Goal: Task Accomplishment & Management: Manage account settings

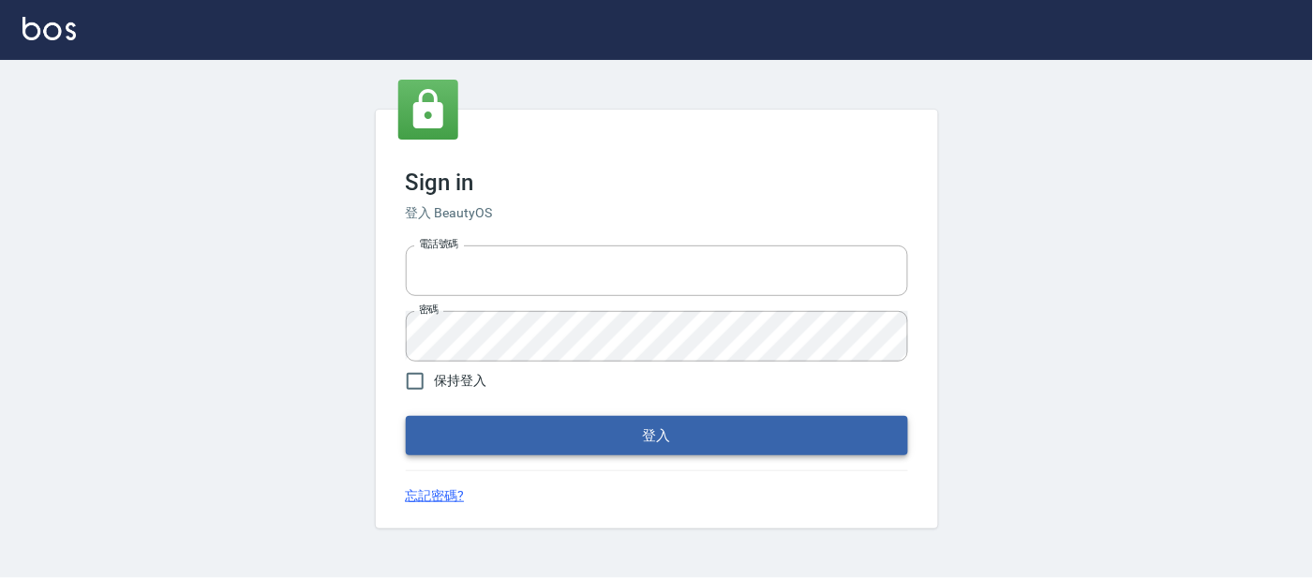
type input "25866822"
click at [671, 439] on button "登入" at bounding box center [657, 435] width 502 height 39
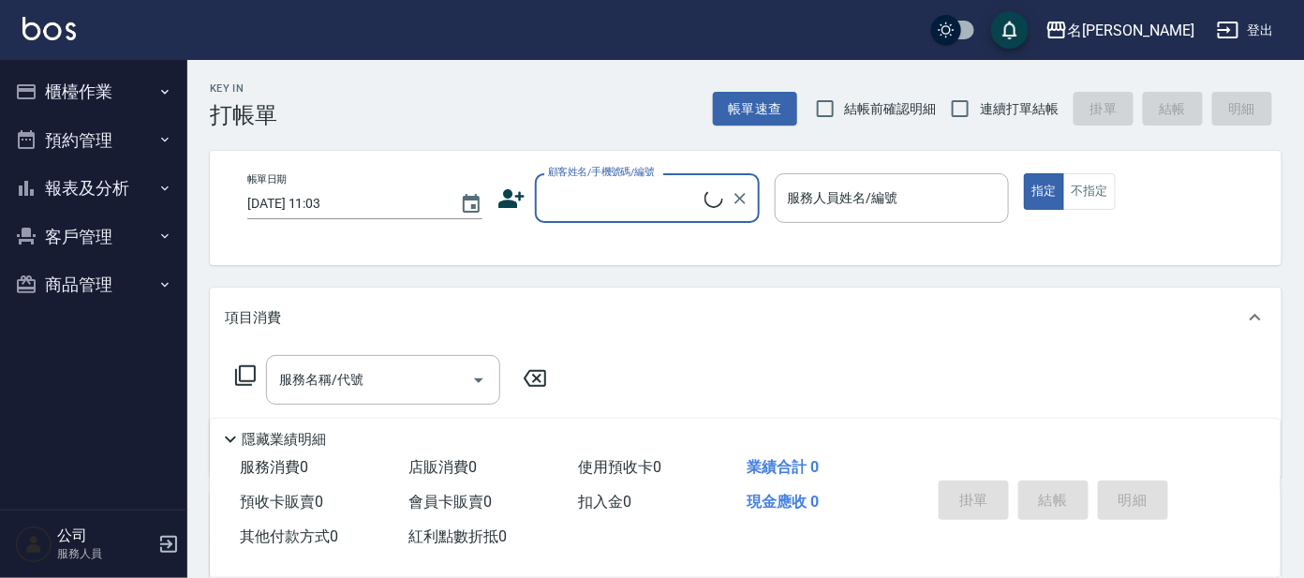
click at [71, 94] on button "櫃檯作業" at bounding box center [93, 91] width 172 height 49
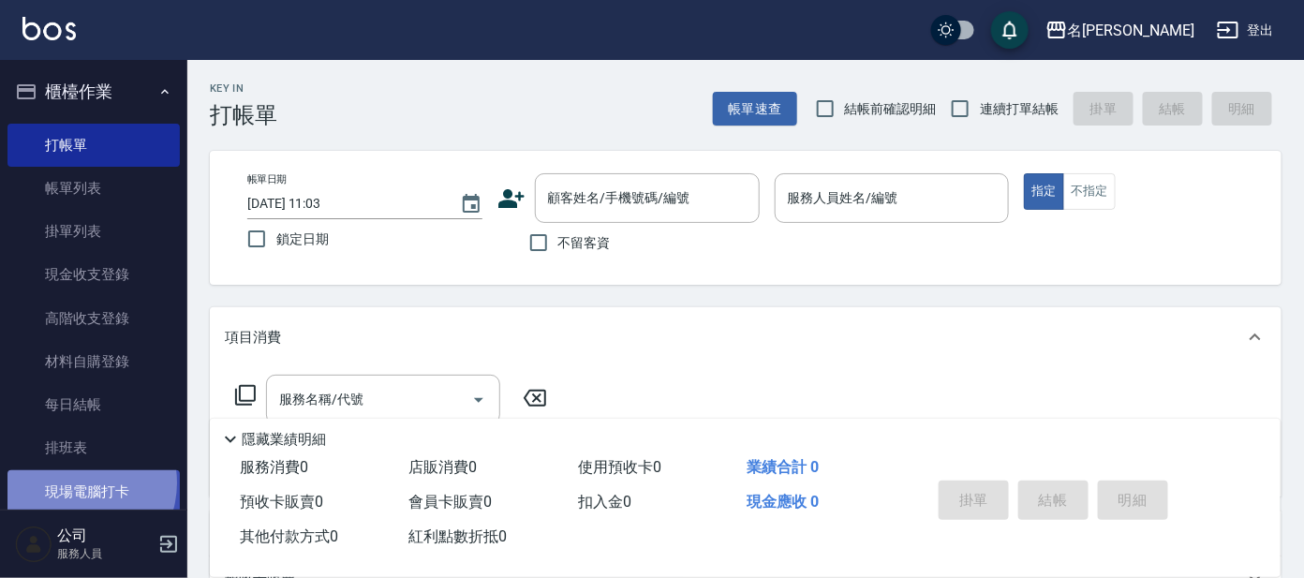
click at [77, 483] on link "現場電腦打卡" at bounding box center [93, 491] width 172 height 43
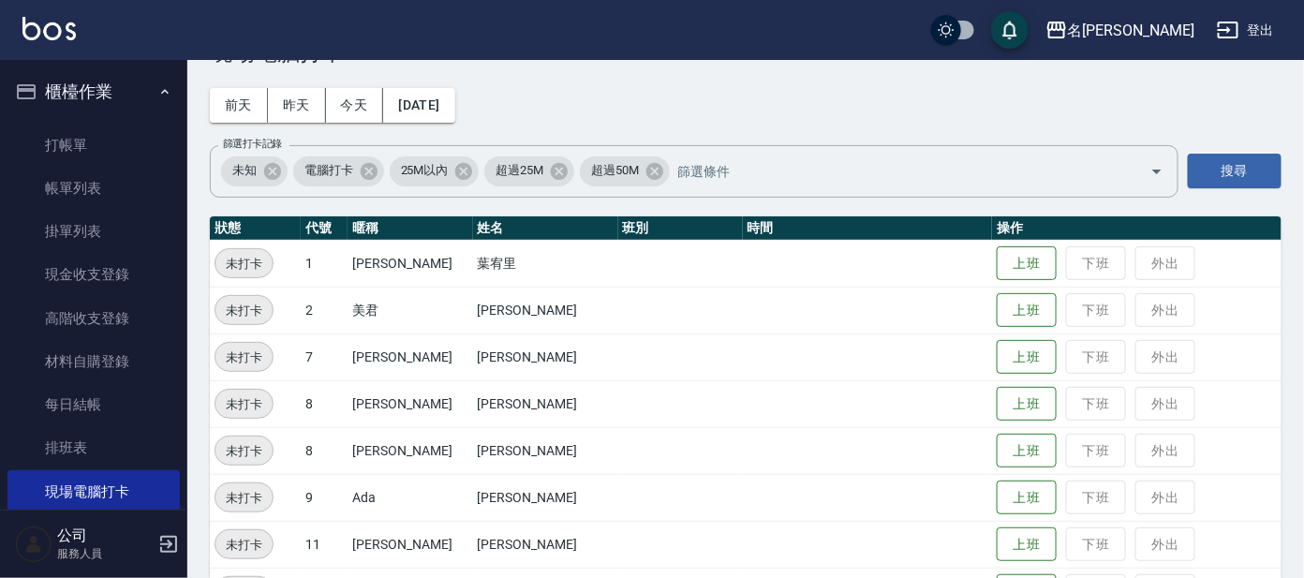
scroll to position [116, 0]
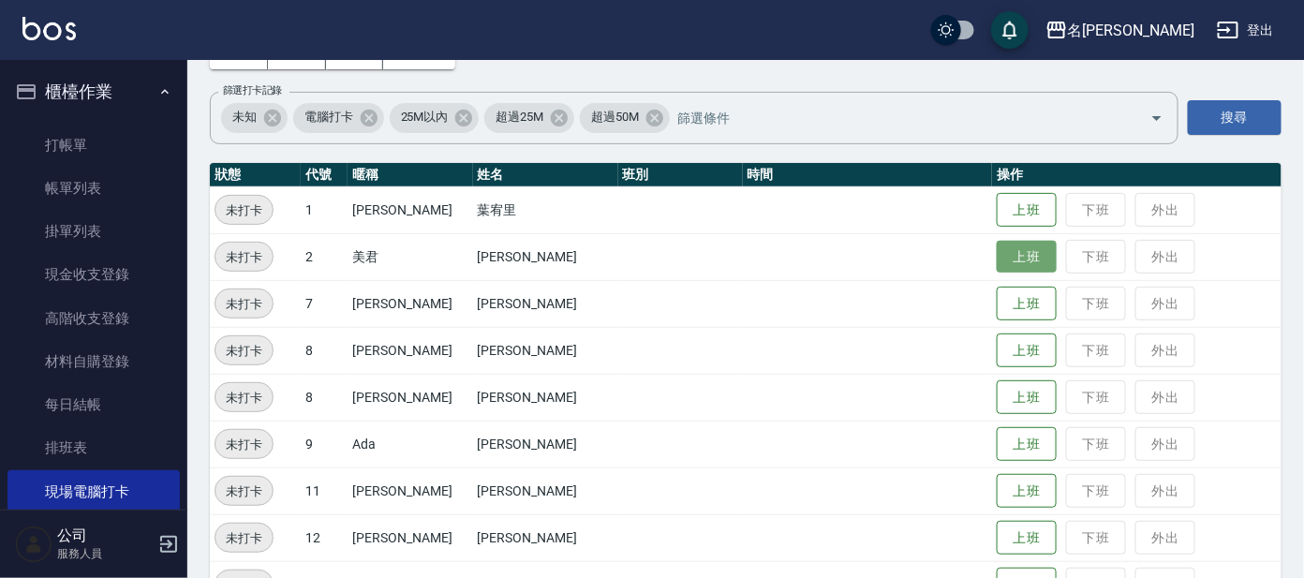
click at [1005, 248] on button "上班" at bounding box center [1027, 257] width 60 height 33
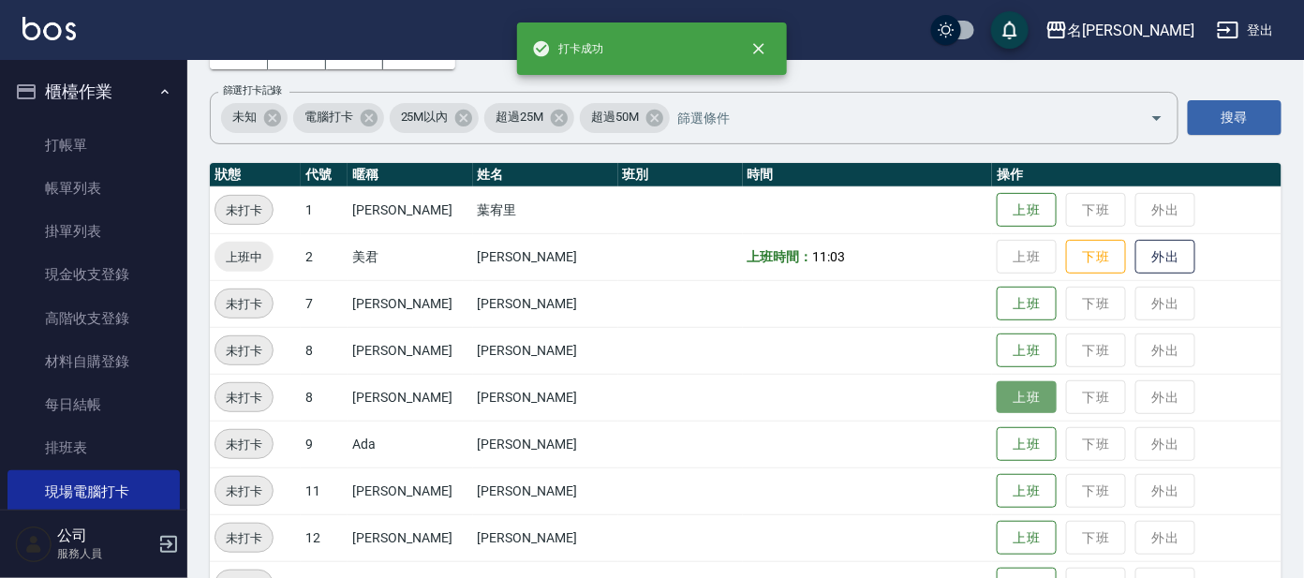
click at [1000, 400] on button "上班" at bounding box center [1027, 397] width 60 height 33
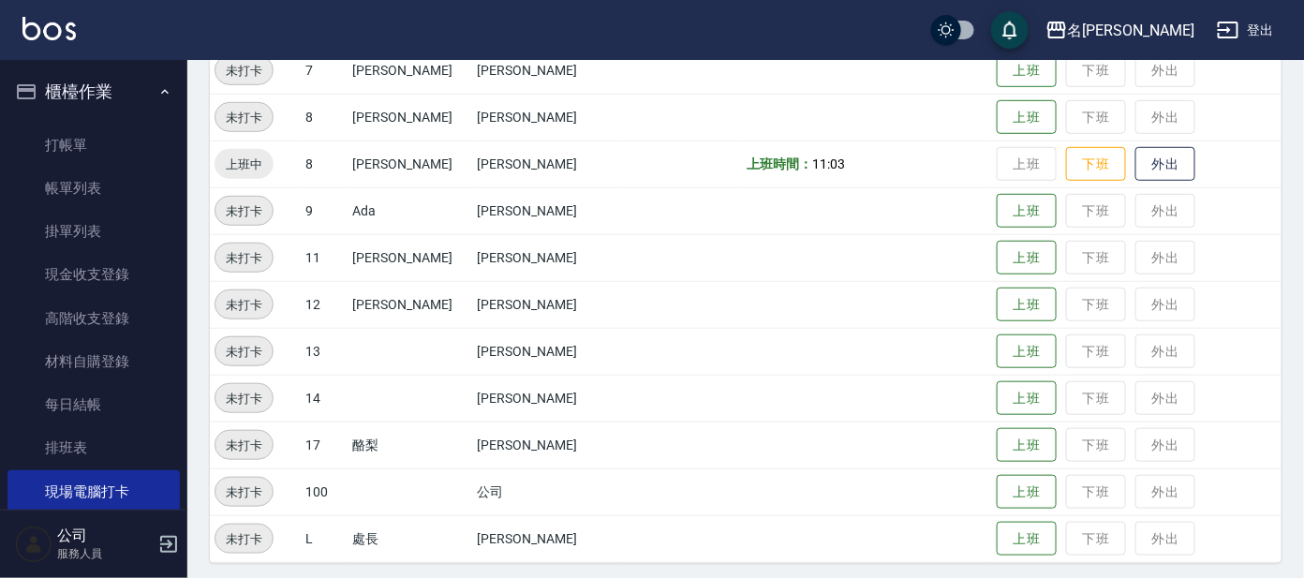
scroll to position [350, 0]
click at [1012, 442] on button "上班" at bounding box center [1027, 444] width 60 height 33
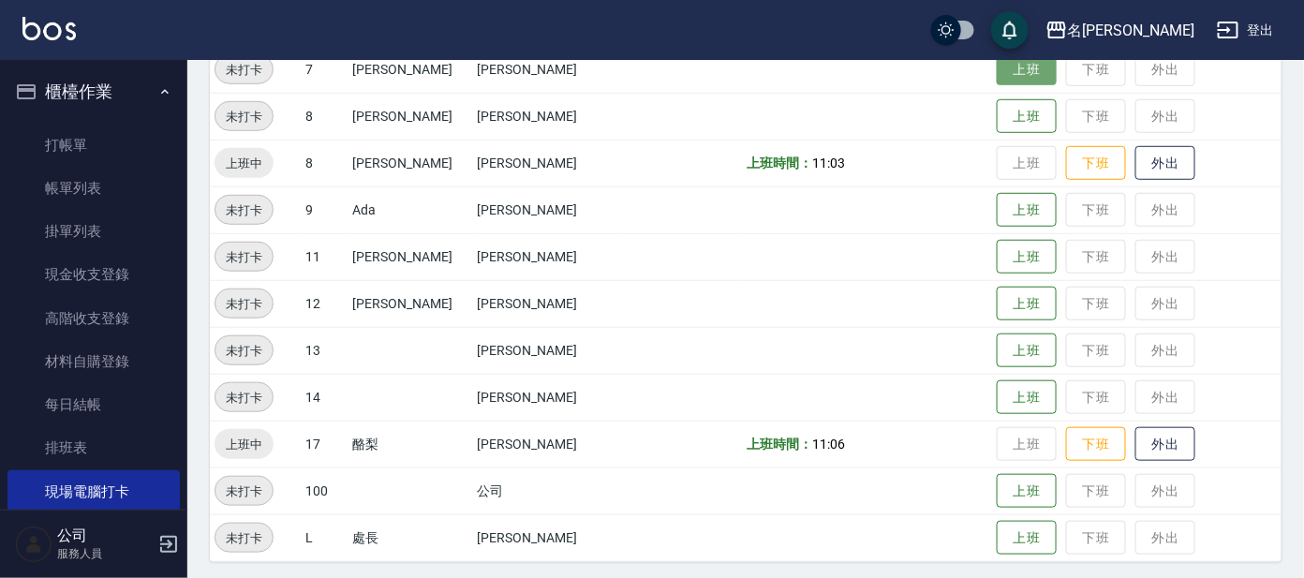
click at [1024, 68] on button "上班" at bounding box center [1027, 69] width 60 height 33
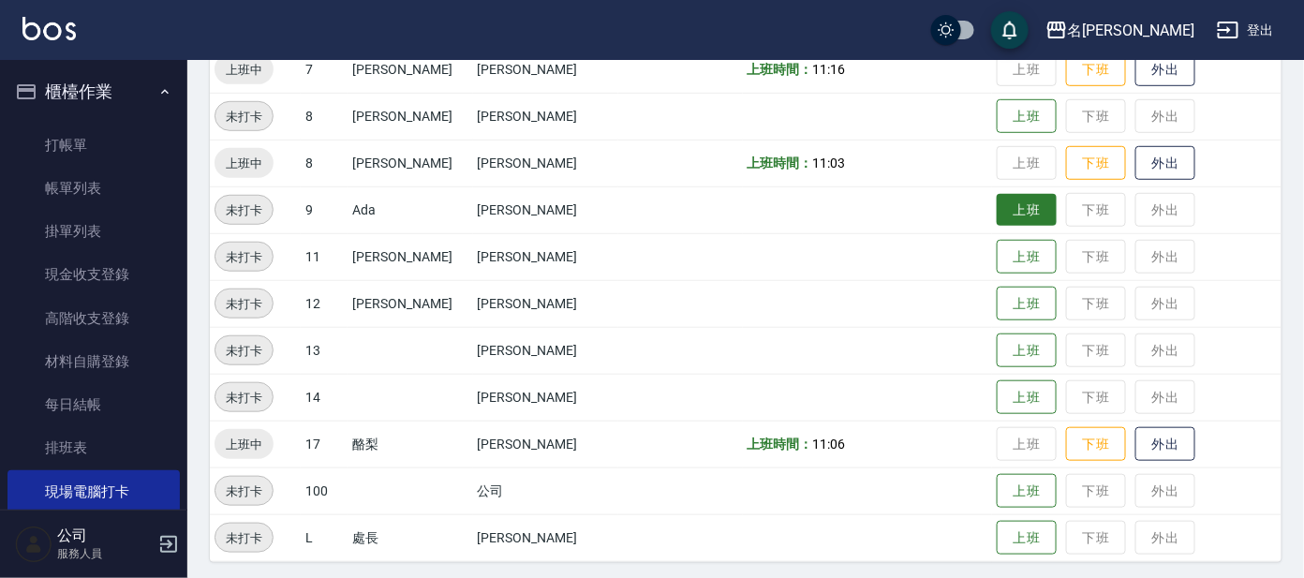
click at [1016, 201] on button "上班" at bounding box center [1027, 210] width 60 height 33
drag, startPoint x: 154, startPoint y: 534, endPoint x: 156, endPoint y: 544, distance: 10.5
click at [156, 536] on div "公司 服務人員" at bounding box center [93, 544] width 187 height 67
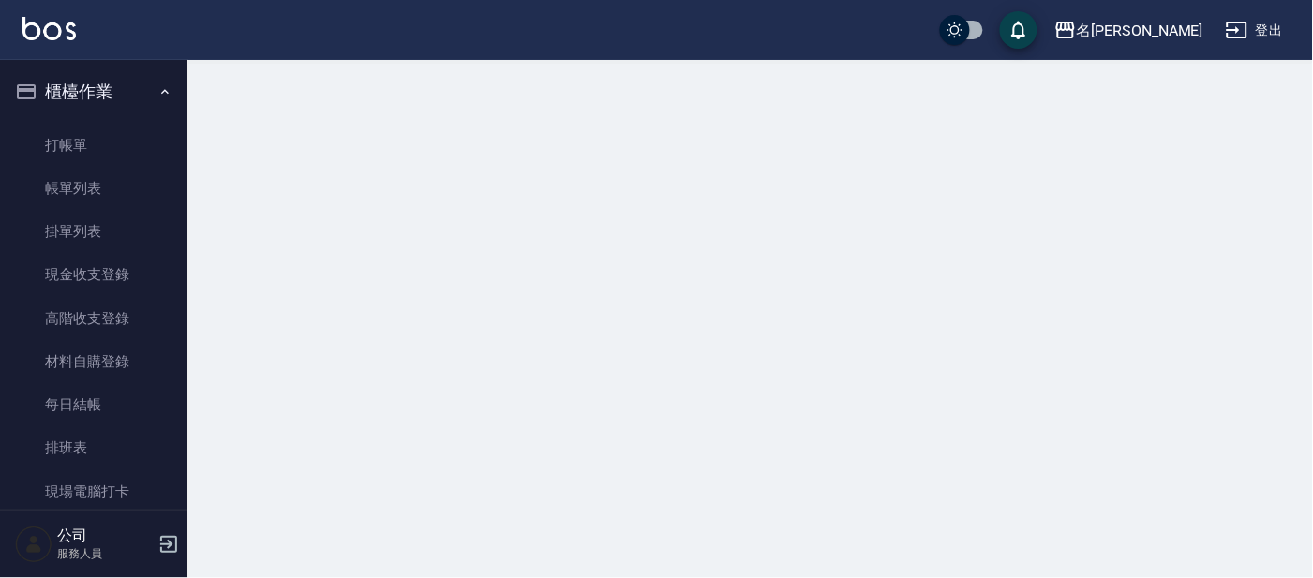
click at [156, 545] on div "公司 服務人員" at bounding box center [93, 544] width 187 height 67
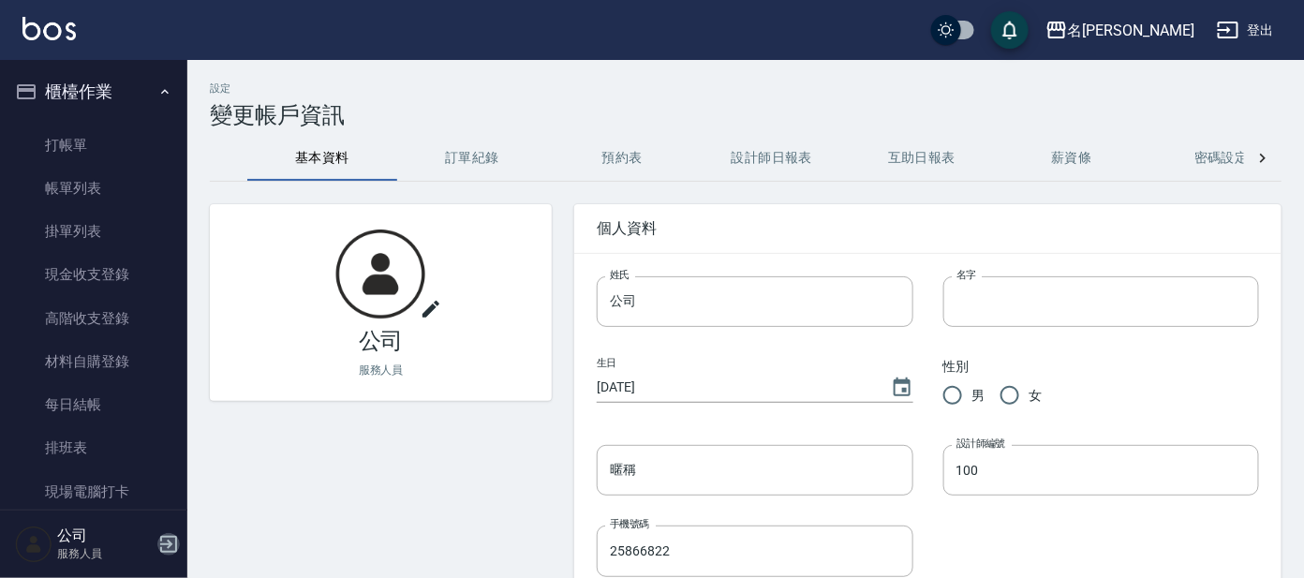
click at [168, 533] on icon "button" at bounding box center [168, 544] width 22 height 22
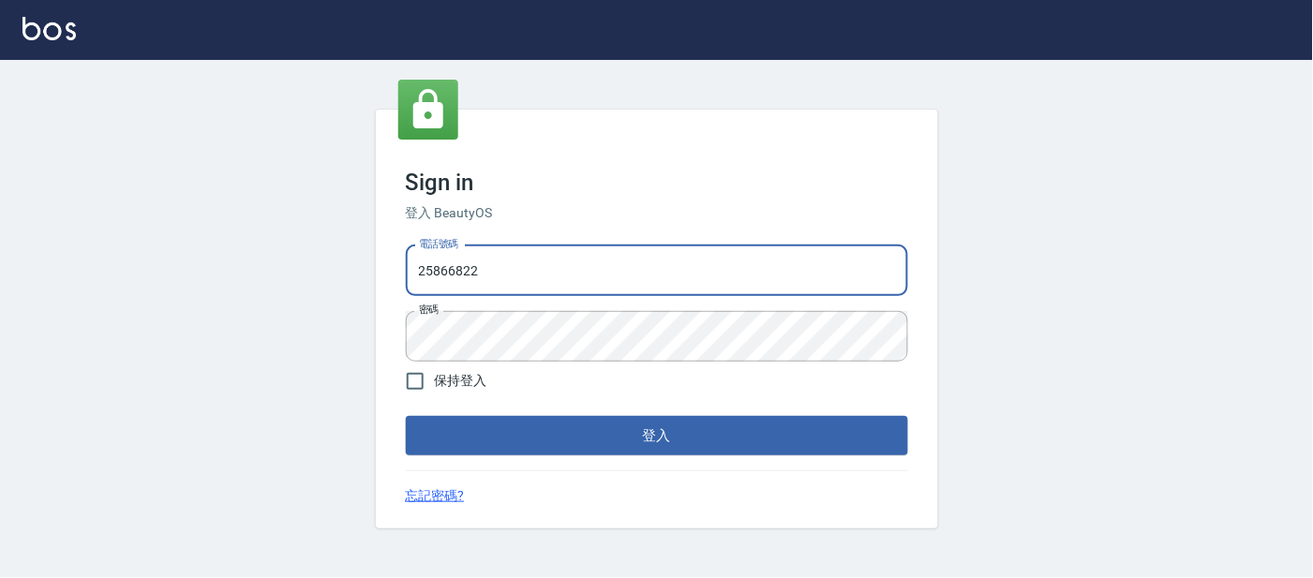
drag, startPoint x: 535, startPoint y: 260, endPoint x: 0, endPoint y: 445, distance: 566.3
click at [0, 451] on html "Sign in 登入 BeautyOS 電話號碼 25866822 電話號碼 密碼 密碼 保持登入 登入 忘記密碼?" at bounding box center [656, 289] width 1313 height 578
type input "0920488162"
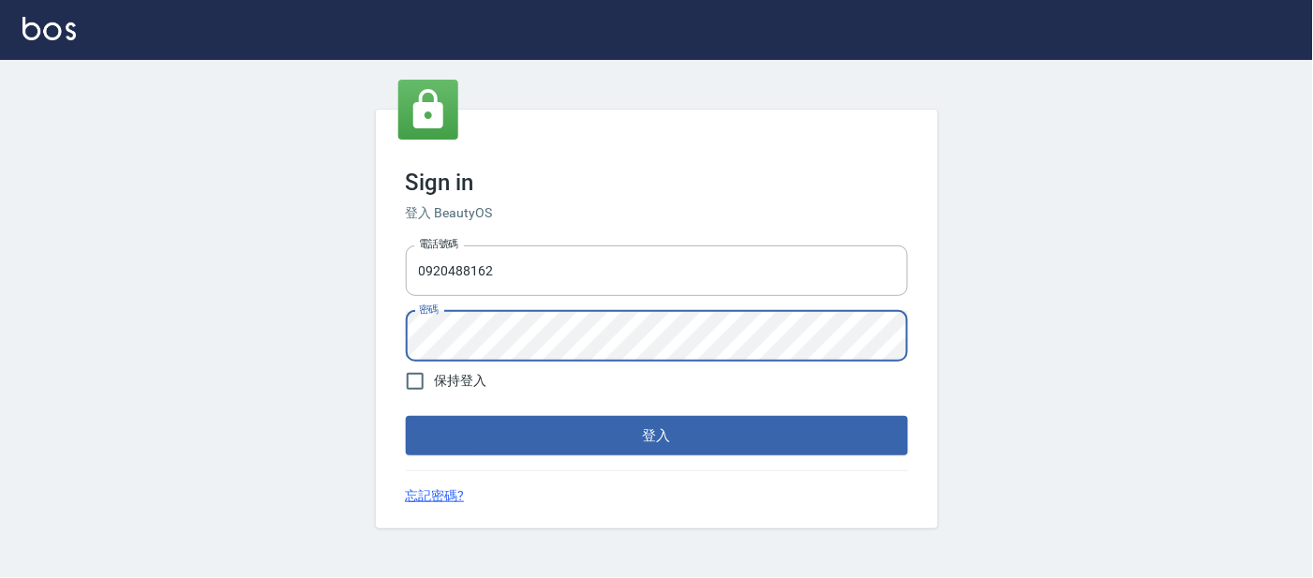
click at [0, 251] on html "Sign in 登入 BeautyOS 電話號碼 0920488162 電話號碼 密碼 密碼 保持登入 登入 忘記密碼?" at bounding box center [656, 289] width 1313 height 578
click at [406, 416] on button "登入" at bounding box center [657, 435] width 502 height 39
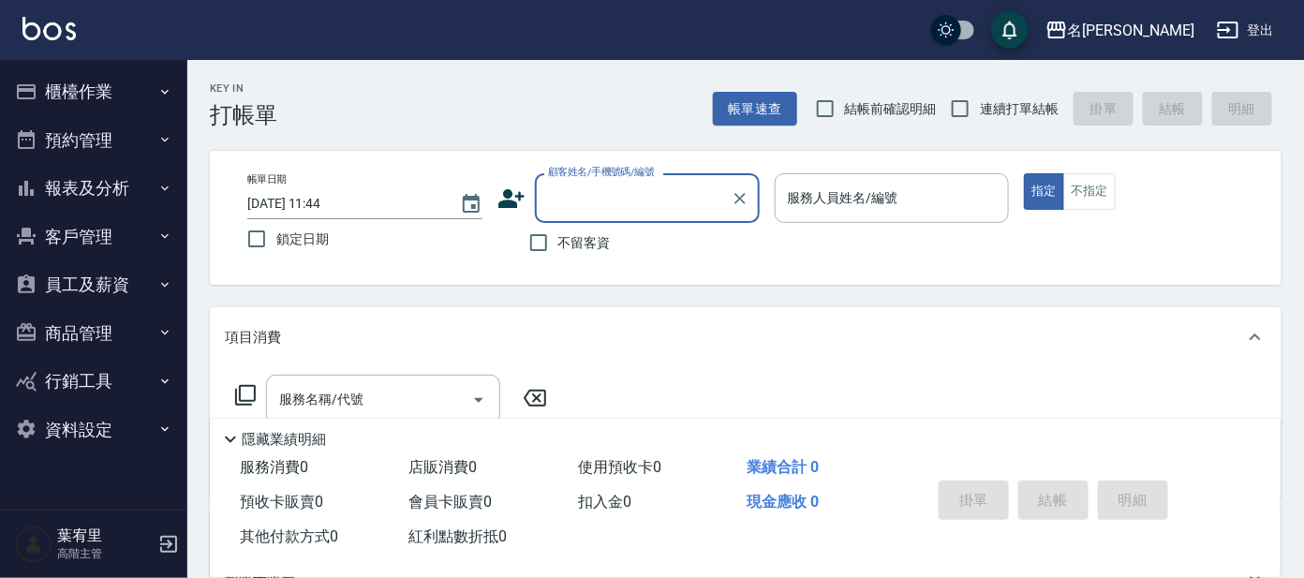
click at [117, 290] on button "員工及薪資" at bounding box center [93, 284] width 172 height 49
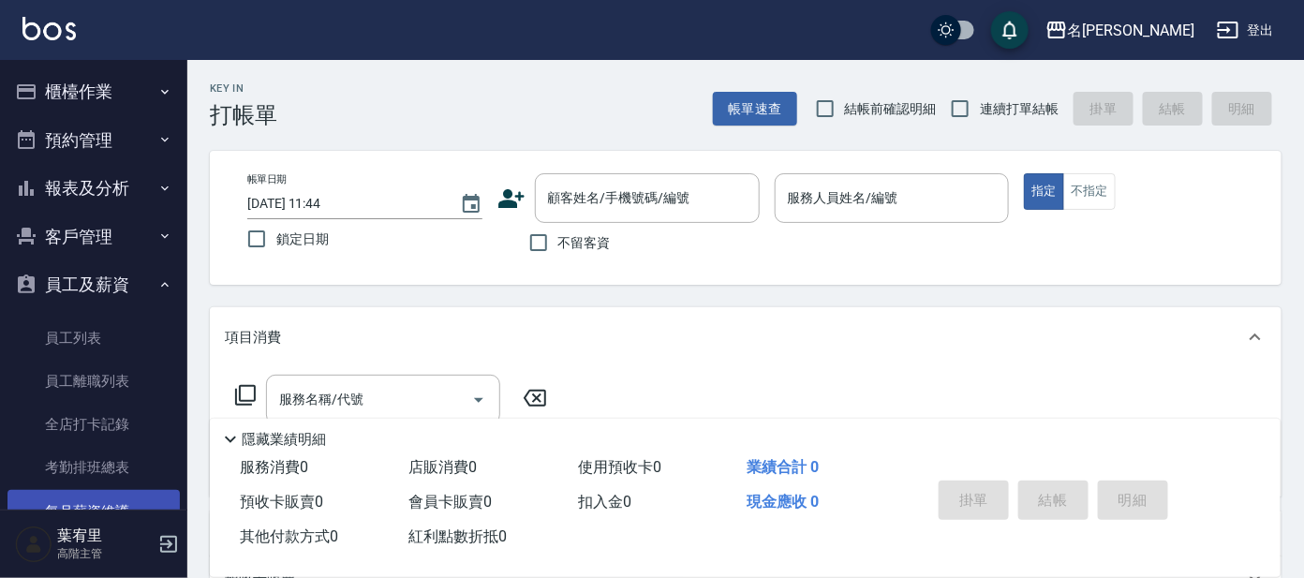
click at [122, 496] on link "每月薪資維護" at bounding box center [93, 511] width 172 height 43
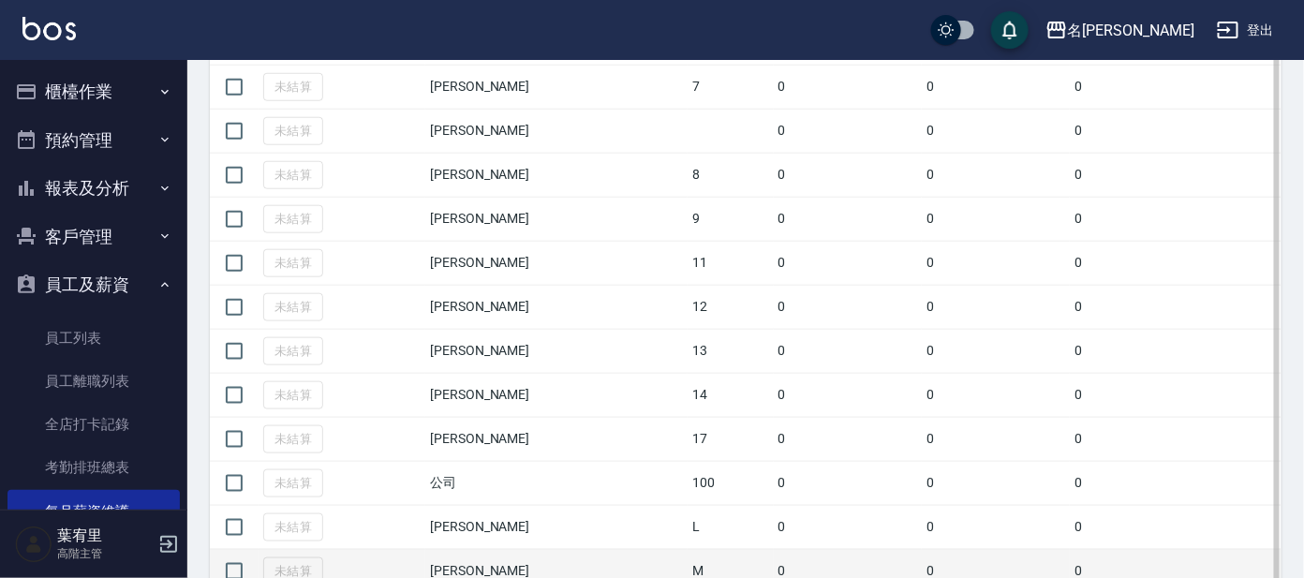
scroll to position [594, 0]
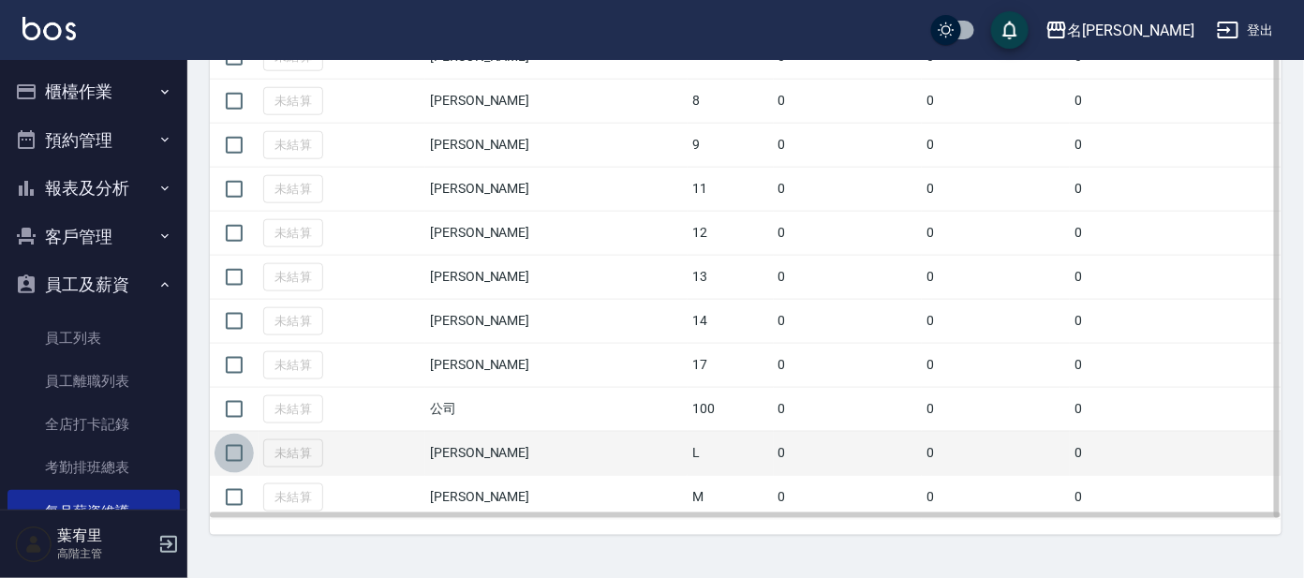
drag, startPoint x: 238, startPoint y: 456, endPoint x: 219, endPoint y: 474, distance: 25.8
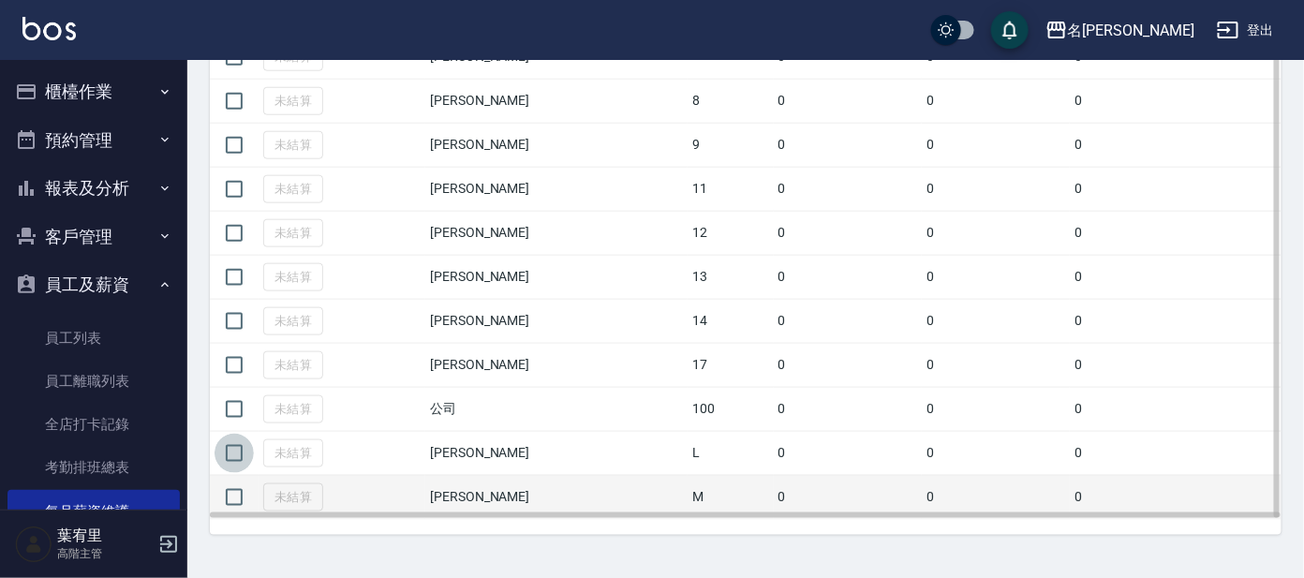
click at [237, 456] on input "checkbox" at bounding box center [234, 453] width 39 height 39
checkbox input "true"
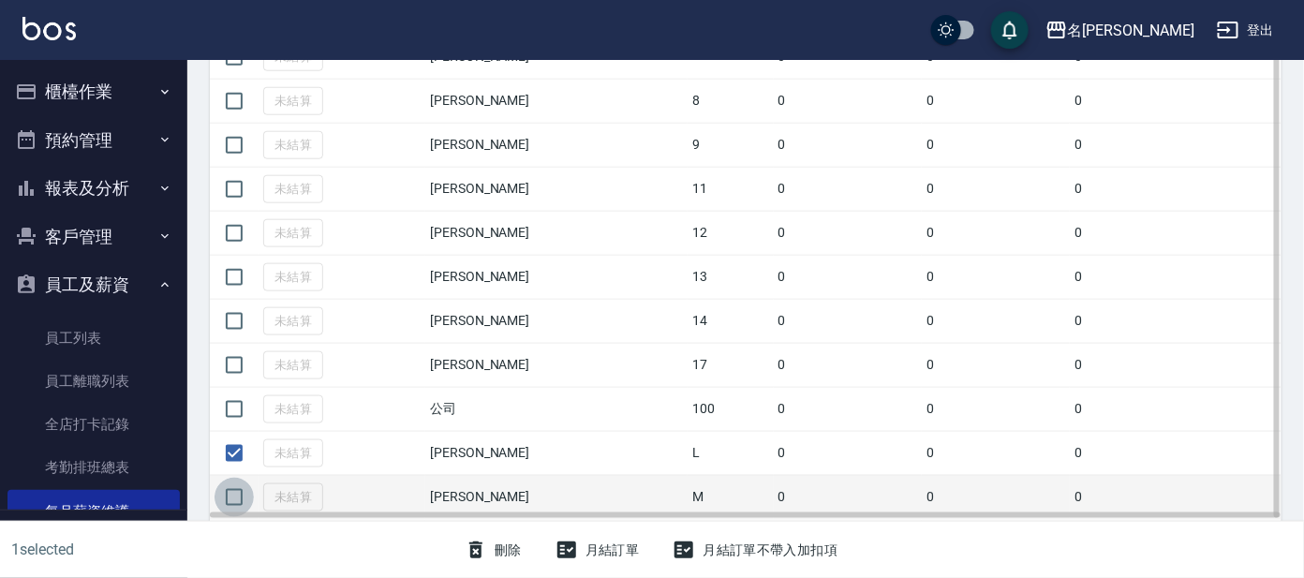
drag, startPoint x: 236, startPoint y: 495, endPoint x: 211, endPoint y: 394, distance: 103.4
click at [235, 495] on input "checkbox" at bounding box center [234, 497] width 39 height 39
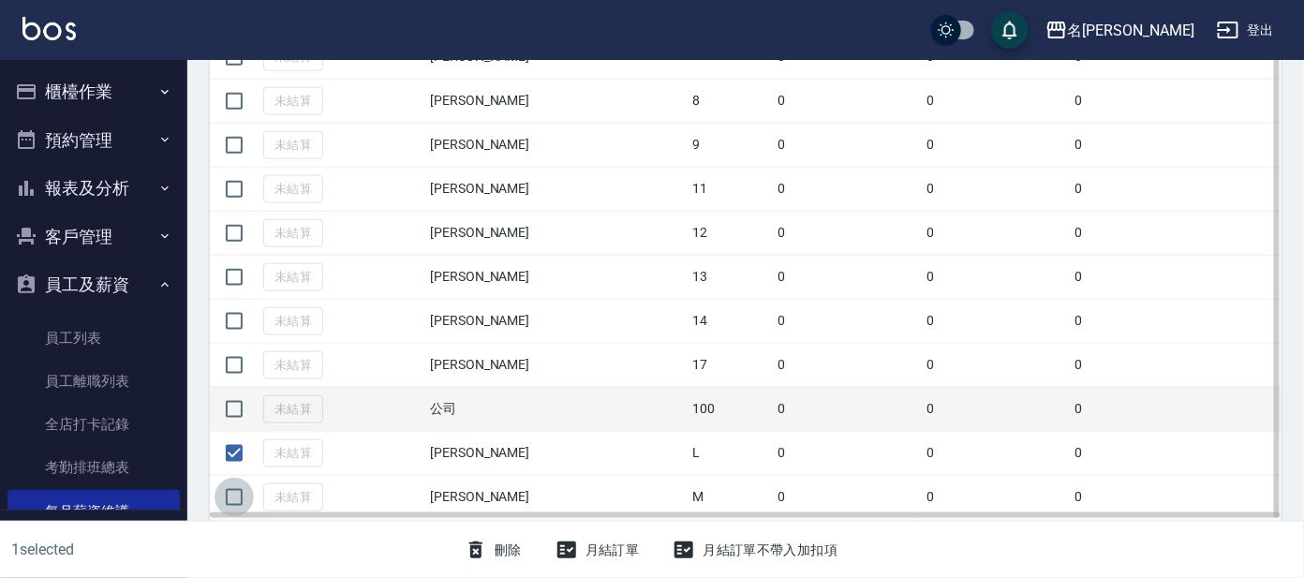
checkbox input "true"
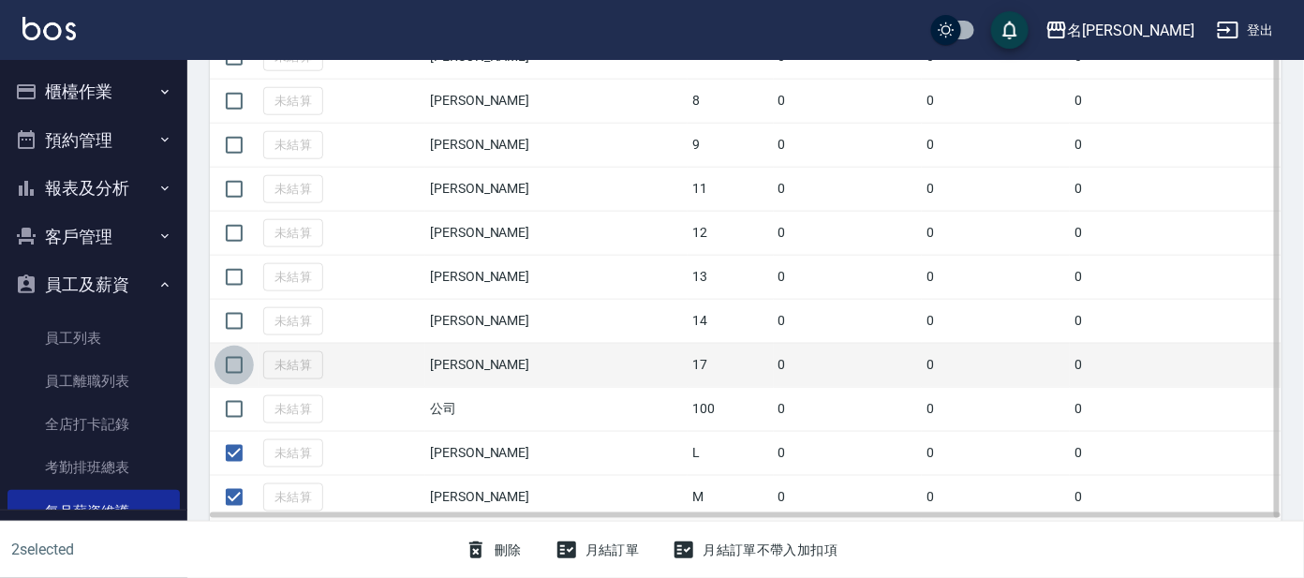
drag, startPoint x: 236, startPoint y: 362, endPoint x: 232, endPoint y: 296, distance: 65.7
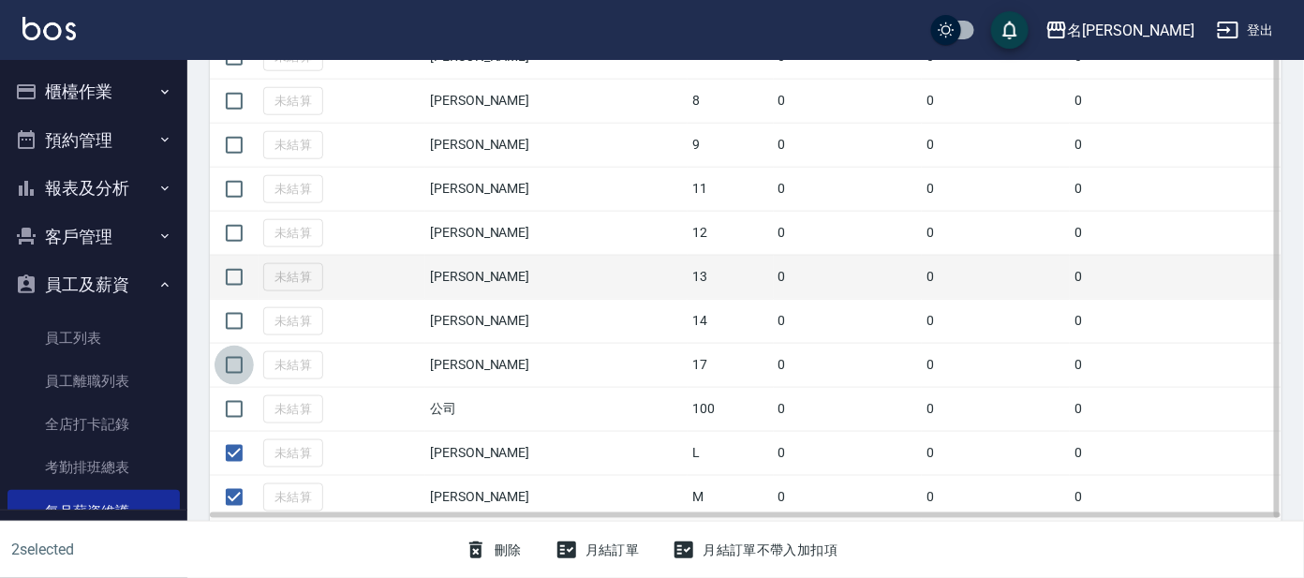
click at [235, 362] on input "checkbox" at bounding box center [234, 365] width 39 height 39
checkbox input "true"
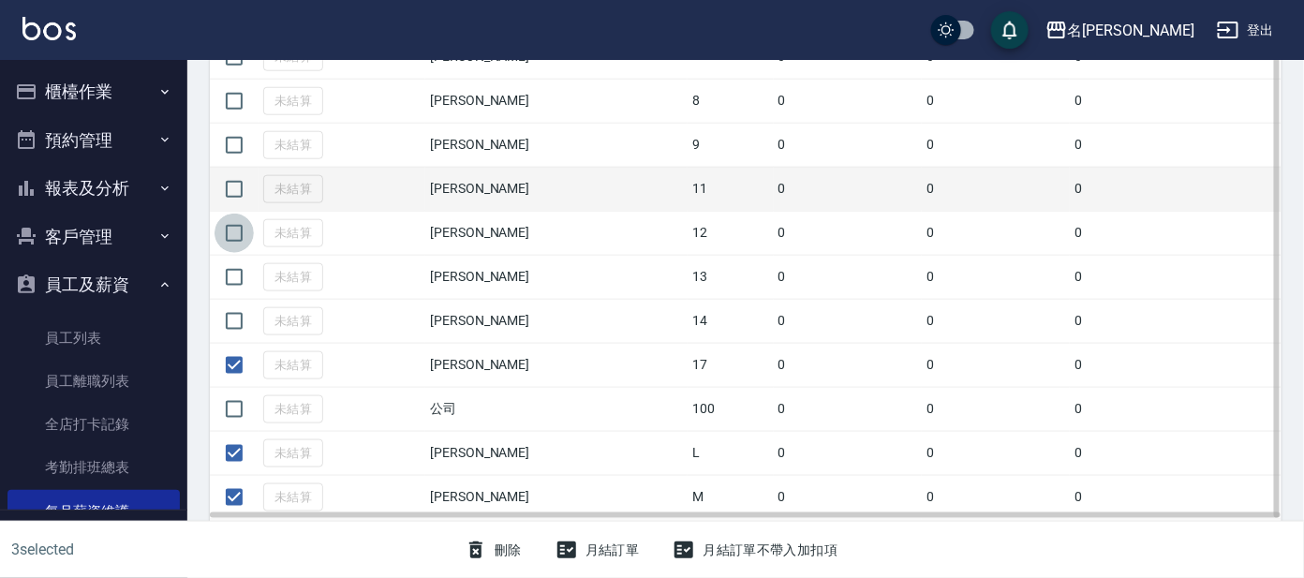
drag, startPoint x: 226, startPoint y: 224, endPoint x: 226, endPoint y: 165, distance: 59.0
click at [226, 165] on tbody "未結算 葉宥里 1 0 0 0 未結算 陳美君 2 0 0 0 未結算 潘氏鳳 7 0 0 0 未結算 張文馨 0 0 0 未結算 陳亞璇 8 0 0 0 未…" at bounding box center [746, 211] width 1072 height 617
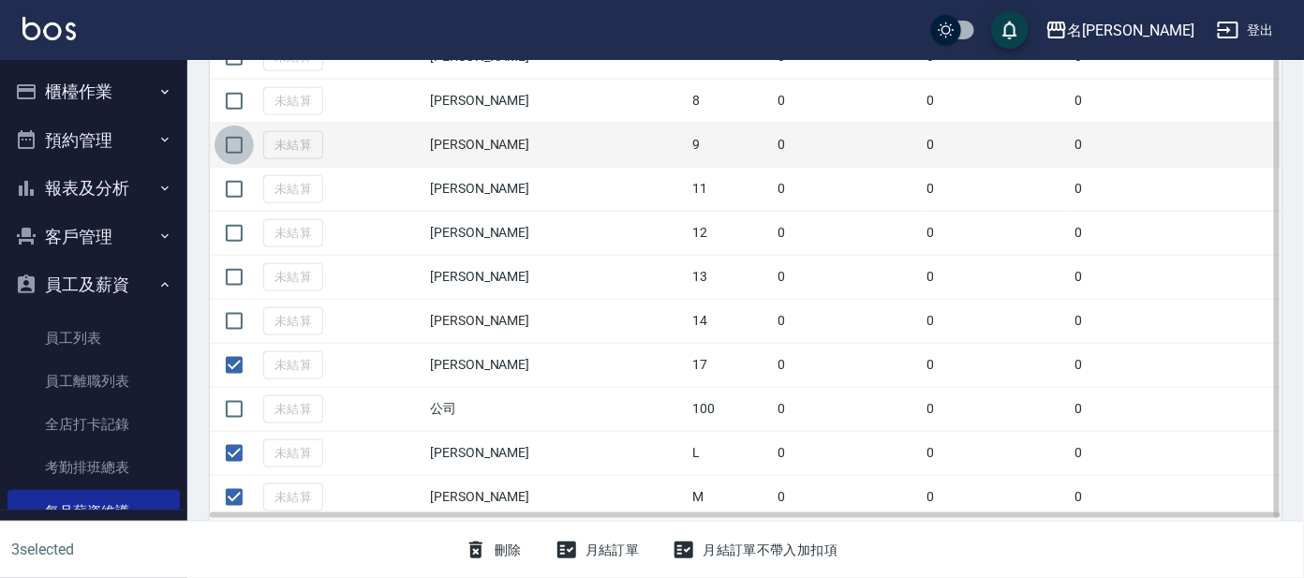
click at [226, 148] on input "checkbox" at bounding box center [234, 145] width 39 height 39
checkbox input "true"
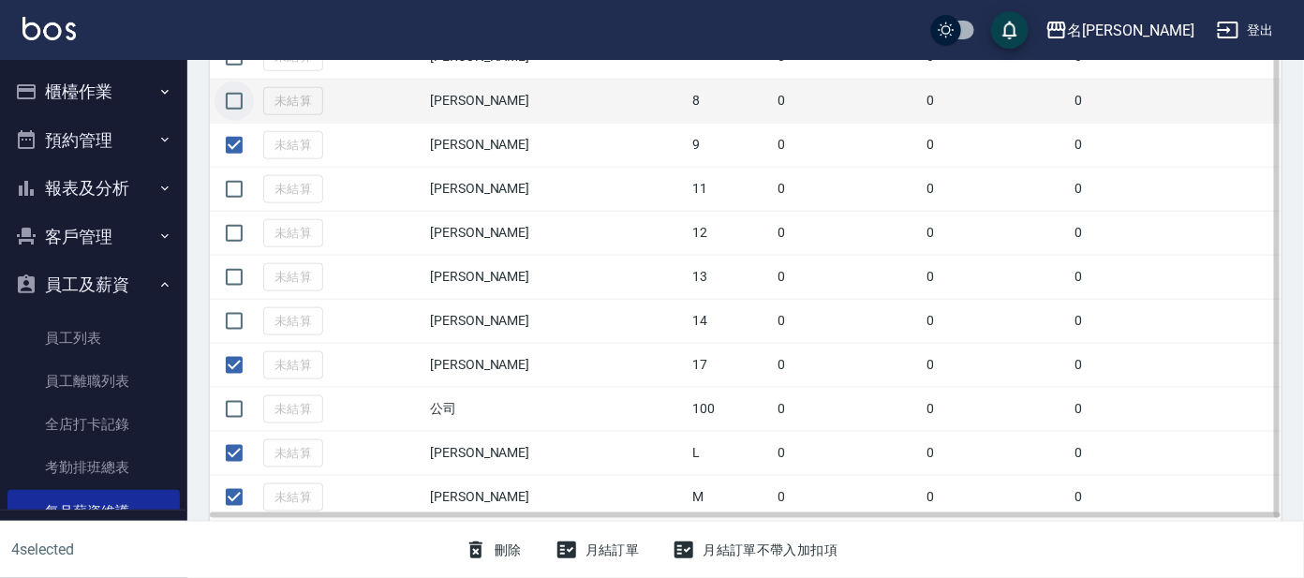
click at [231, 86] on input "checkbox" at bounding box center [234, 101] width 39 height 39
checkbox input "true"
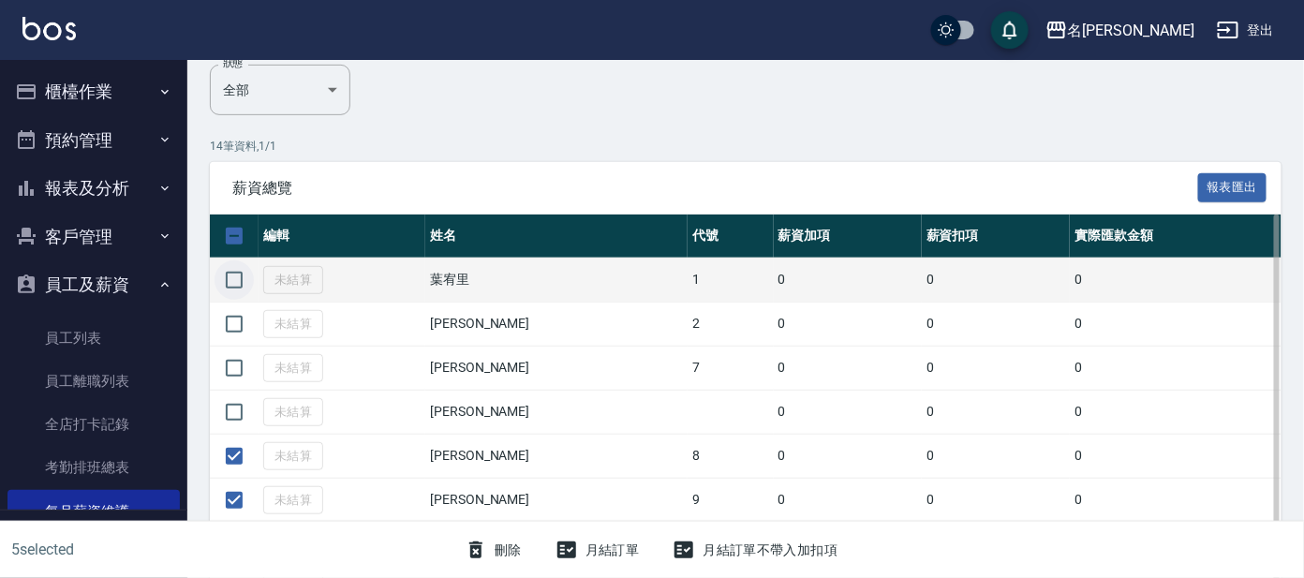
scroll to position [243, 0]
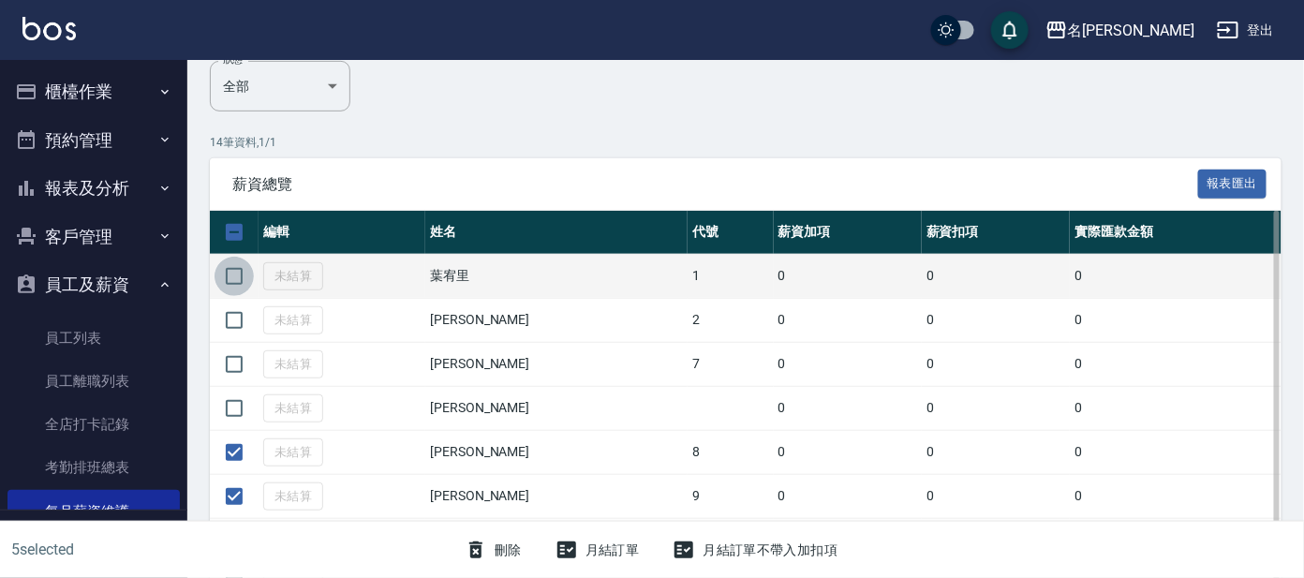
click at [239, 282] on input "checkbox" at bounding box center [234, 276] width 39 height 39
checkbox input "true"
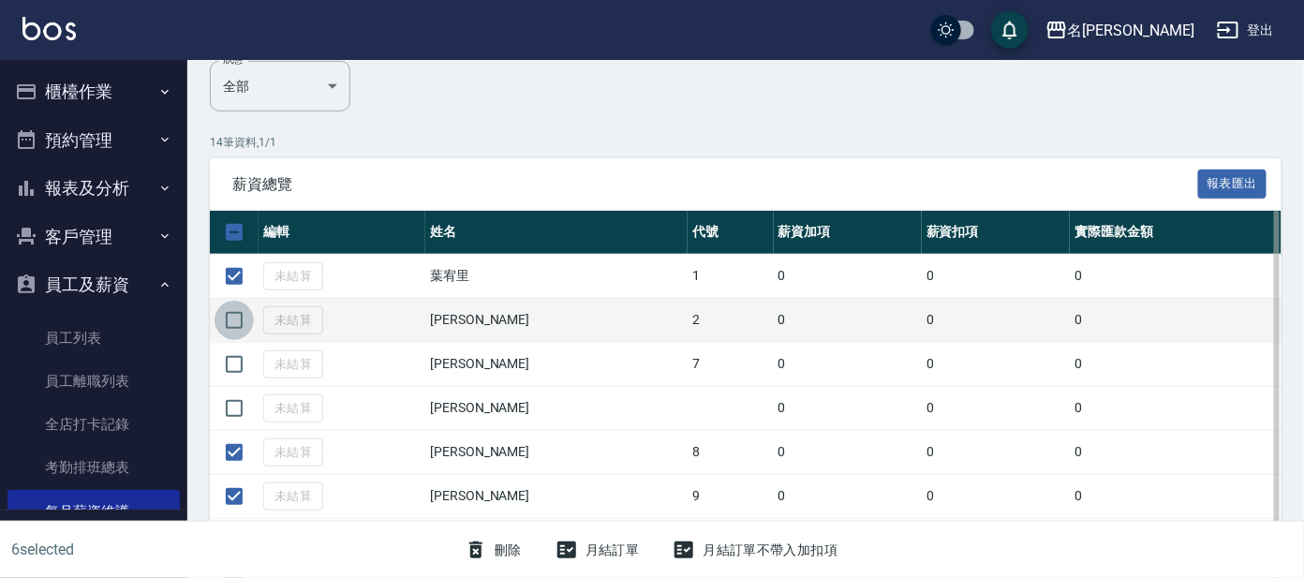
drag, startPoint x: 233, startPoint y: 320, endPoint x: 231, endPoint y: 373, distance: 52.5
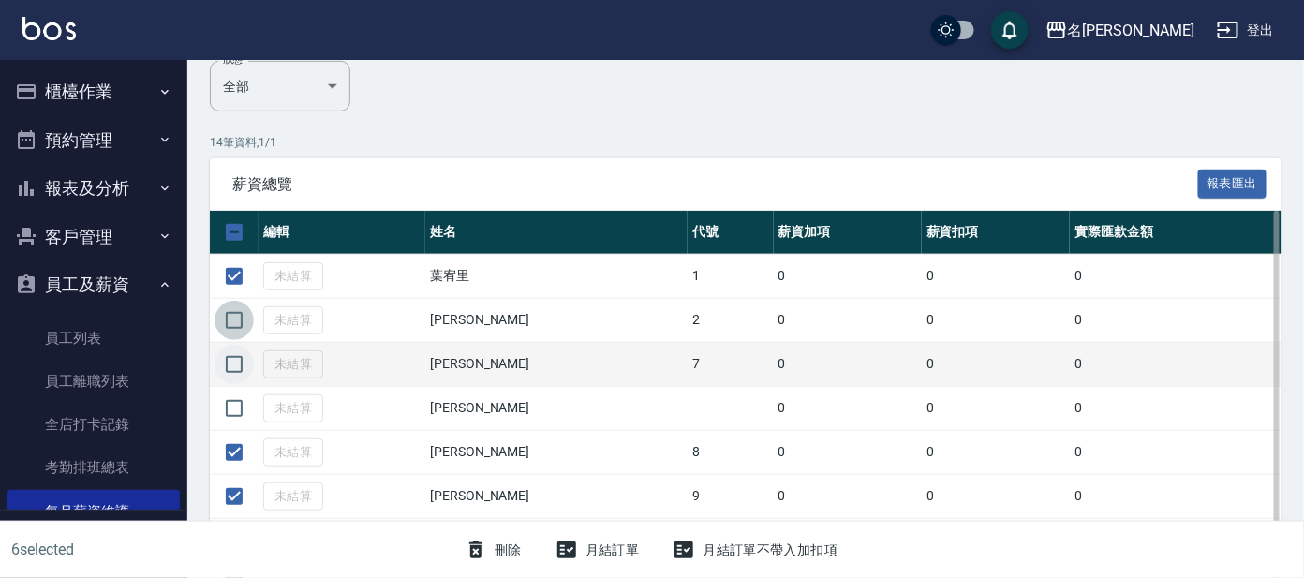
click at [234, 320] on input "checkbox" at bounding box center [234, 320] width 39 height 39
checkbox input "true"
click at [231, 375] on input "checkbox" at bounding box center [234, 364] width 39 height 39
checkbox input "true"
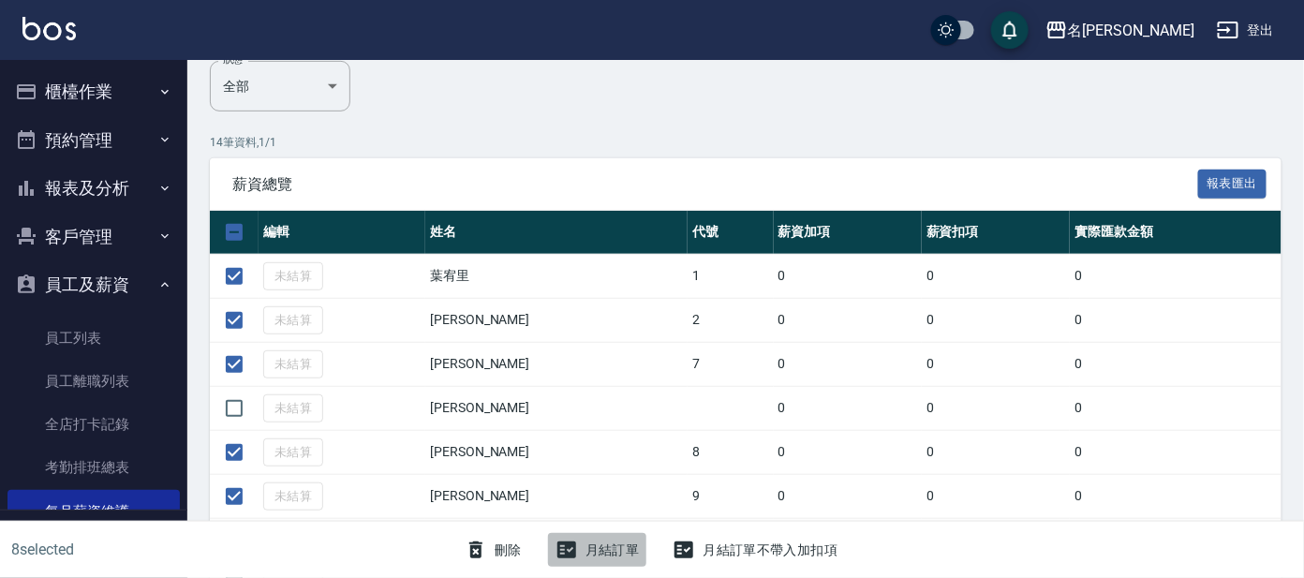
click at [615, 543] on button "月結訂單" at bounding box center [597, 550] width 99 height 35
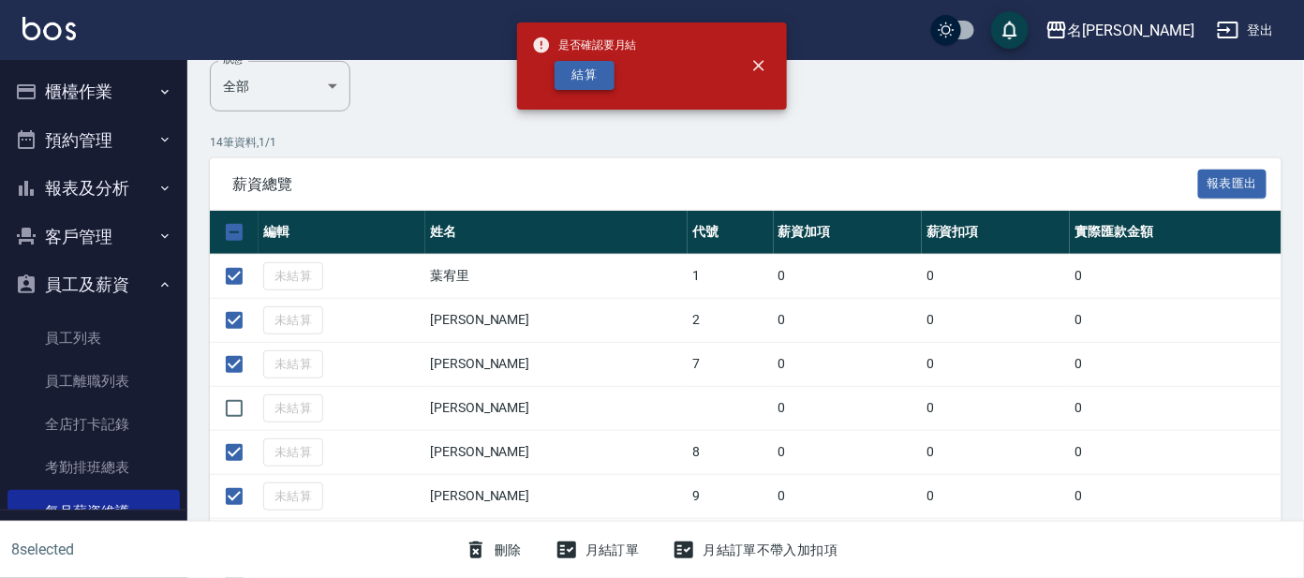
click at [596, 86] on button "結算" at bounding box center [585, 75] width 60 height 29
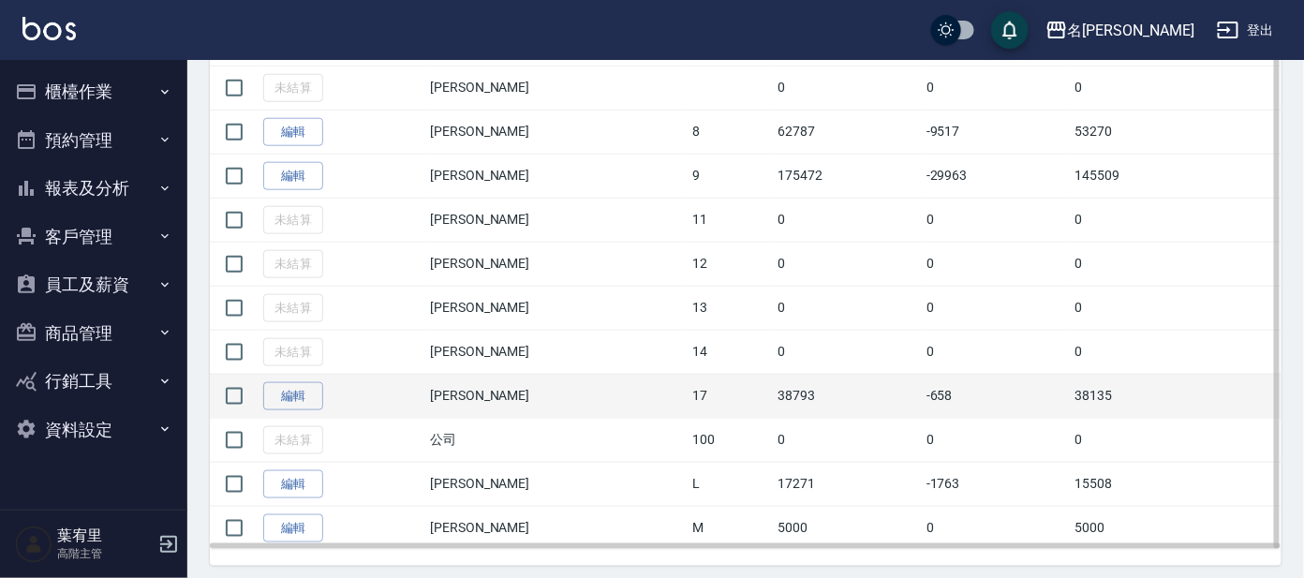
scroll to position [594, 0]
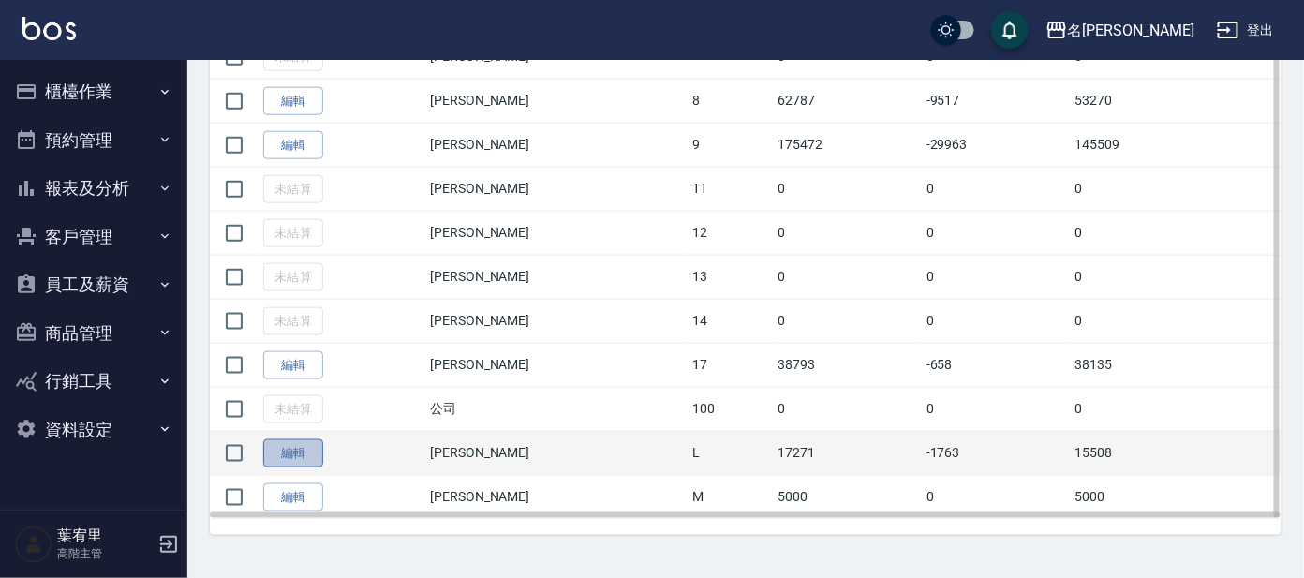
click at [289, 451] on link "編輯" at bounding box center [293, 453] width 60 height 29
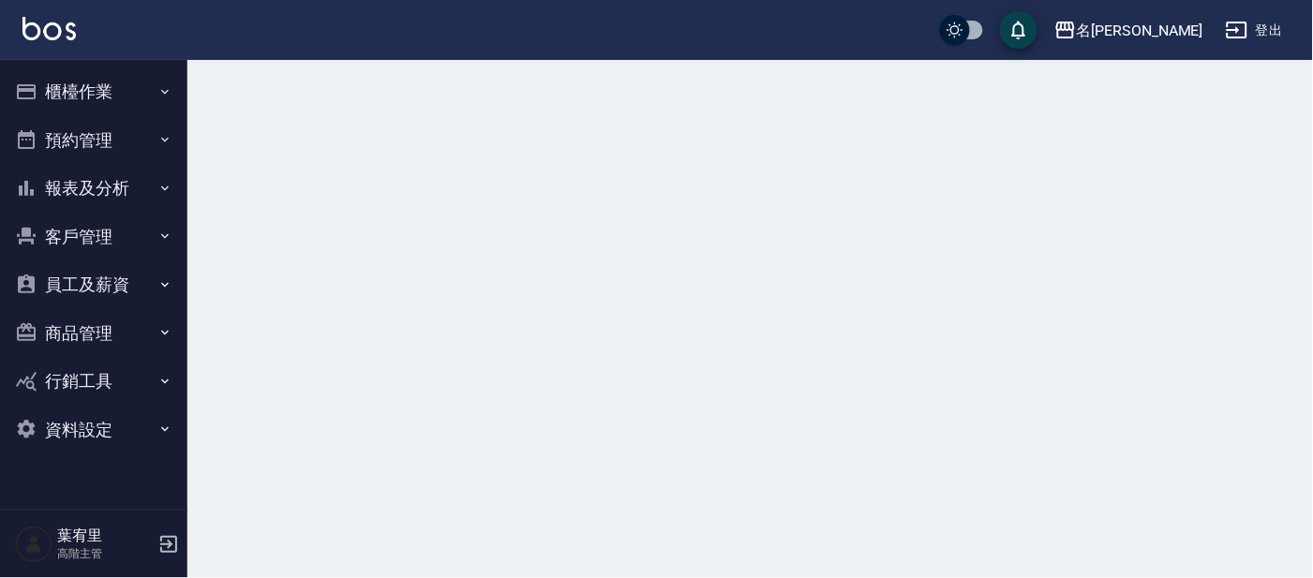
click at [289, 451] on div at bounding box center [656, 289] width 1313 height 578
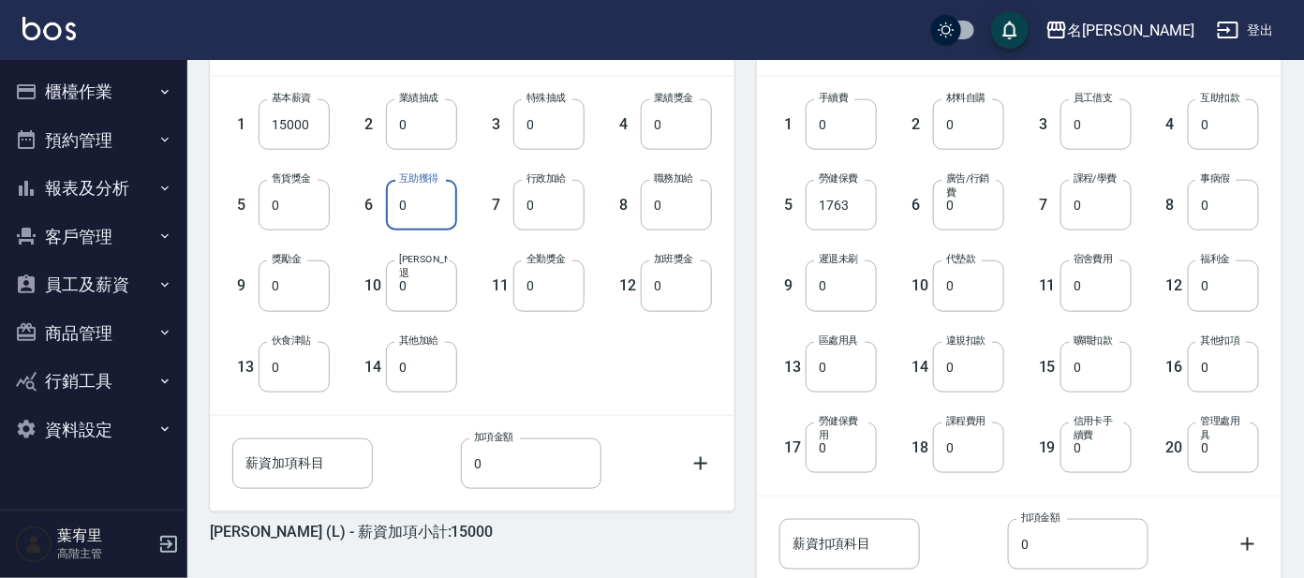
scroll to position [637, 0]
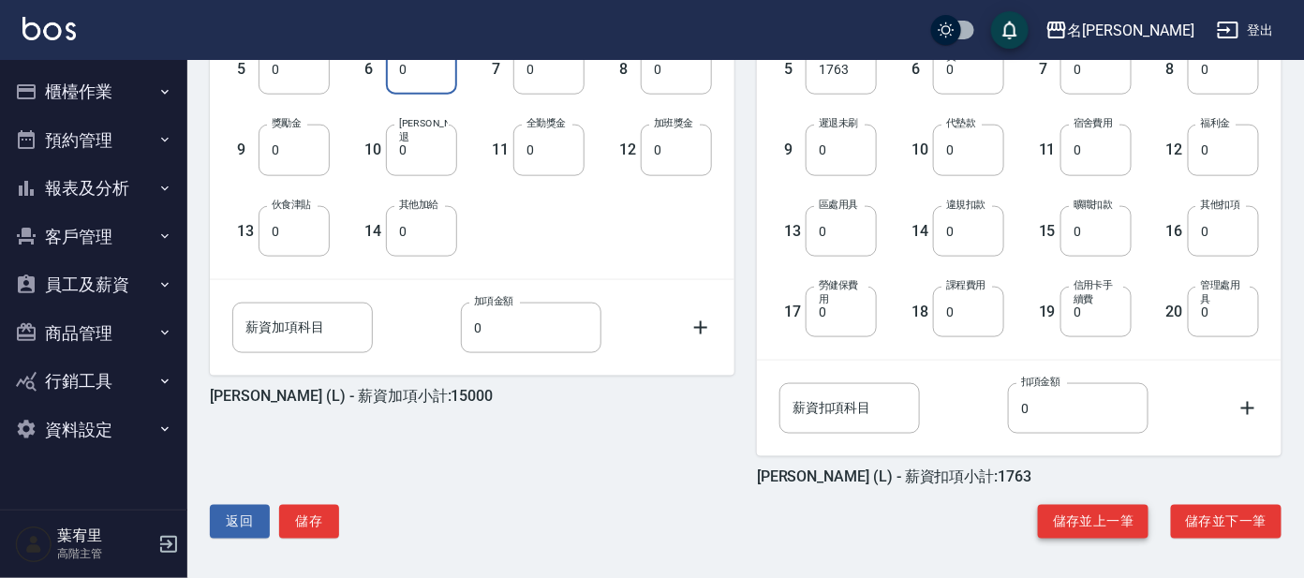
type input "0"
click at [1124, 515] on button "儲存並上一筆" at bounding box center [1093, 522] width 111 height 35
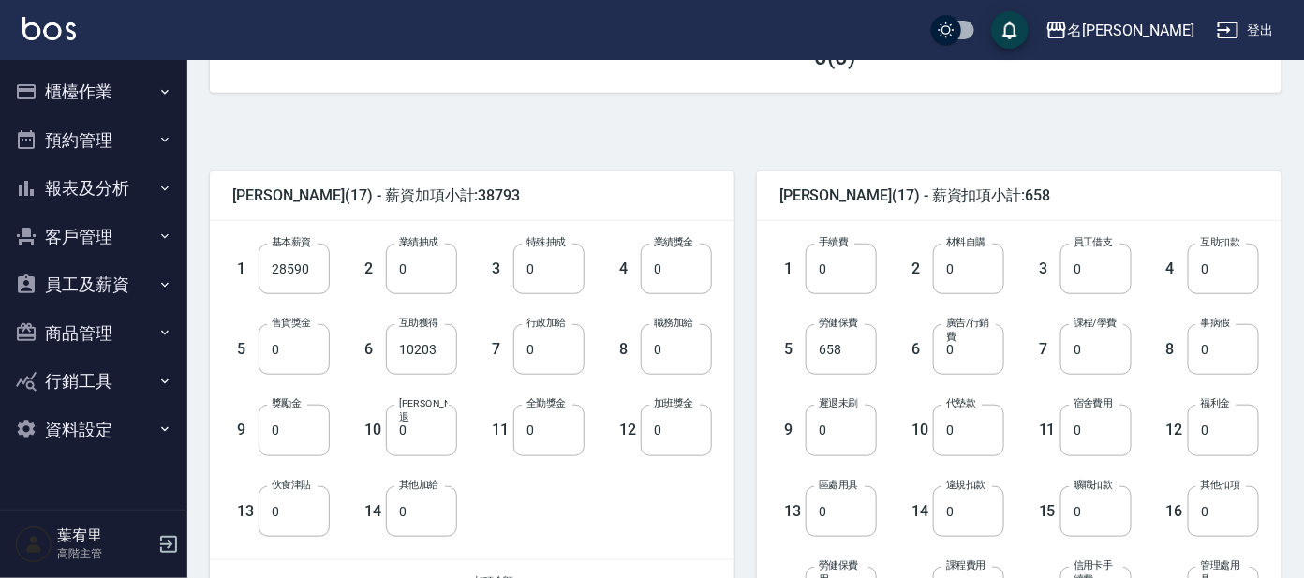
scroll to position [468, 0]
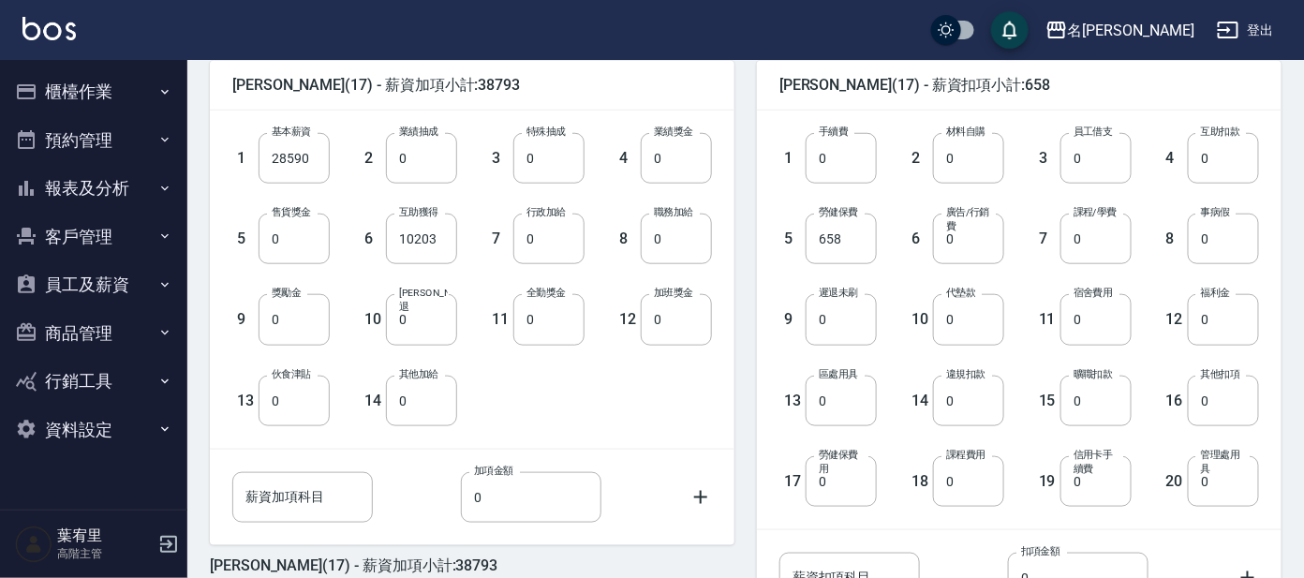
click at [462, 204] on div "7 行政加給 0 行政加給" at bounding box center [520, 224] width 127 height 81
type input "0"
click at [960, 144] on input "0" at bounding box center [968, 158] width 71 height 51
type input "2245"
click at [545, 330] on input "0" at bounding box center [548, 319] width 71 height 51
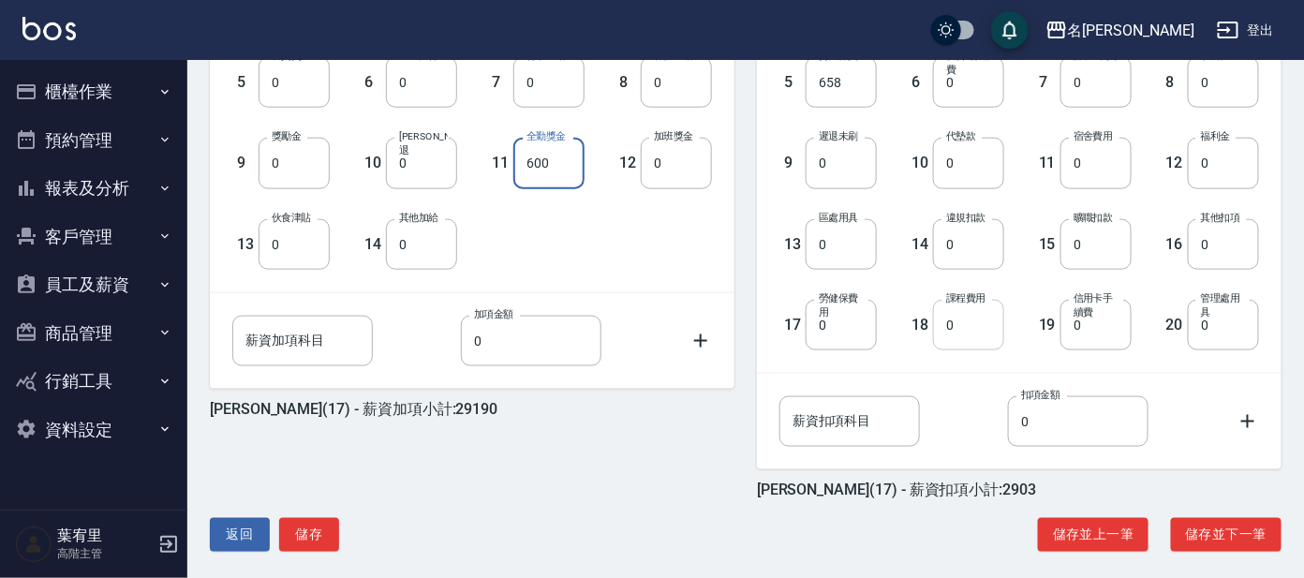
scroll to position [637, 0]
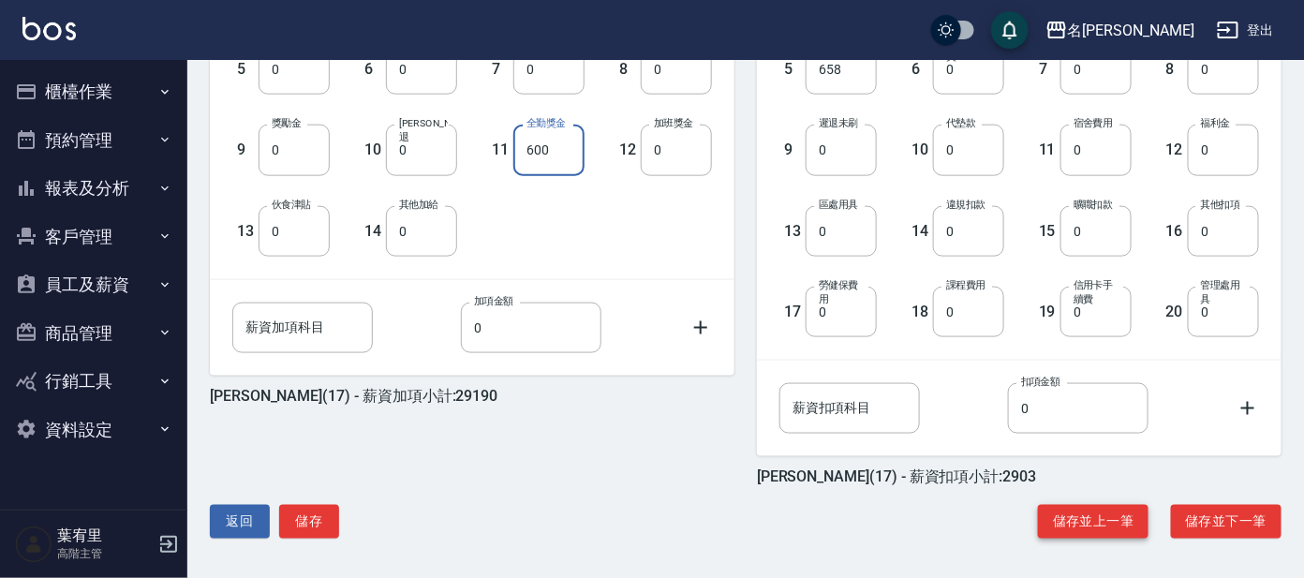
type input "600"
click at [1099, 520] on button "儲存並上一筆" at bounding box center [1093, 522] width 111 height 35
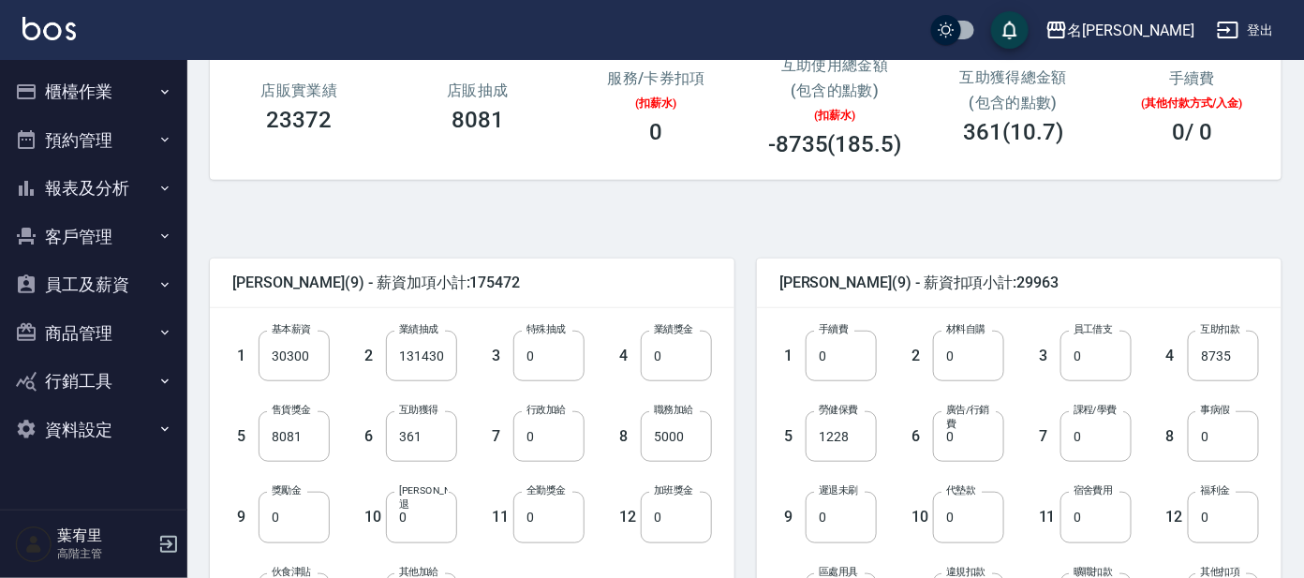
scroll to position [468, 0]
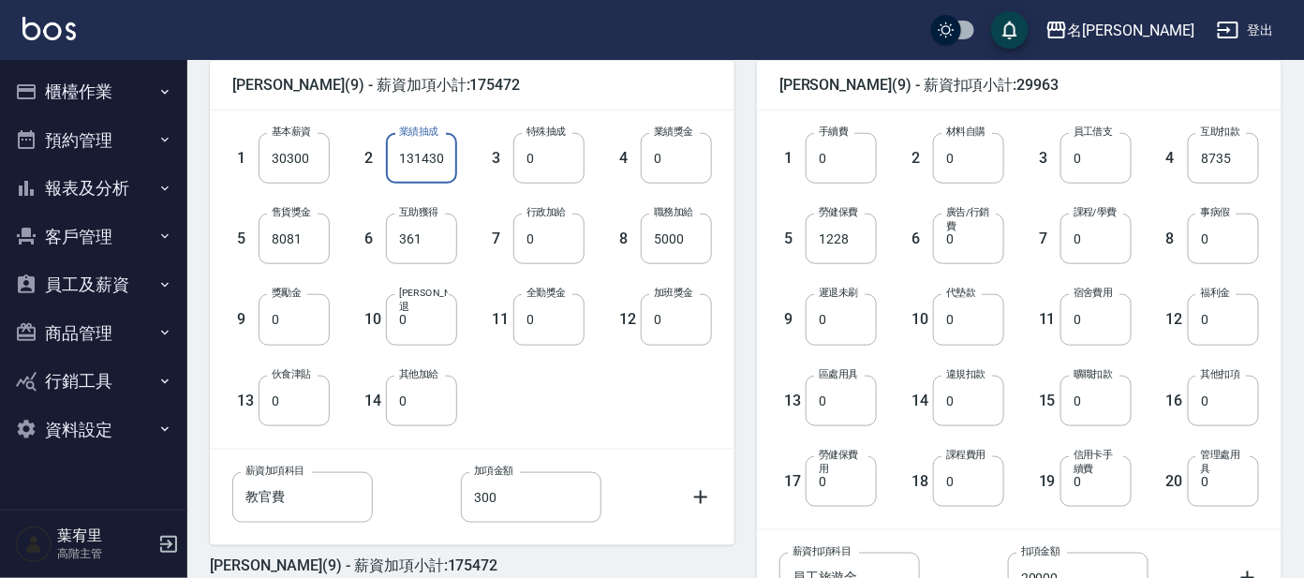
click at [446, 168] on input "131430" at bounding box center [421, 158] width 71 height 51
type input "96130"
click at [665, 332] on input "0" at bounding box center [676, 319] width 71 height 51
type input "5000"
click at [556, 506] on input "300" at bounding box center [531, 497] width 141 height 51
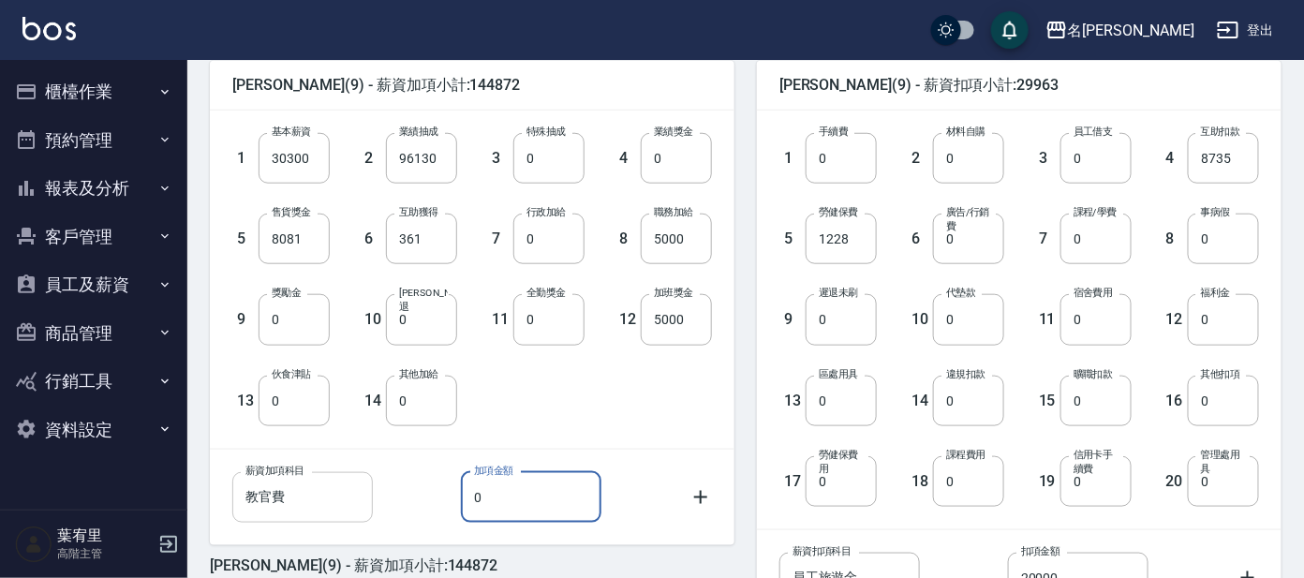
type input "0"
click at [341, 505] on input "教官費" at bounding box center [302, 497] width 141 height 51
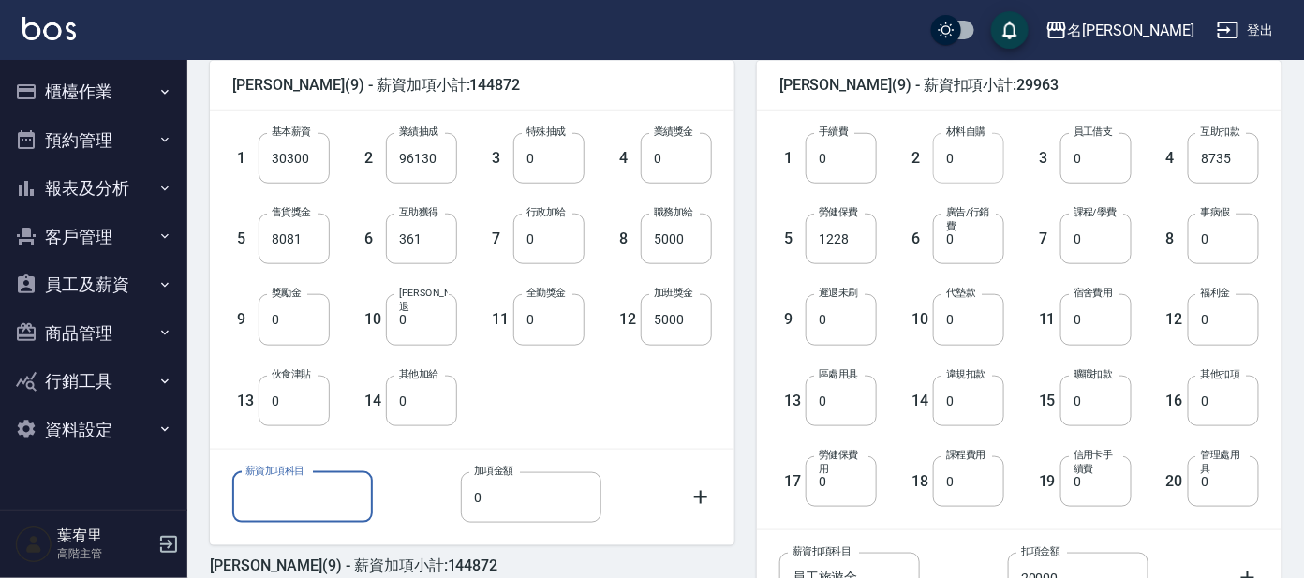
click at [967, 158] on input "0" at bounding box center [968, 158] width 71 height 51
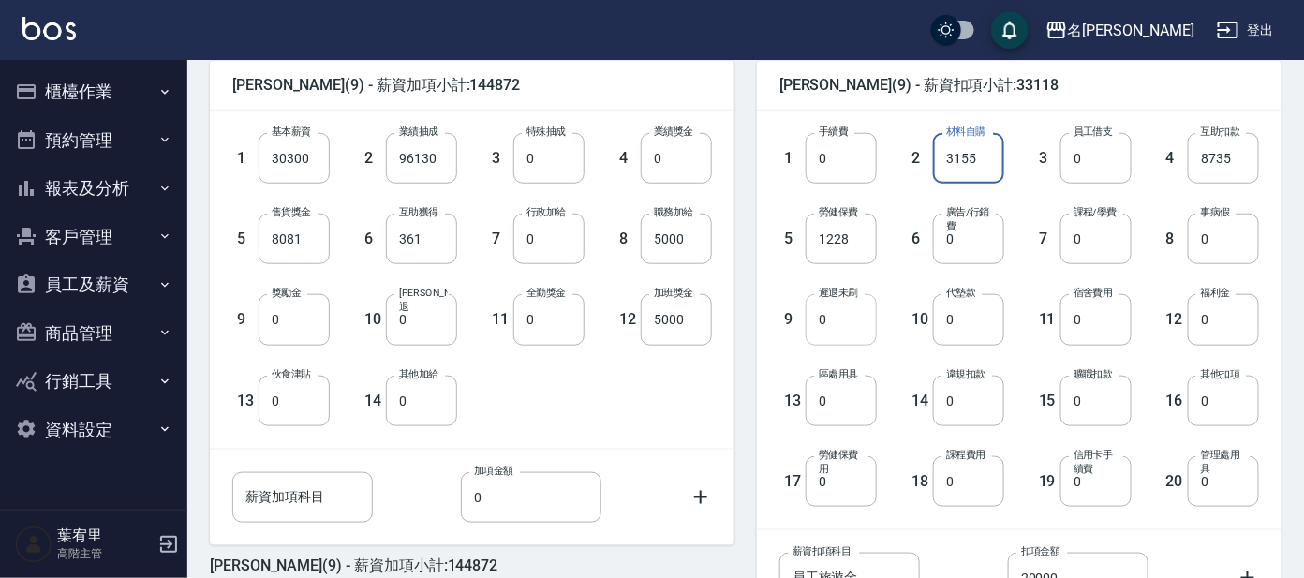
type input "3155"
click at [857, 318] on input "0" at bounding box center [841, 319] width 71 height 51
type input "130"
click at [1240, 163] on input "8735" at bounding box center [1223, 158] width 71 height 51
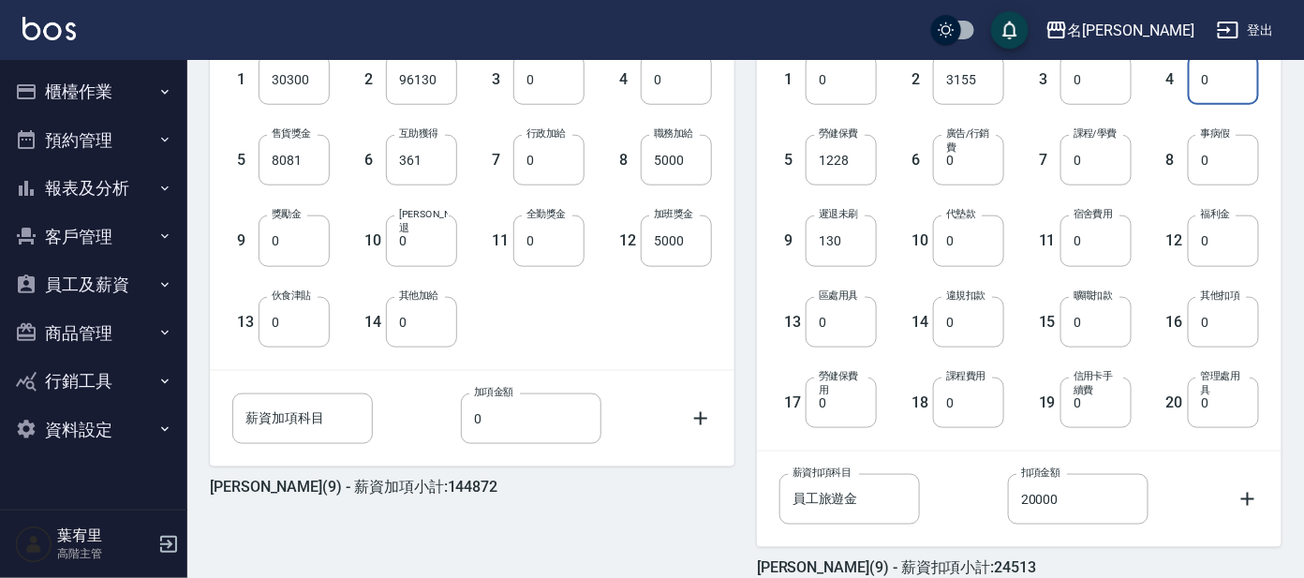
scroll to position [637, 0]
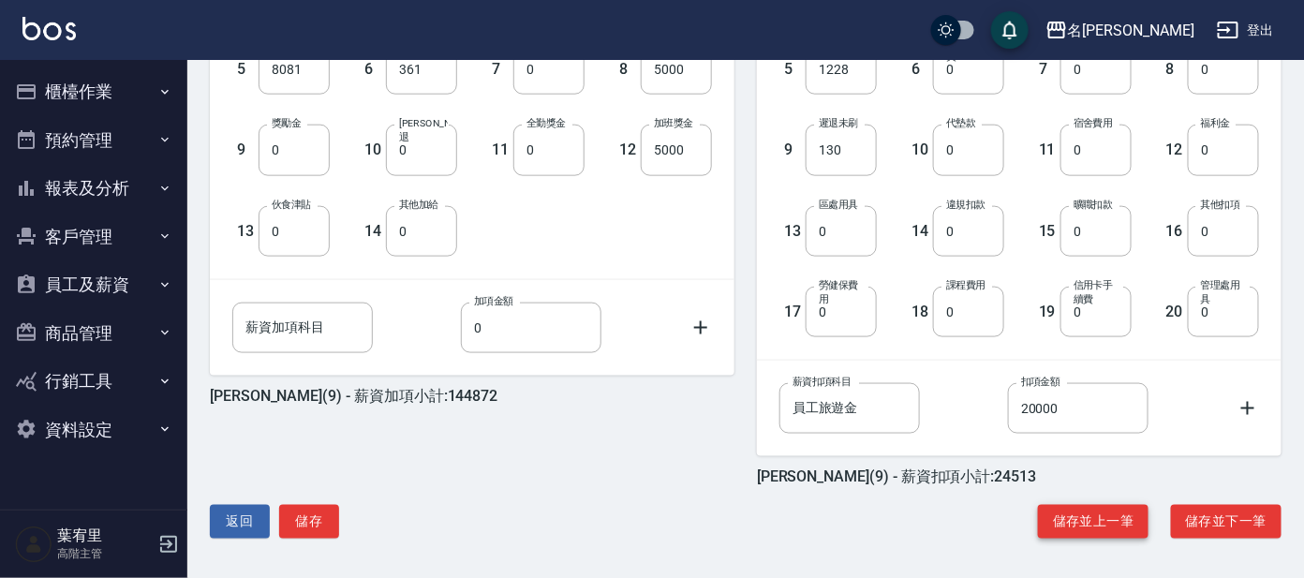
type input "0"
click at [1083, 516] on button "儲存並上一筆" at bounding box center [1093, 522] width 111 height 35
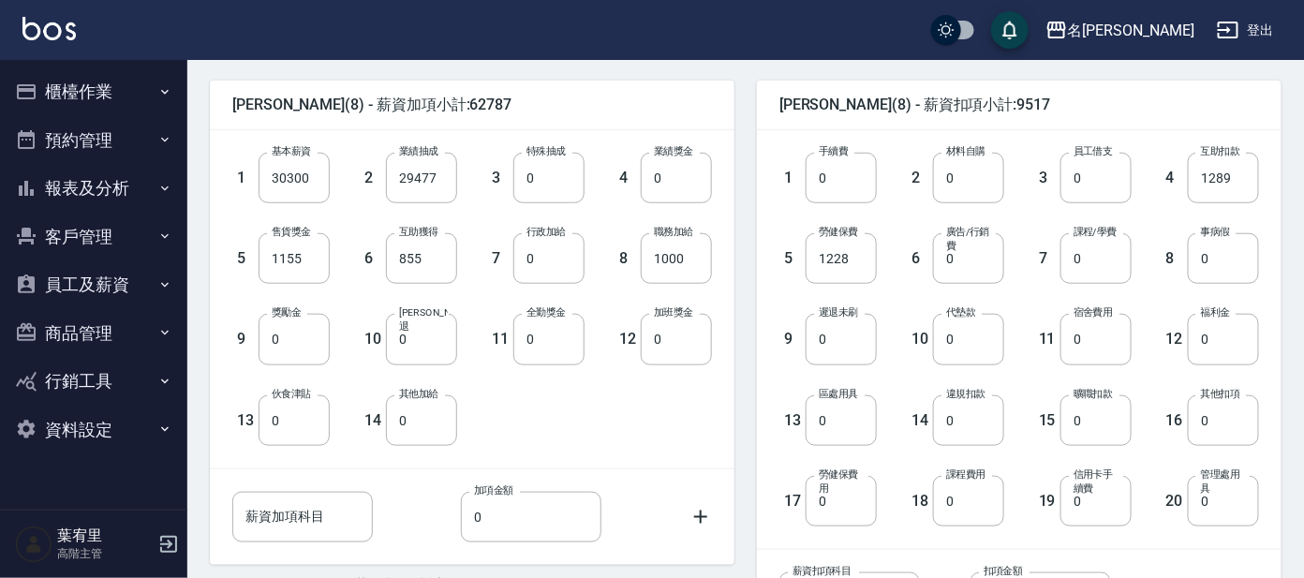
scroll to position [468, 0]
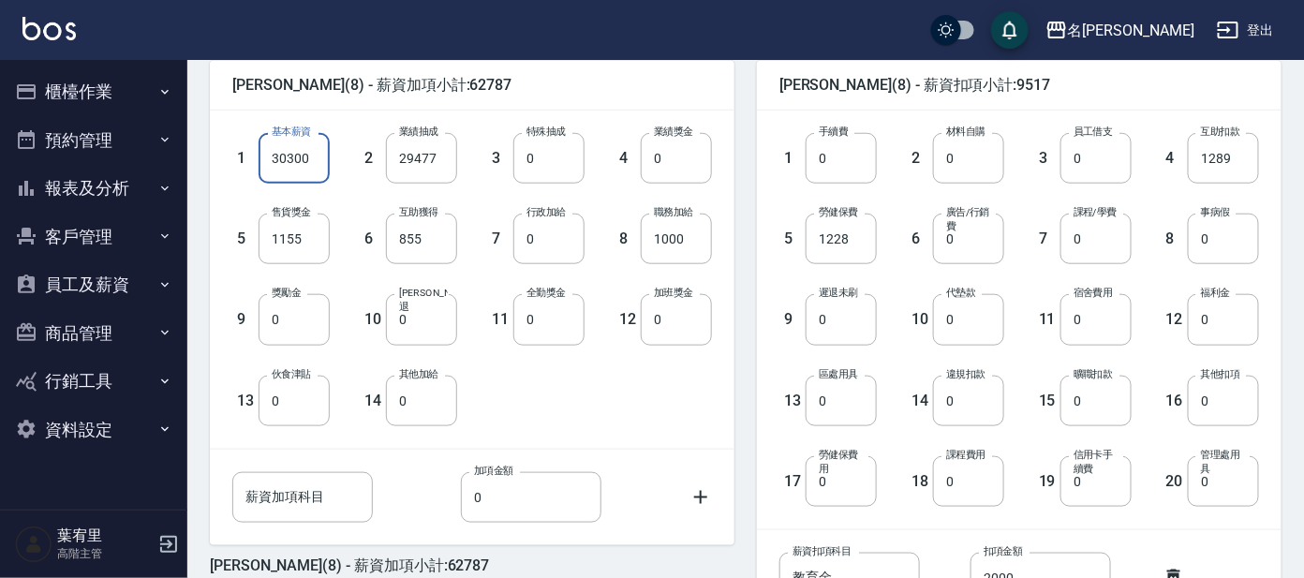
click at [309, 160] on input "30300" at bounding box center [294, 158] width 71 height 51
type input "523"
click at [456, 308] on input "0" at bounding box center [421, 319] width 71 height 51
click at [577, 325] on input "0" at bounding box center [548, 319] width 71 height 51
type input "600"
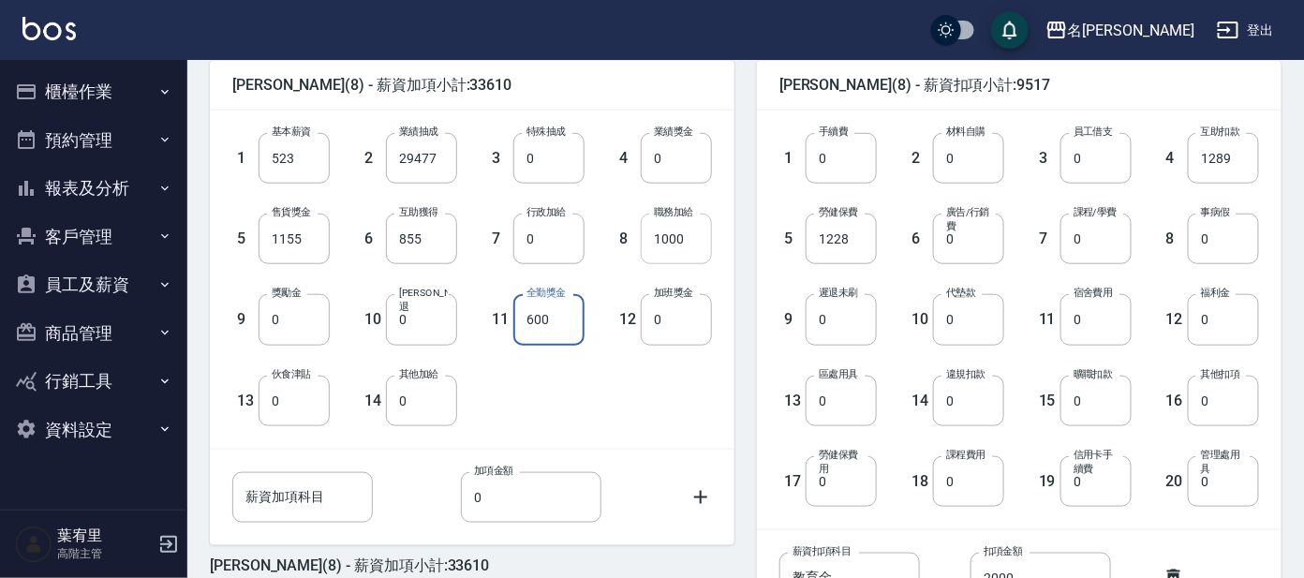
click at [696, 248] on input "1000" at bounding box center [676, 239] width 71 height 51
click at [693, 225] on input "3000" at bounding box center [676, 239] width 71 height 51
type input "4000"
click at [955, 158] on input "0" at bounding box center [968, 158] width 71 height 51
type input "3030"
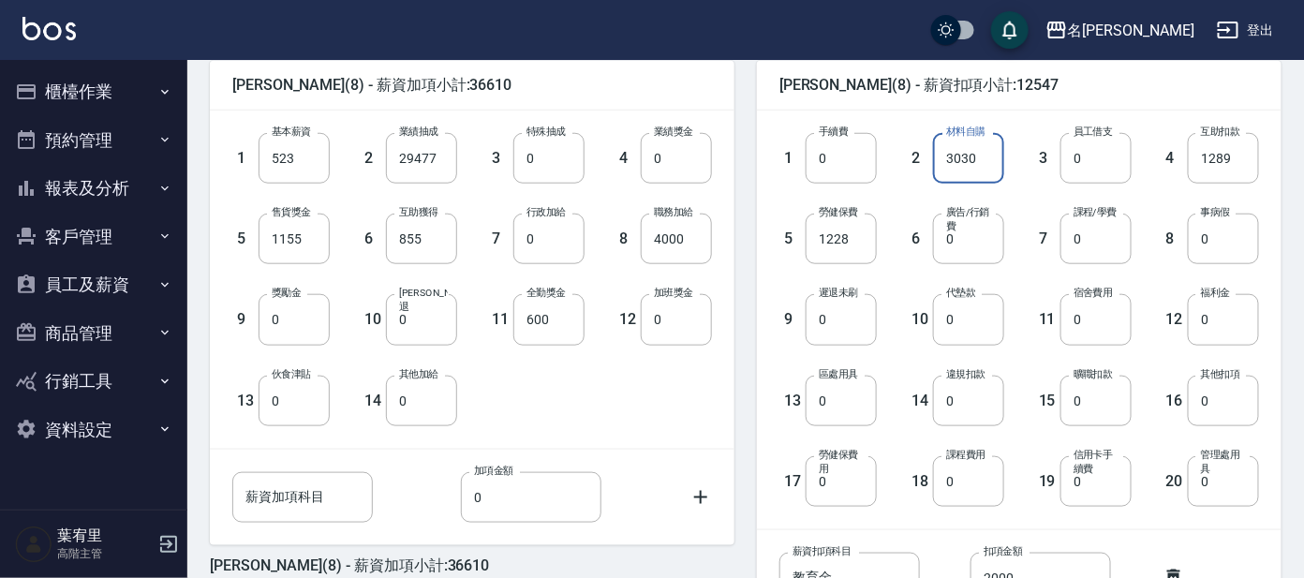
click at [908, 332] on div "10 代墊款 0 代墊款" at bounding box center [940, 304] width 127 height 81
click at [1094, 237] on input "0" at bounding box center [1096, 239] width 71 height 51
type input "1500"
click at [659, 425] on div "1 基本薪資 523 基本薪資 2 業績抽成 29477 業績抽成 3 特殊抽成 0 特殊抽成 4 業績獎金 0 業績獎金 5 售貨獎金 1155 售貨獎金 …" at bounding box center [472, 280] width 525 height 338
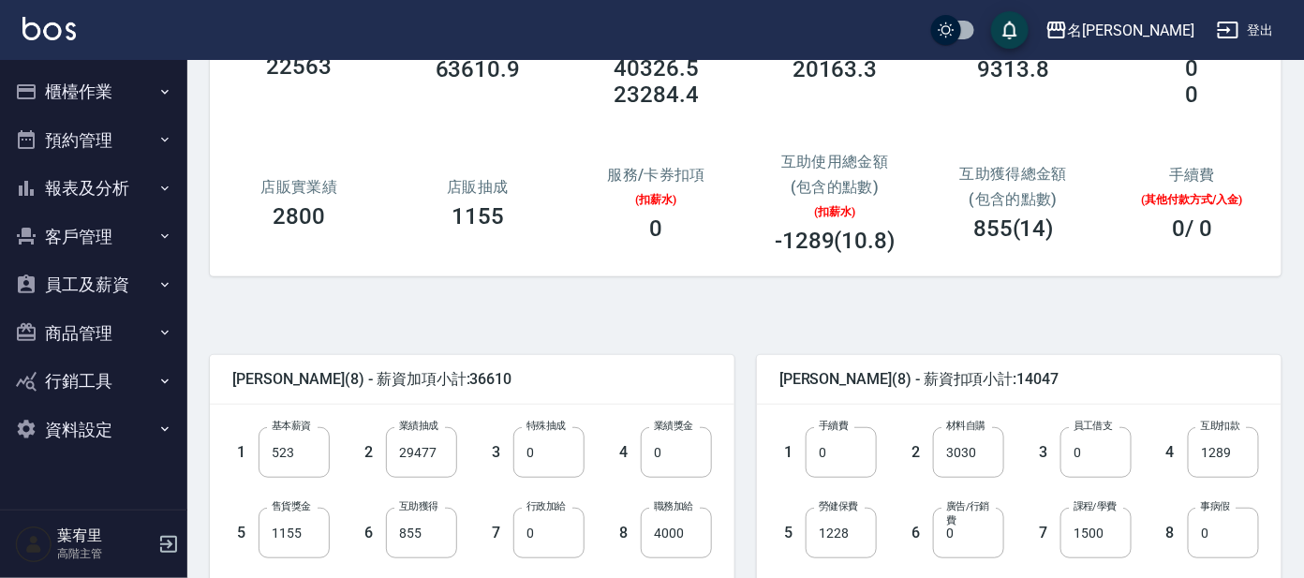
scroll to position [133, 0]
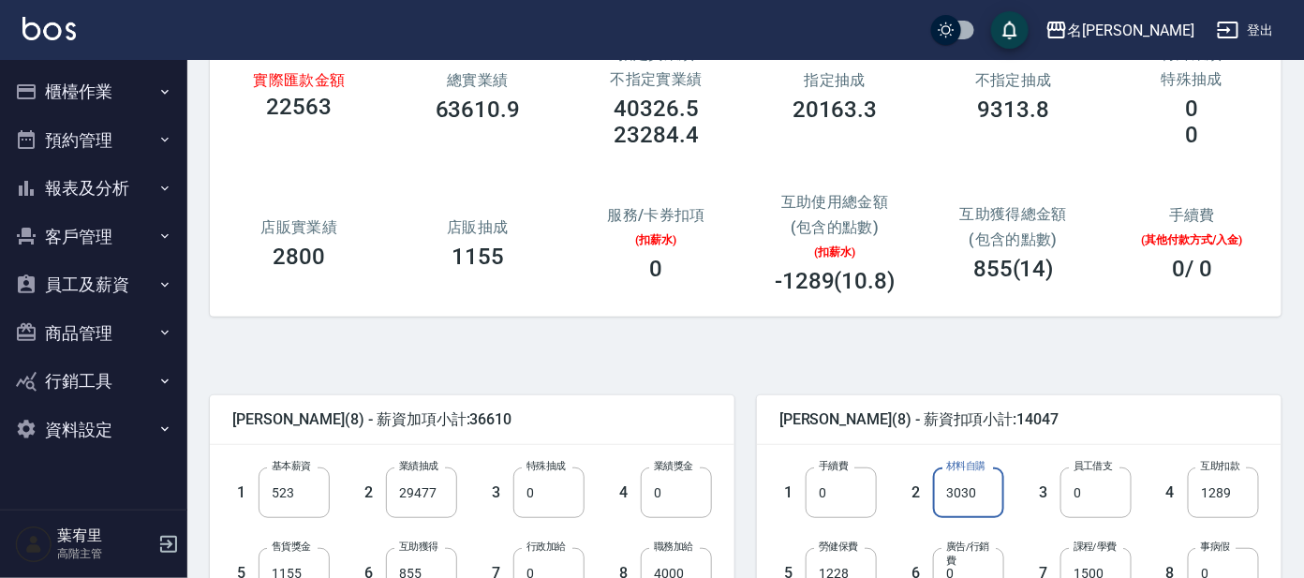
click at [979, 499] on input "3030" at bounding box center [968, 493] width 71 height 51
click at [967, 501] on input "3030" at bounding box center [968, 493] width 71 height 51
click at [943, 491] on input "3030" at bounding box center [968, 493] width 71 height 51
drag, startPoint x: 945, startPoint y: 491, endPoint x: 1071, endPoint y: 494, distance: 126.5
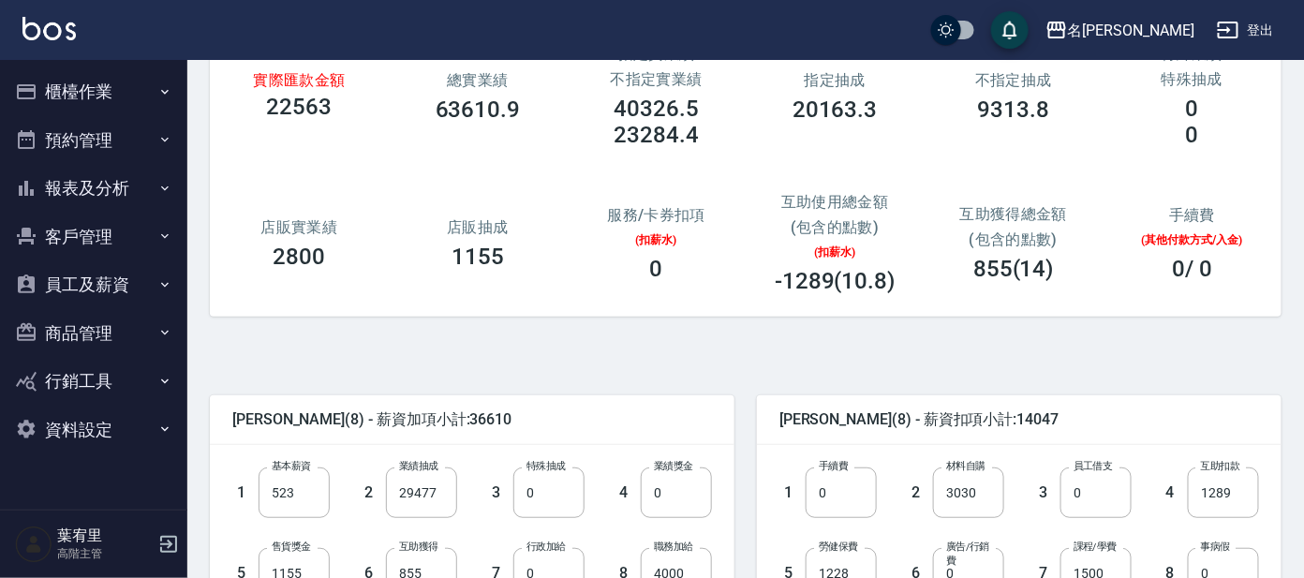
drag, startPoint x: 1021, startPoint y: 506, endPoint x: 1010, endPoint y: 507, distance: 11.3
click at [1017, 505] on div "3 員工借支 0 員工借支" at bounding box center [1068, 478] width 127 height 81
click at [984, 487] on input "3030" at bounding box center [968, 493] width 71 height 51
type input "3030"
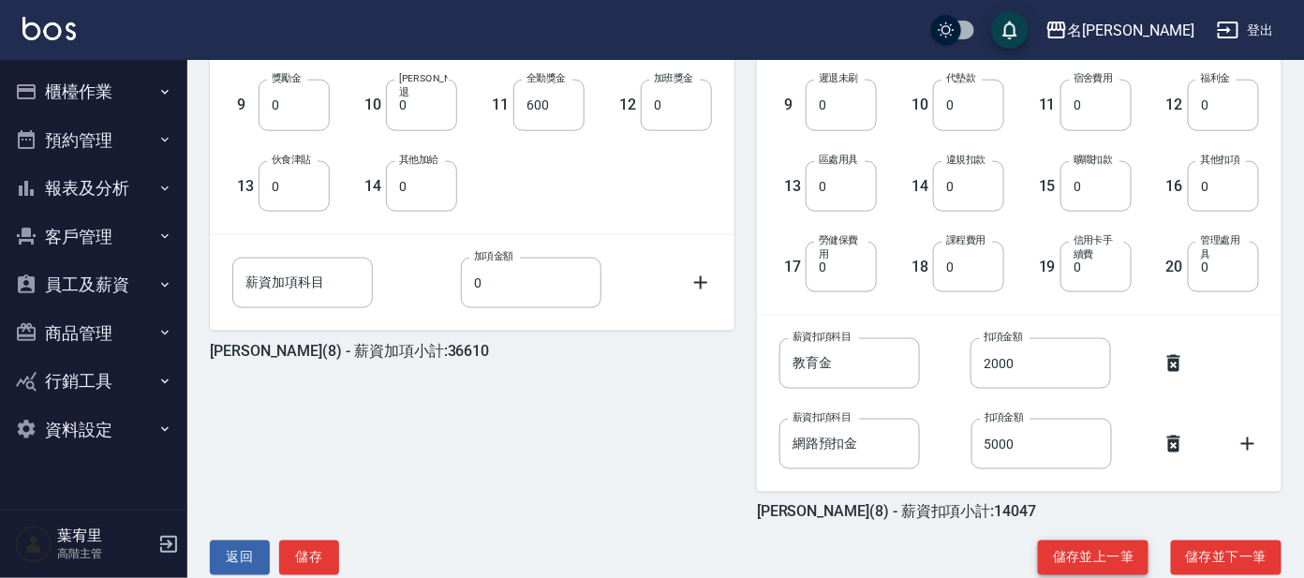
scroll to position [719, 0]
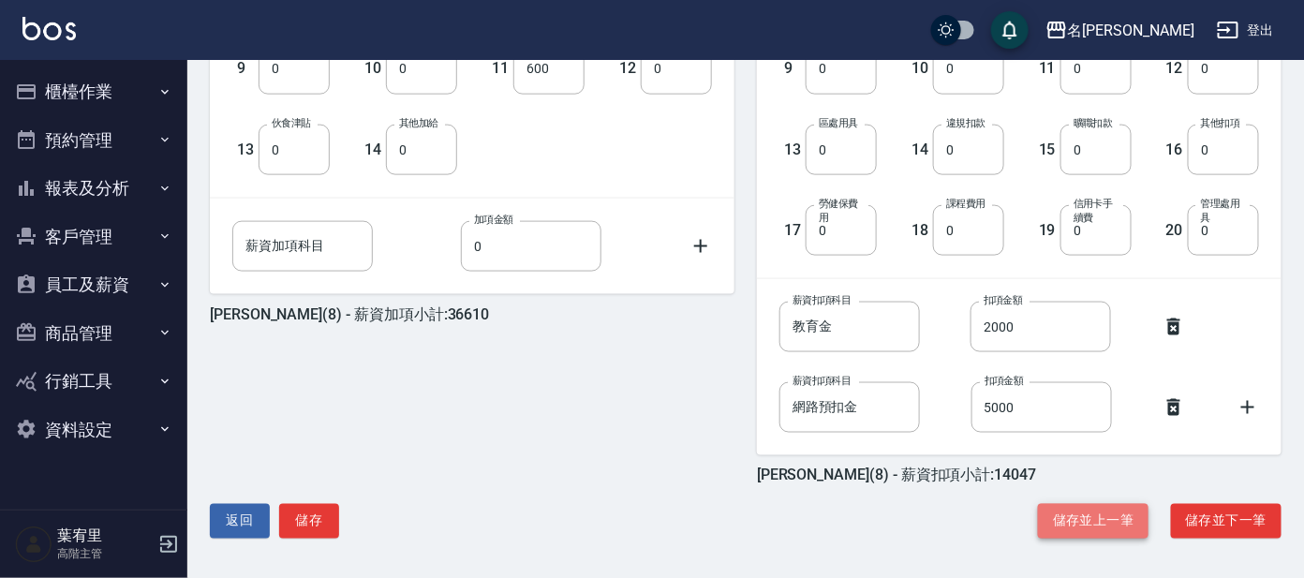
click at [1073, 528] on button "儲存並上一筆" at bounding box center [1093, 521] width 111 height 35
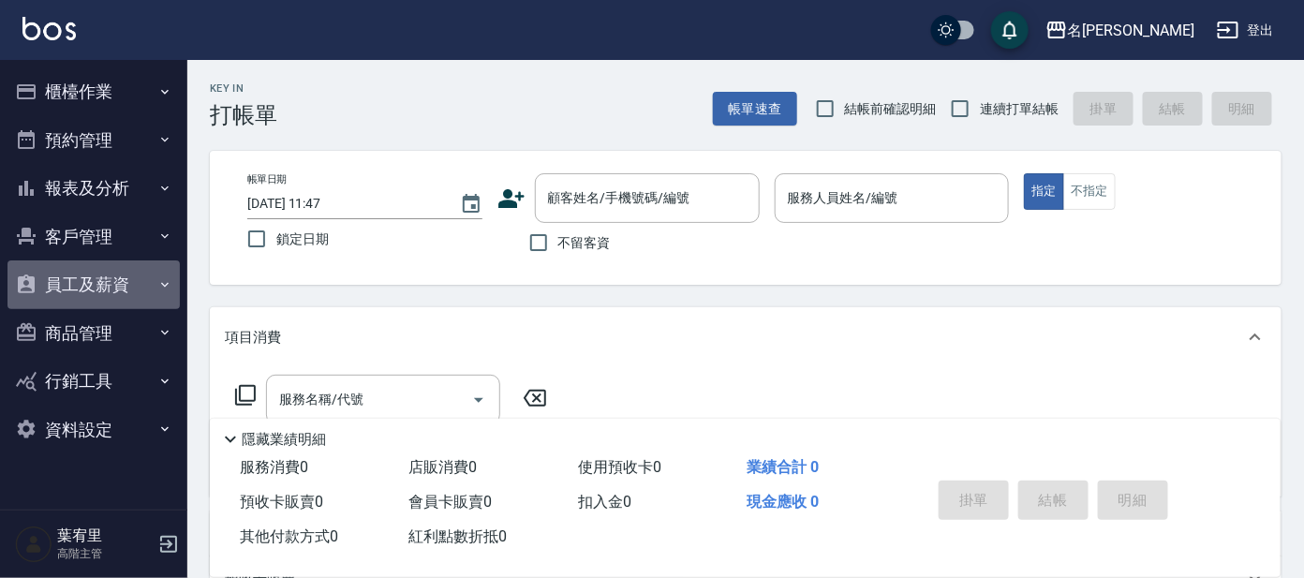
click at [131, 287] on button "員工及薪資" at bounding box center [93, 284] width 172 height 49
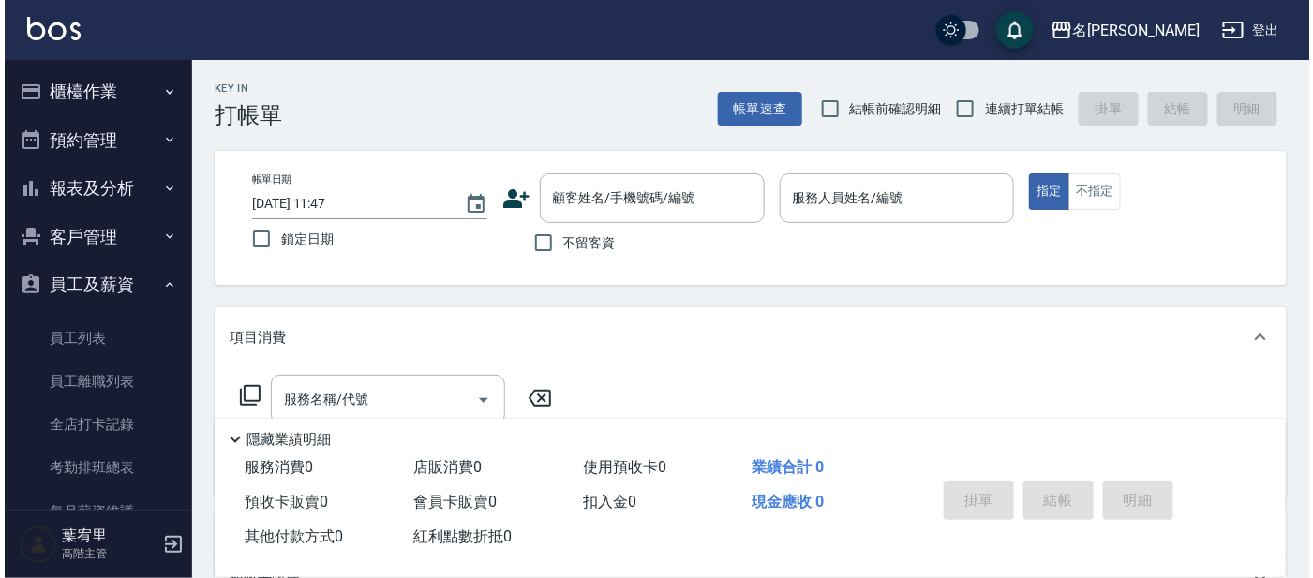
scroll to position [233, 0]
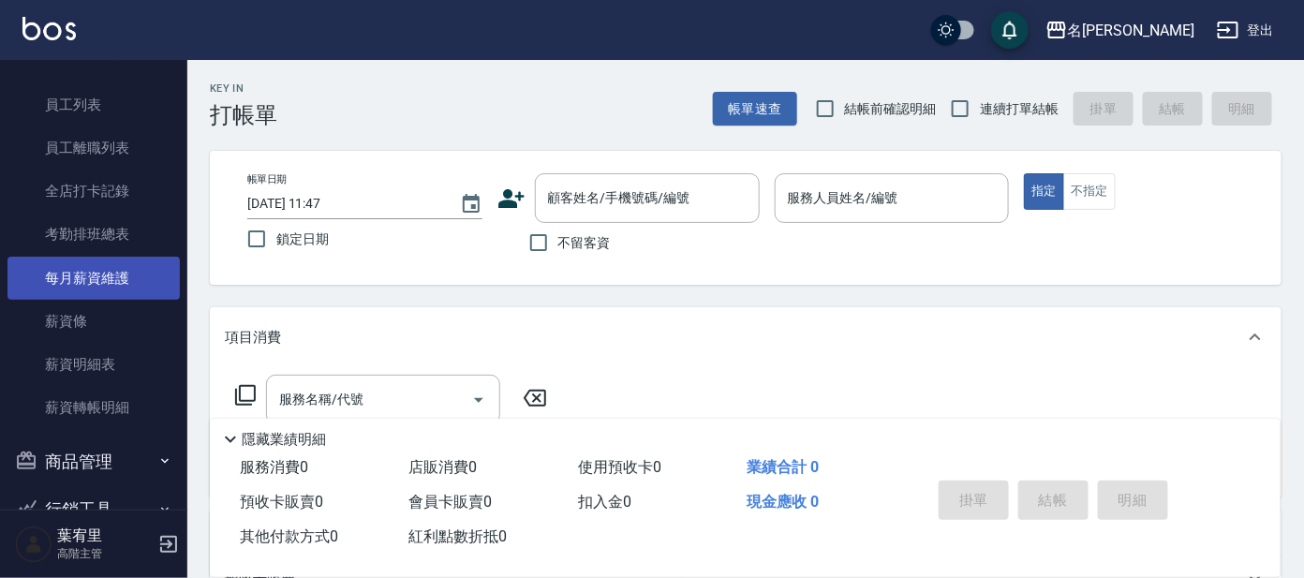
click at [141, 276] on link "每月薪資維護" at bounding box center [93, 278] width 172 height 43
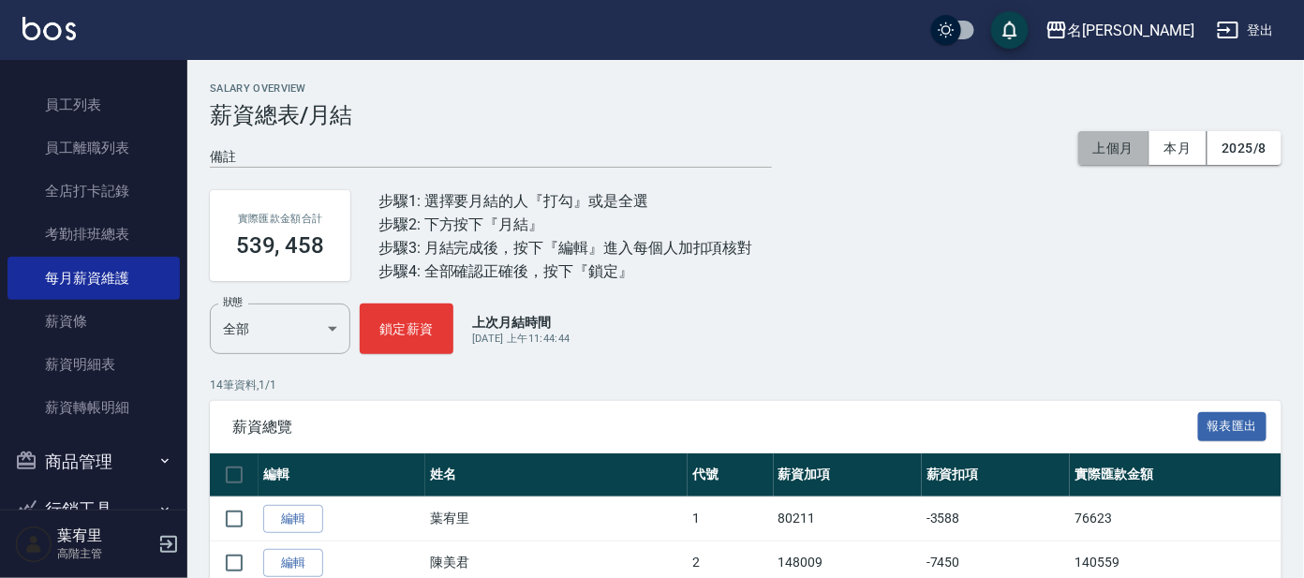
click at [1088, 161] on button "上個月" at bounding box center [1114, 148] width 71 height 35
click at [1229, 145] on button "2025/8" at bounding box center [1245, 148] width 74 height 35
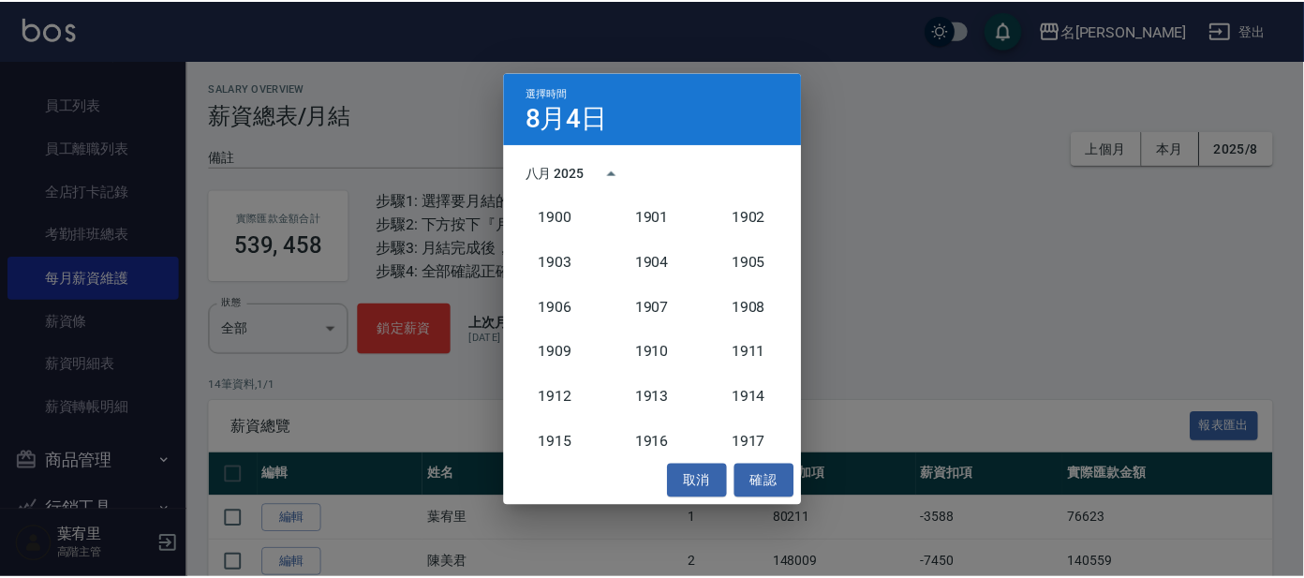
scroll to position [1734, 0]
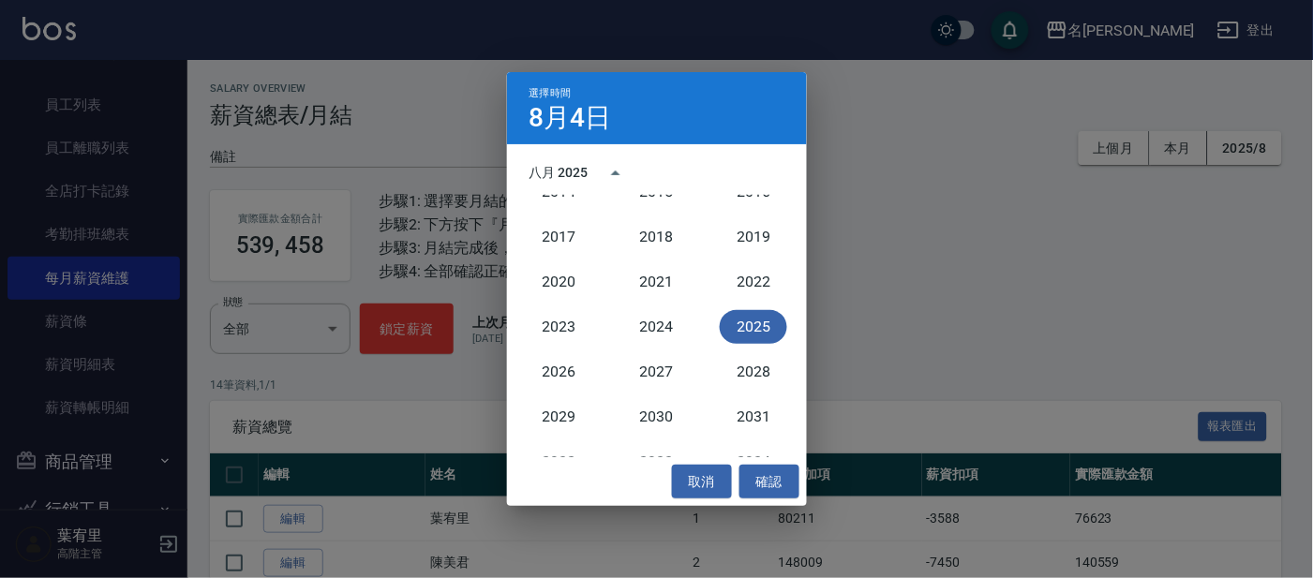
click at [737, 305] on div "2025" at bounding box center [753, 327] width 97 height 45
click at [735, 315] on button "2025" at bounding box center [753, 327] width 67 height 34
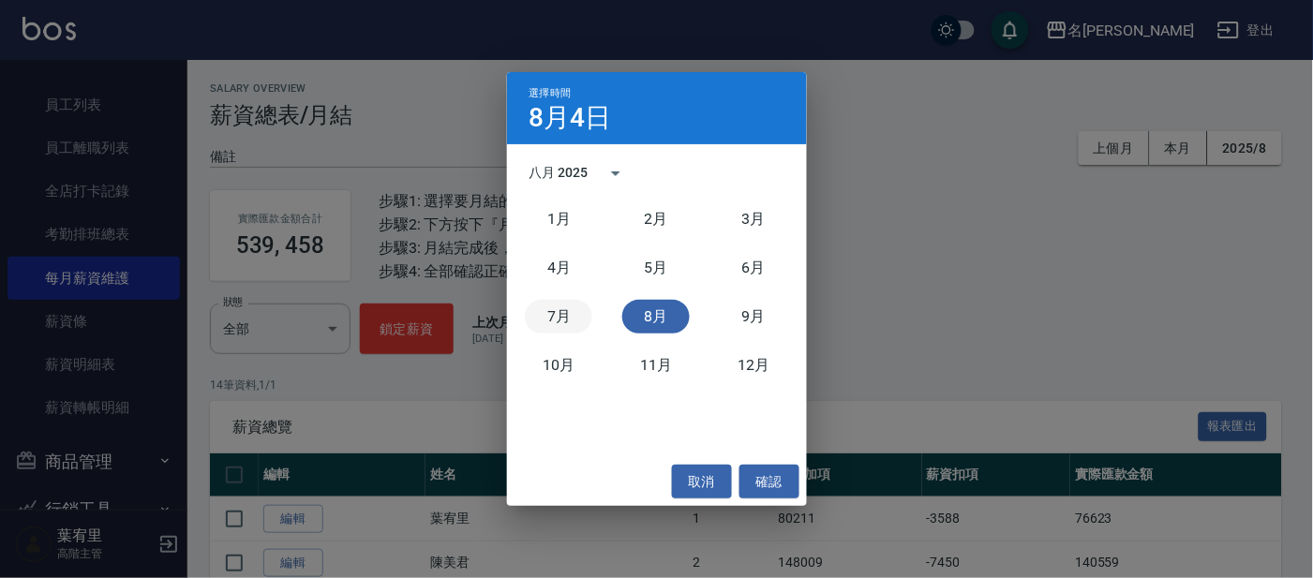
click at [558, 323] on button "7月" at bounding box center [558, 317] width 67 height 34
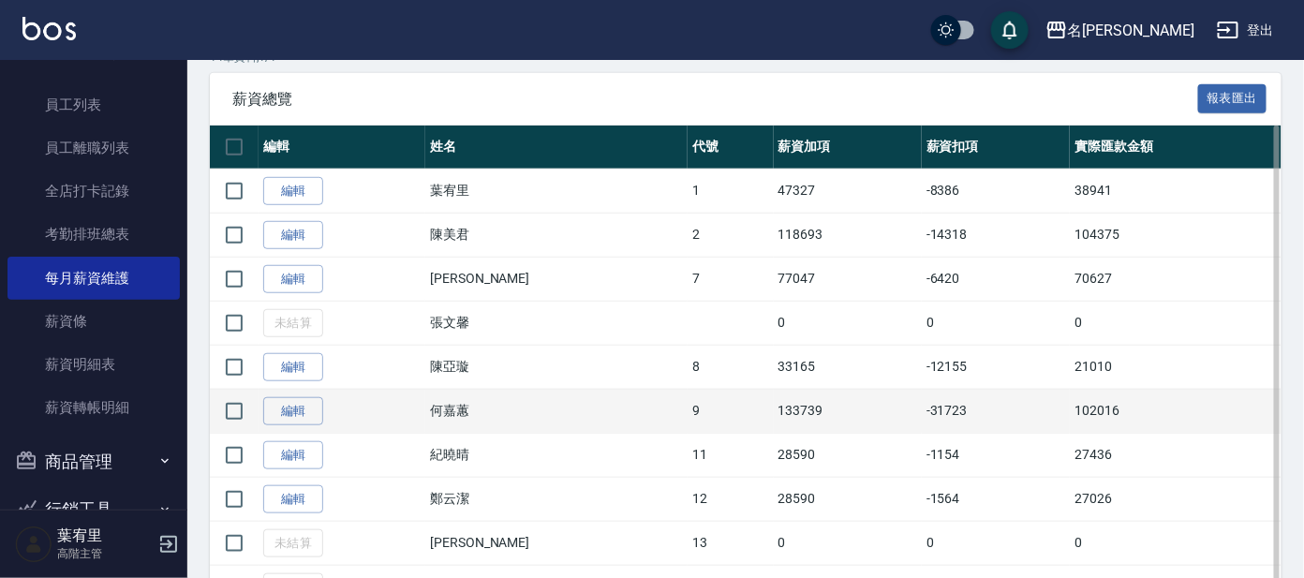
scroll to position [350, 0]
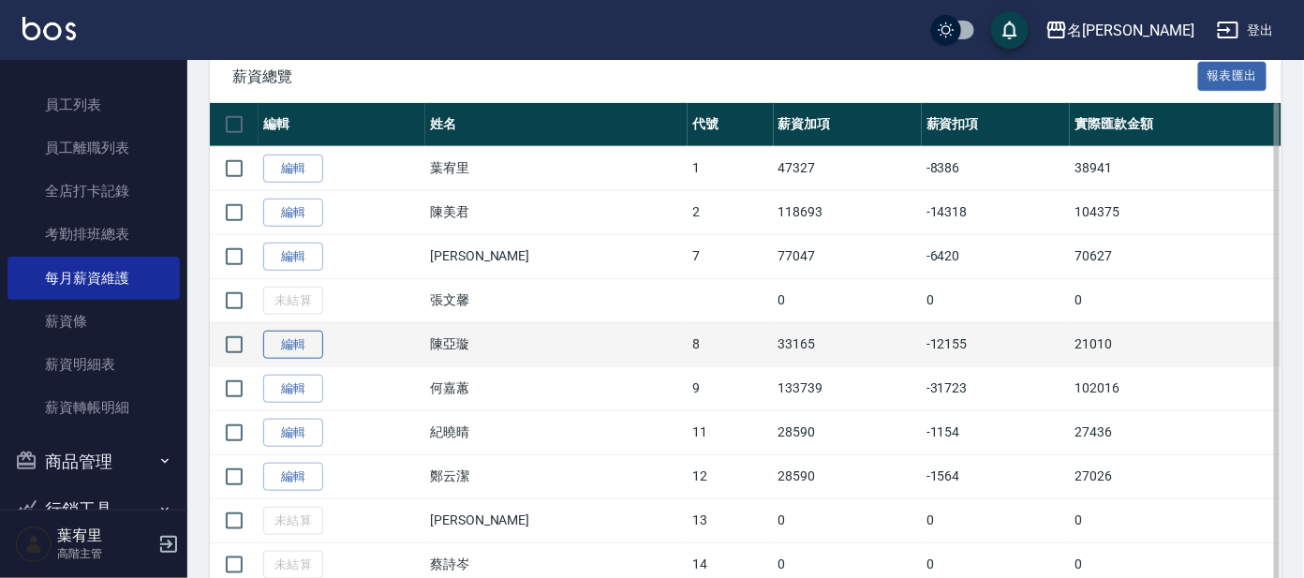
click at [295, 346] on link "編輯" at bounding box center [293, 345] width 60 height 29
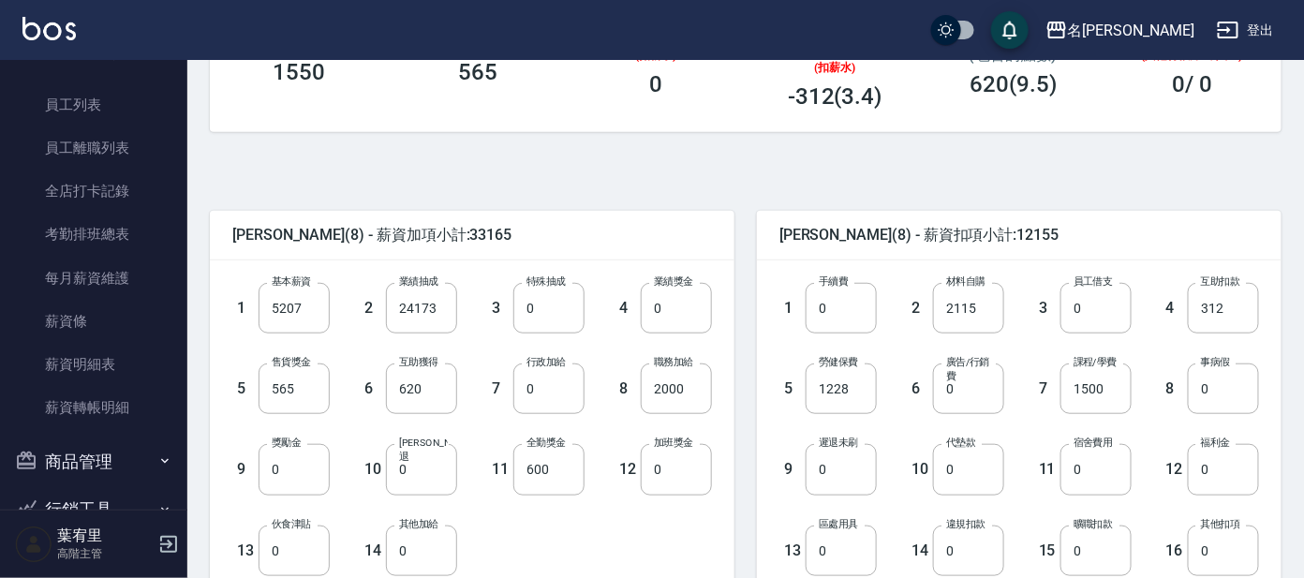
scroll to position [350, 0]
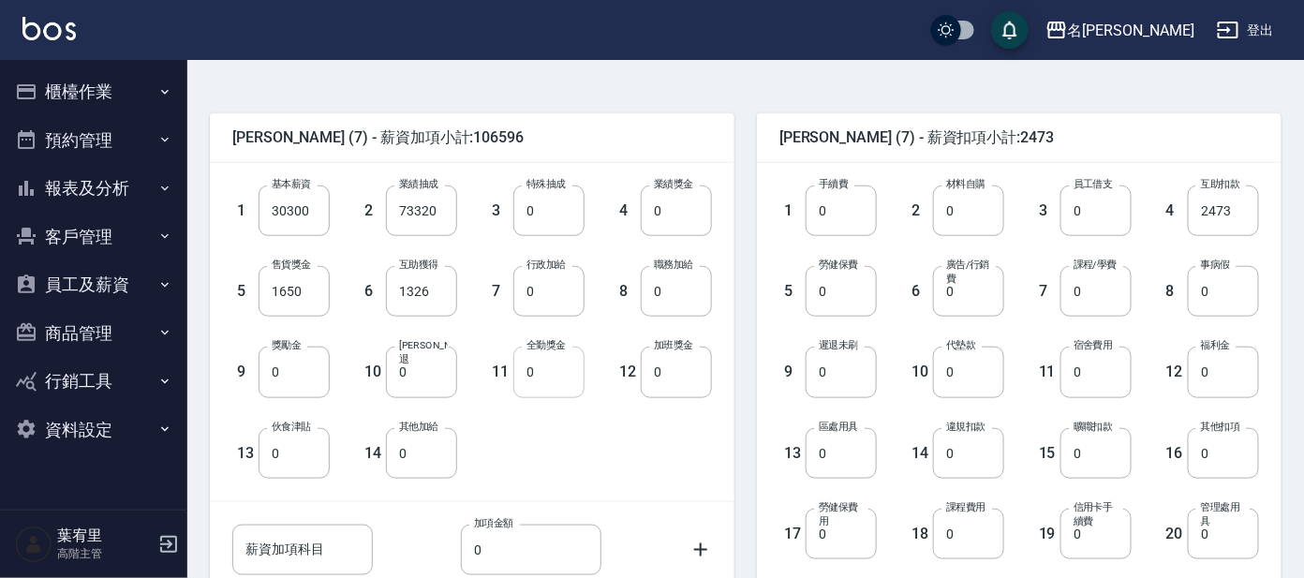
scroll to position [468, 0]
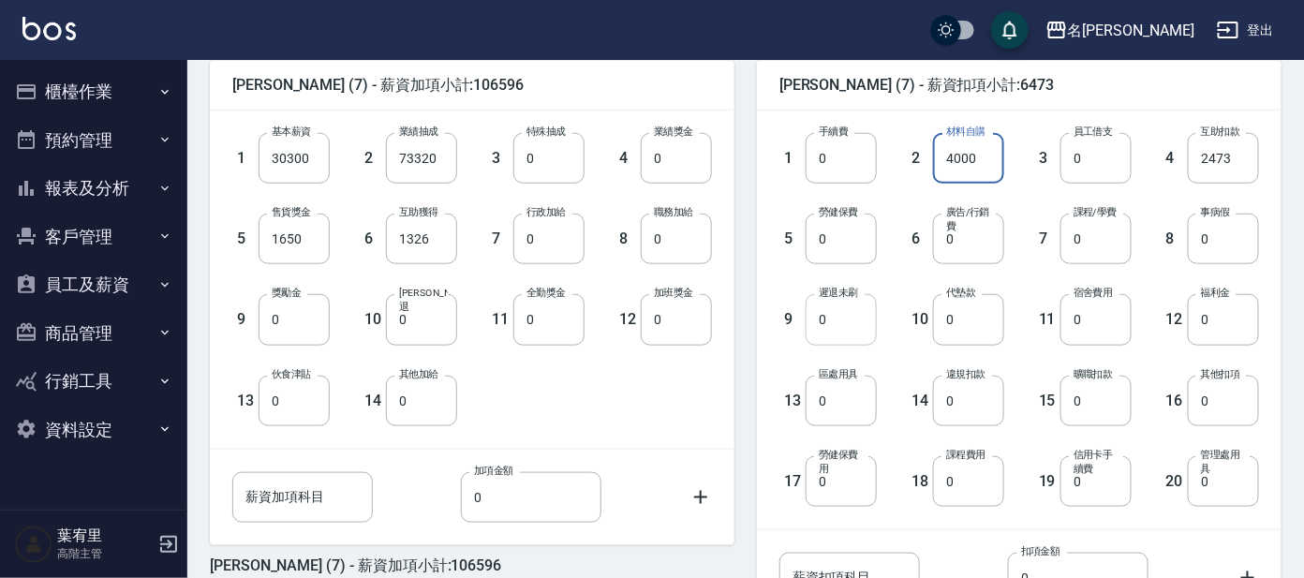
type input "4000"
click at [823, 328] on input "0" at bounding box center [841, 319] width 71 height 51
type input "160"
click at [390, 156] on input "73320" at bounding box center [421, 158] width 71 height 51
type input "38020"
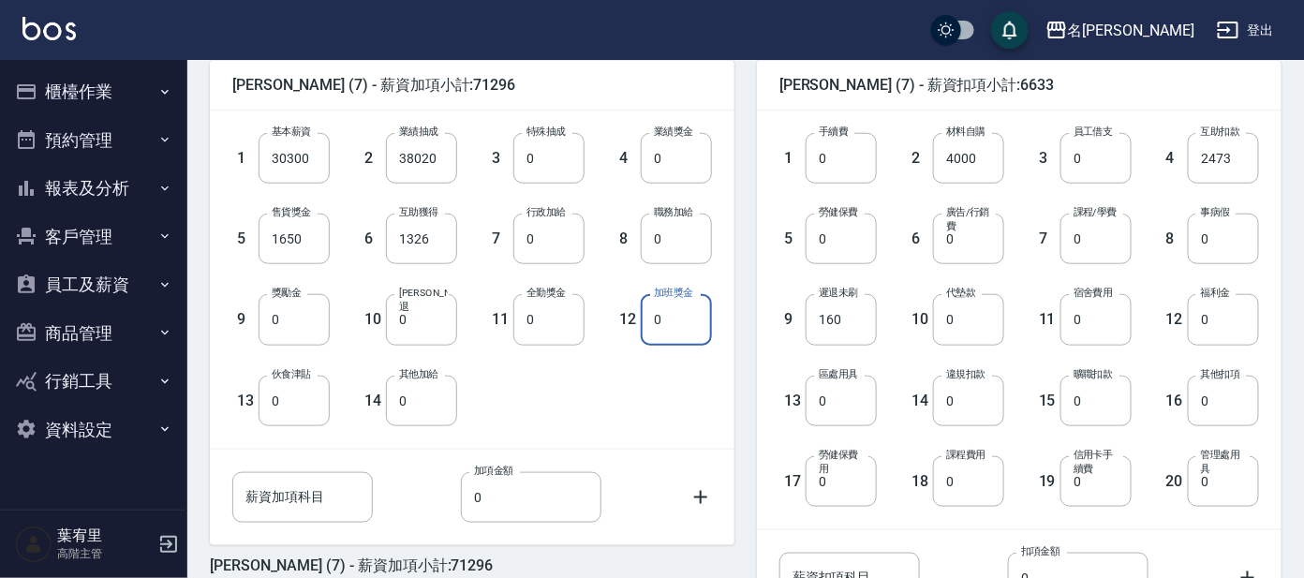
click at [687, 314] on input "0" at bounding box center [676, 319] width 71 height 51
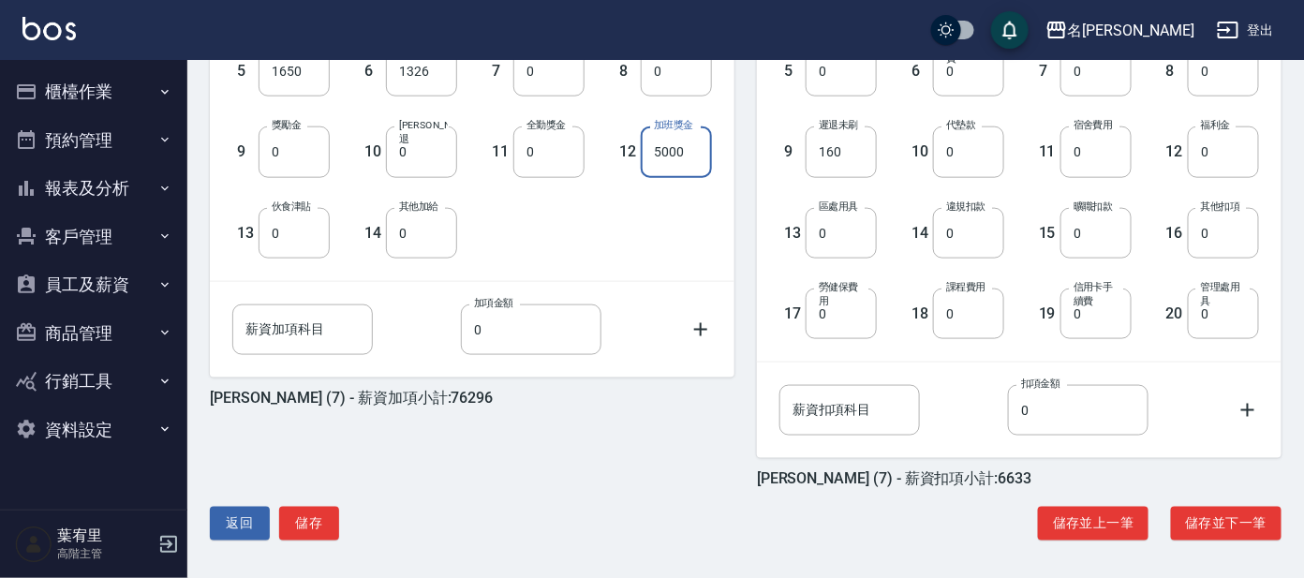
scroll to position [637, 0]
type input "5000"
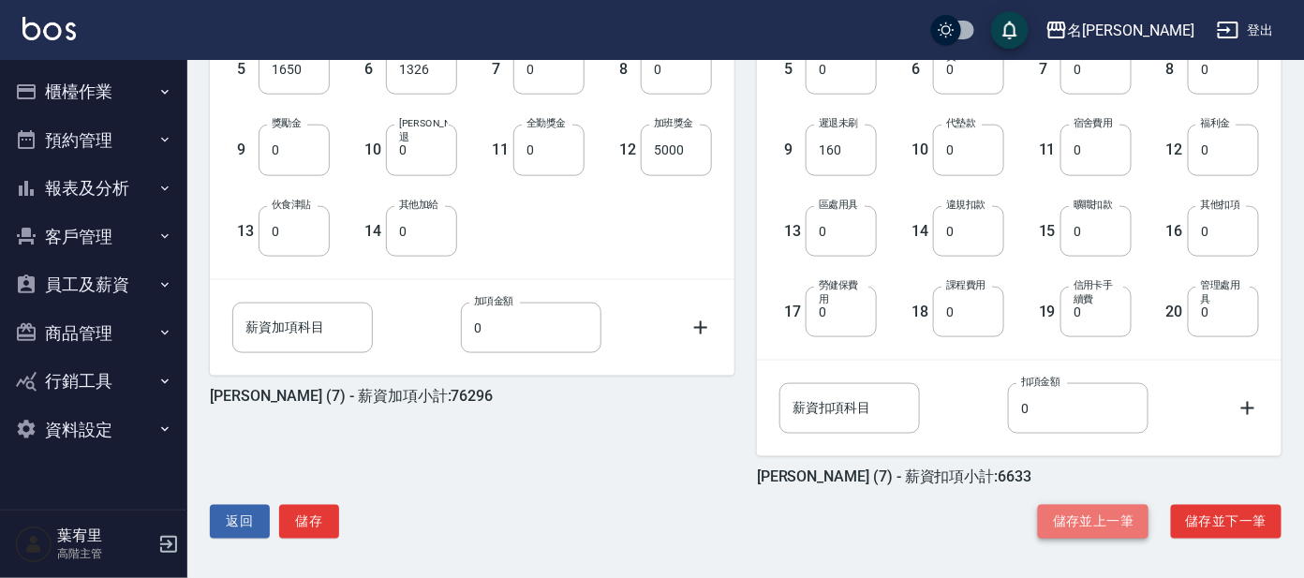
click at [1097, 517] on button "儲存並上一筆" at bounding box center [1093, 522] width 111 height 35
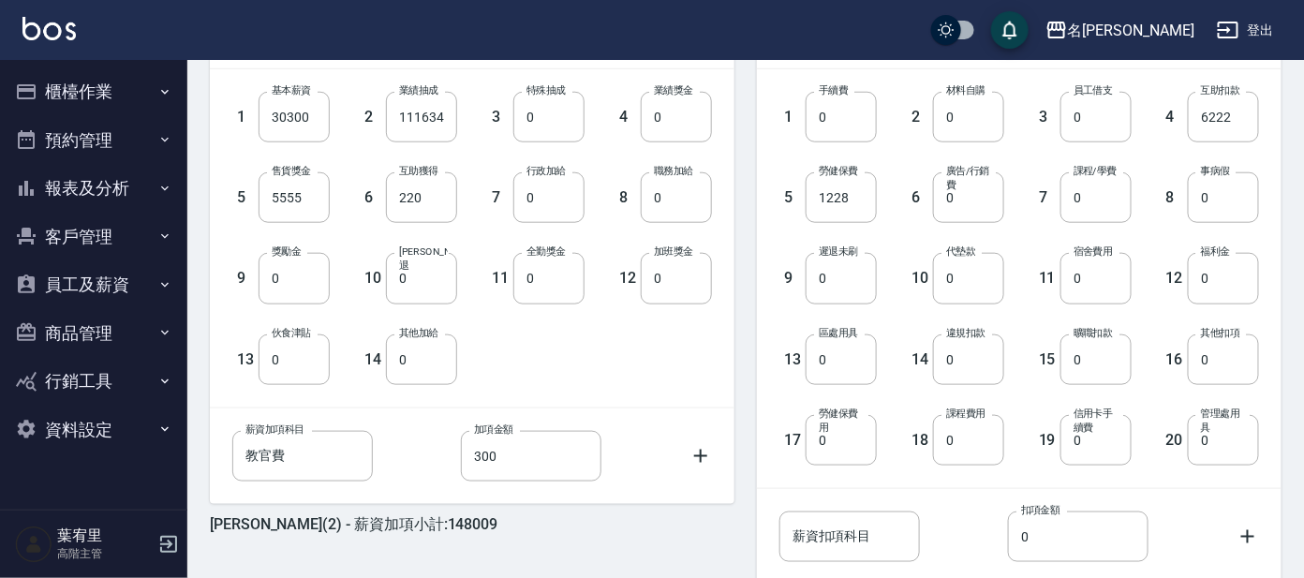
scroll to position [468, 0]
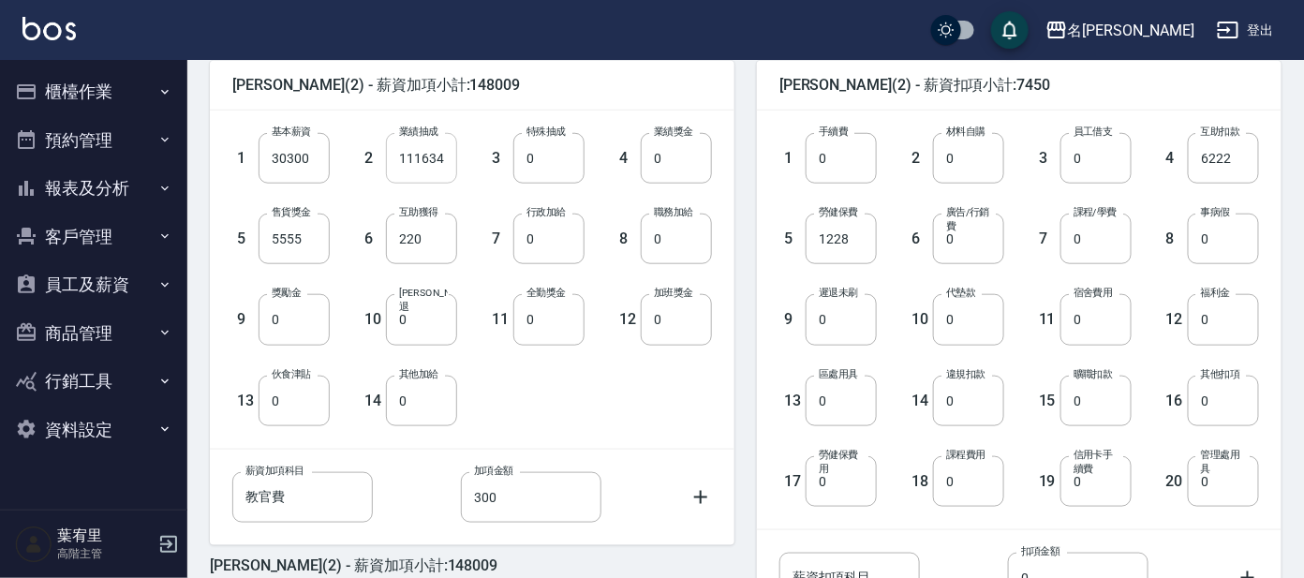
click at [435, 157] on input "111634" at bounding box center [421, 158] width 71 height 51
type input "76334"
click at [701, 346] on div "1 基本薪資 30300 基本薪資 2 業績抽成 76334 業績抽成 3 特殊抽成 0 特殊抽成 4 業績獎金 0 業績獎金 5 售貨獎金 5555 售貨獎…" at bounding box center [457, 264] width 510 height 323
click at [688, 329] on input "0" at bounding box center [676, 319] width 71 height 51
type input "5000"
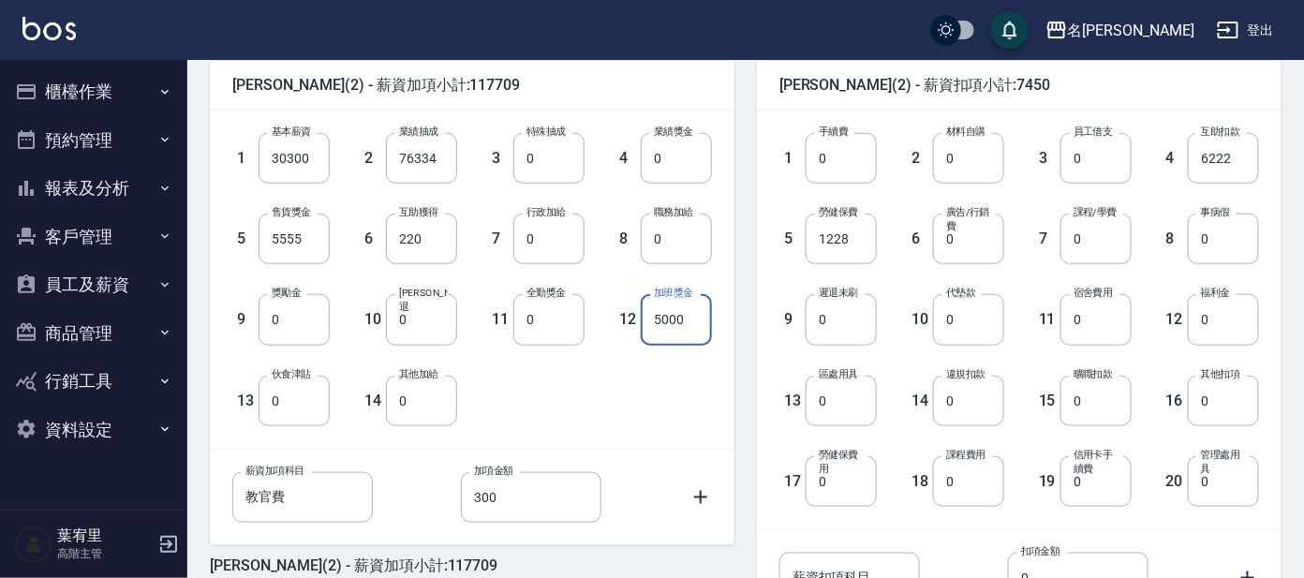
click at [1274, 157] on div "1 手續費 0 手續費 2 材料自購 0 材料自購 3 員工借支 0 員工借支 4 互助扣款 6222 互助扣款 5 勞健保費 1228 勞健保費 6 廣告/…" at bounding box center [1019, 320] width 525 height 419
click at [1236, 164] on input "6222" at bounding box center [1223, 158] width 71 height 51
type input "0"
click at [981, 177] on input "0" at bounding box center [968, 158] width 71 height 51
type input "2940"
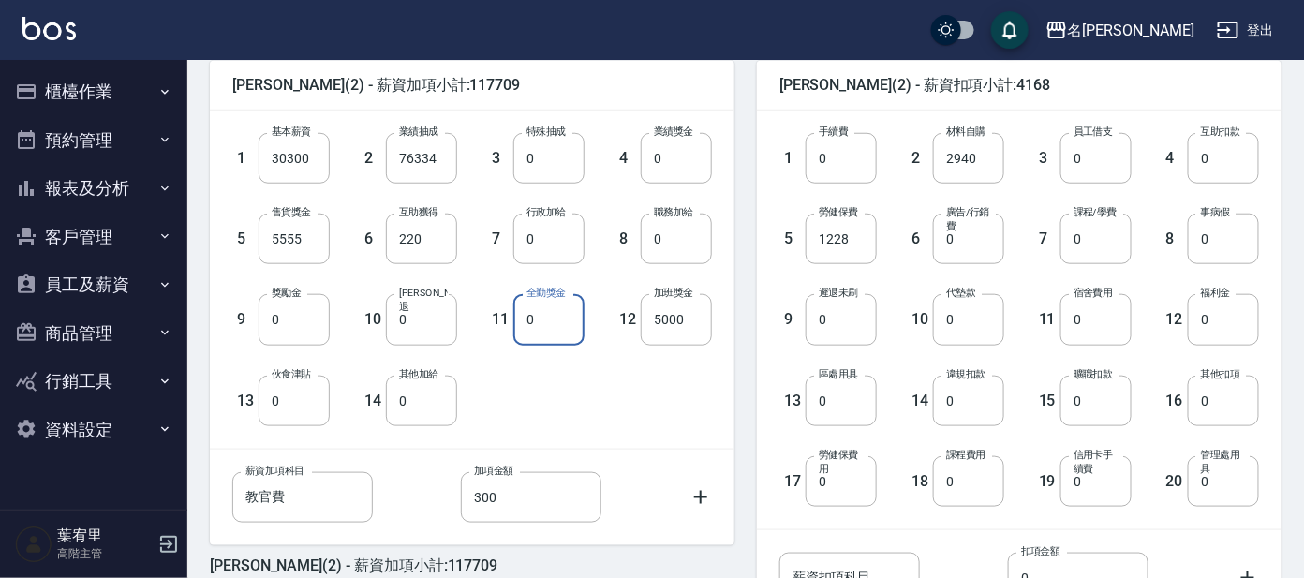
click at [558, 321] on input "0" at bounding box center [548, 319] width 71 height 51
type input "600"
click at [544, 496] on input "300" at bounding box center [531, 497] width 141 height 51
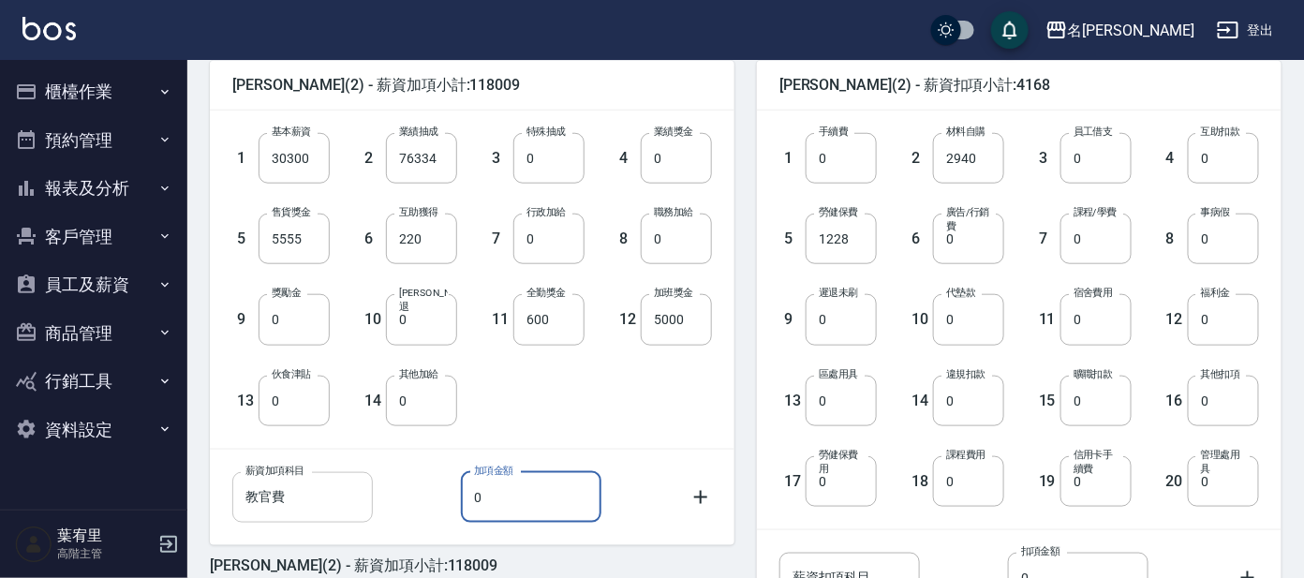
type input "0"
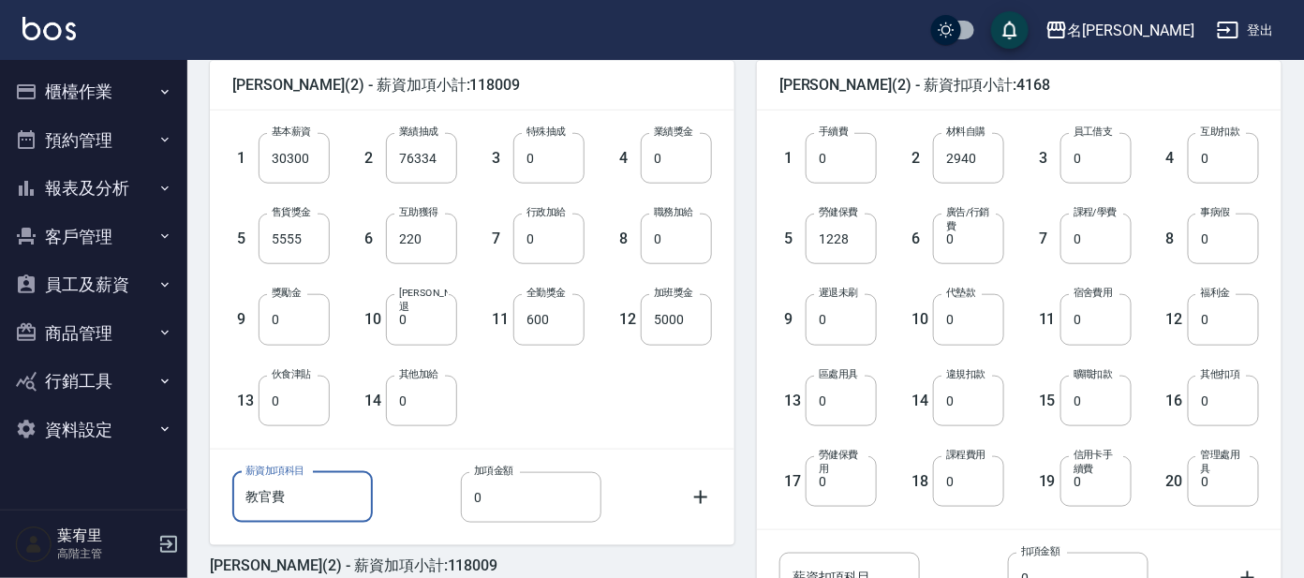
click at [289, 483] on input "教官費" at bounding box center [302, 497] width 141 height 51
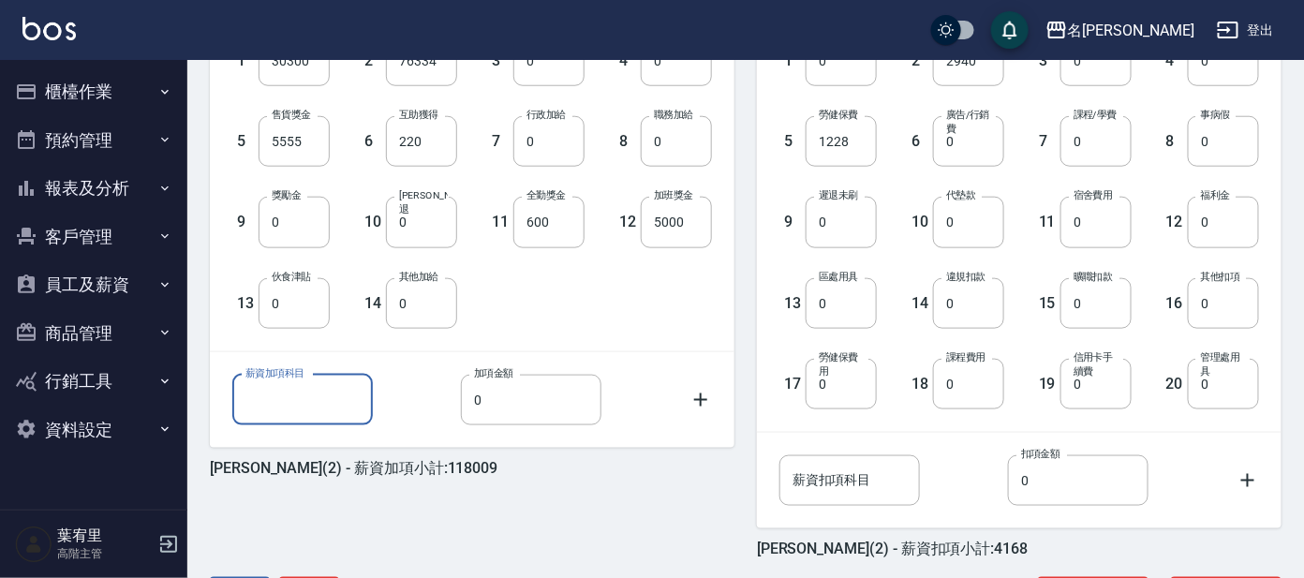
scroll to position [637, 0]
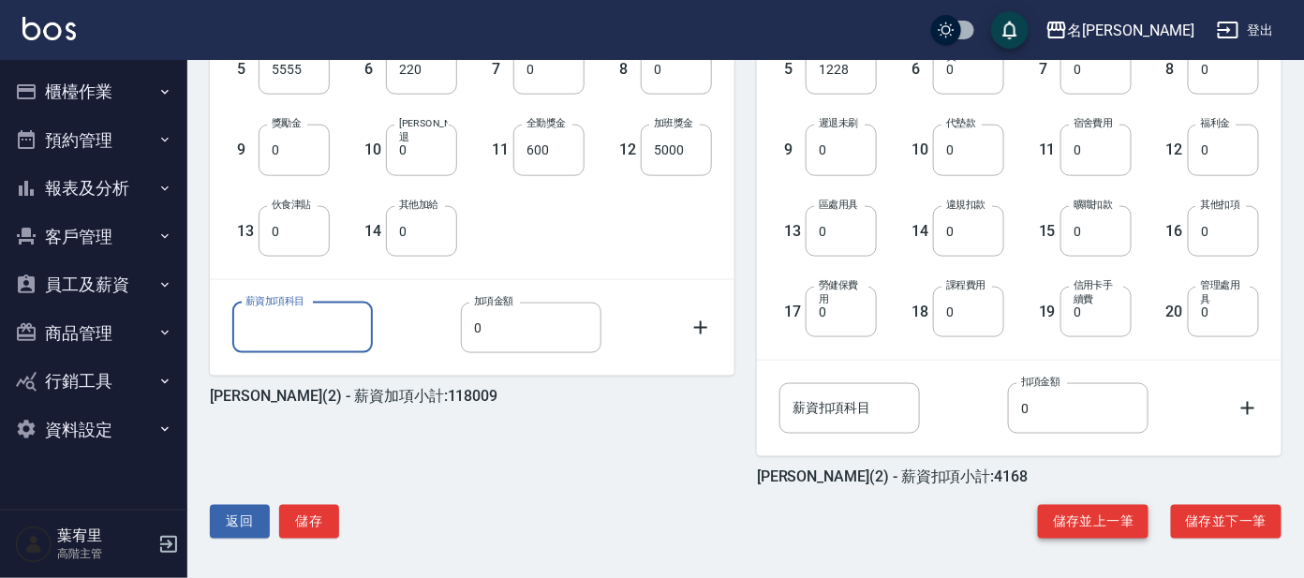
click at [1071, 519] on button "儲存並上一筆" at bounding box center [1093, 522] width 111 height 35
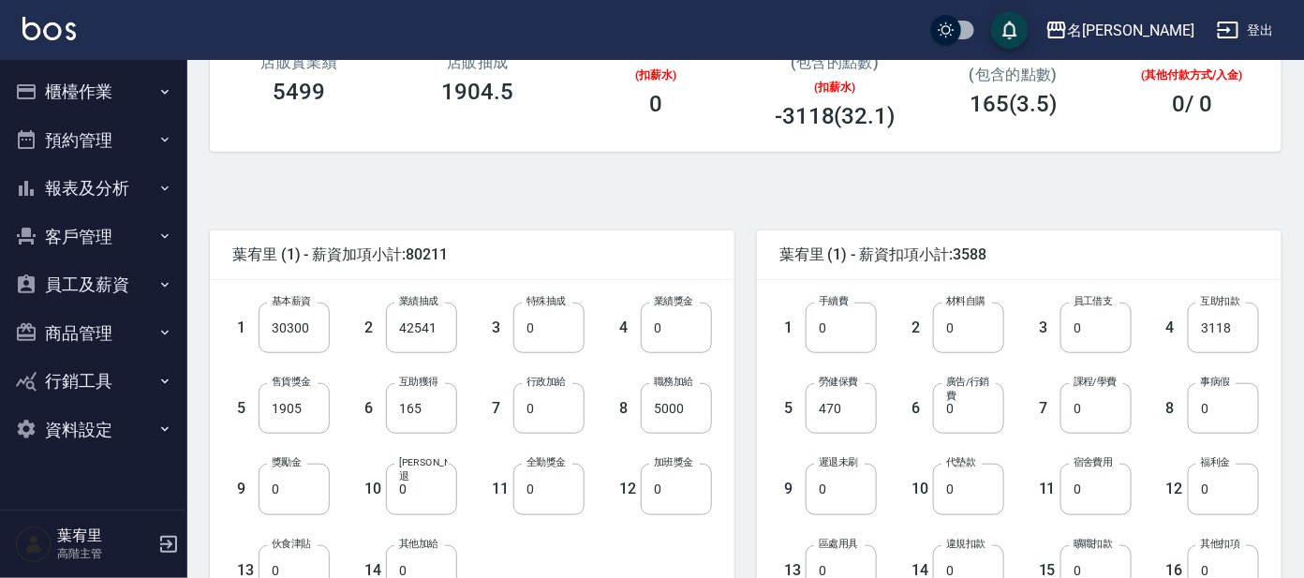
scroll to position [350, 0]
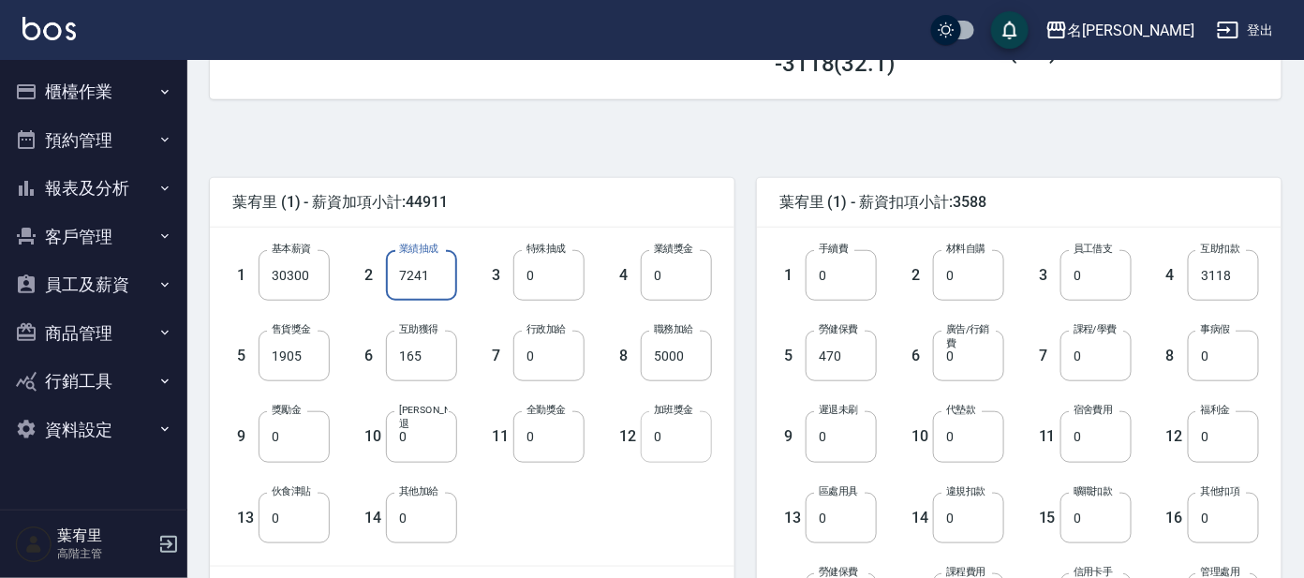
type input "7241"
click at [647, 429] on input "0" at bounding box center [676, 436] width 71 height 51
type input "5000"
click at [977, 282] on input "0" at bounding box center [968, 275] width 71 height 51
type input "3017"
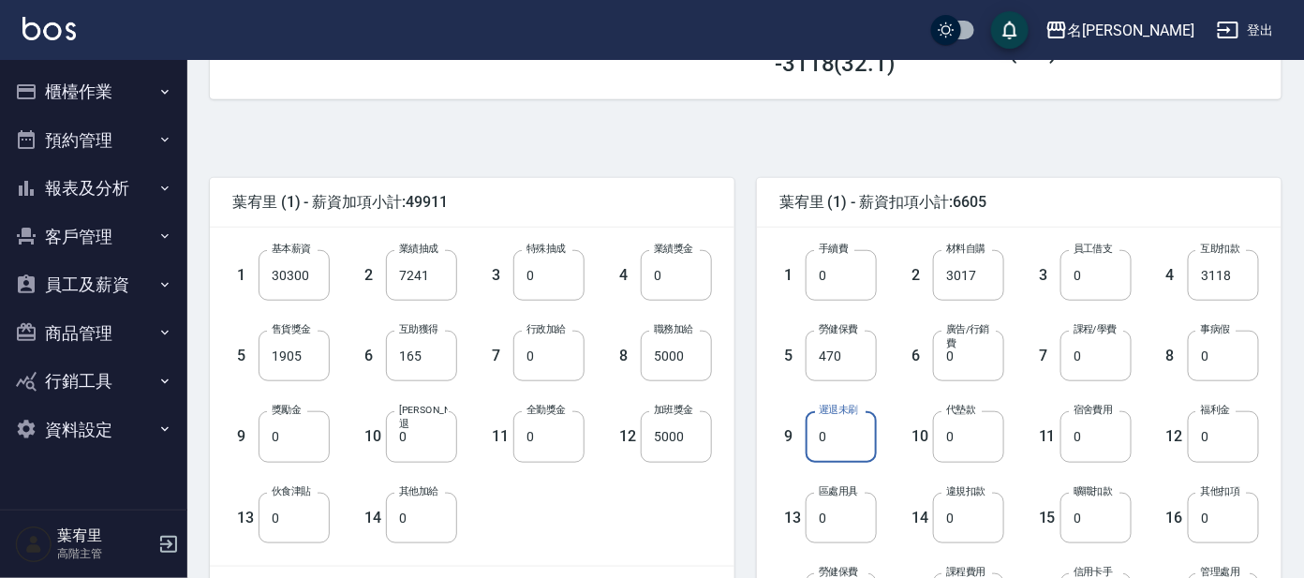
click at [850, 424] on input "0" at bounding box center [841, 436] width 71 height 51
type input "60"
click at [1104, 365] on input "0" at bounding box center [1096, 356] width 71 height 51
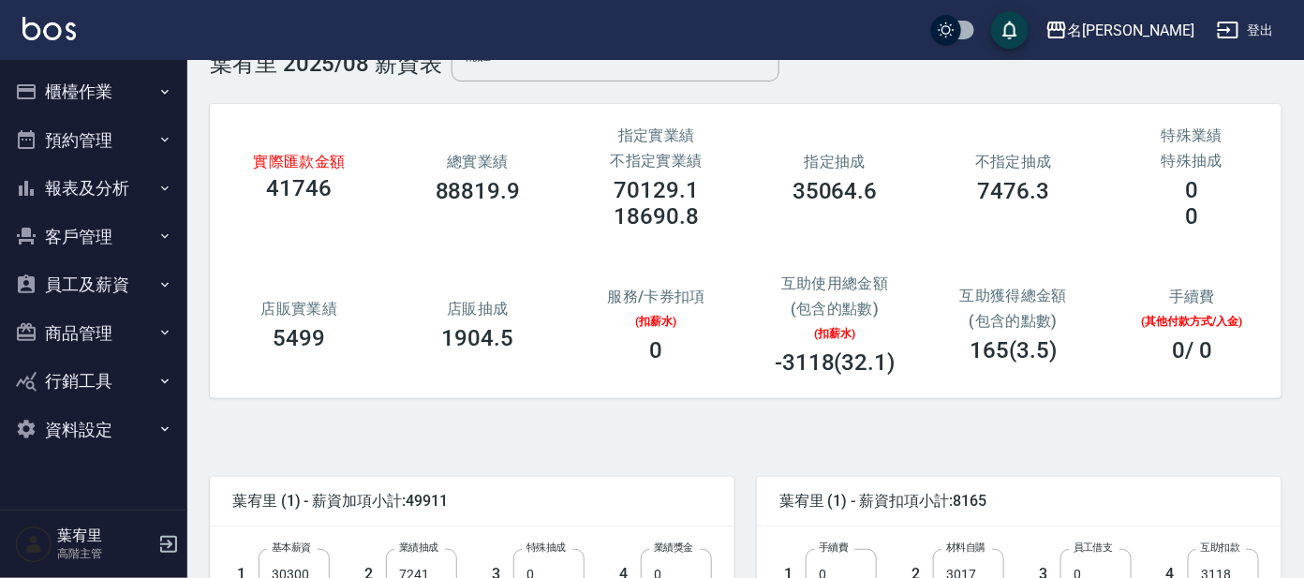
scroll to position [0, 0]
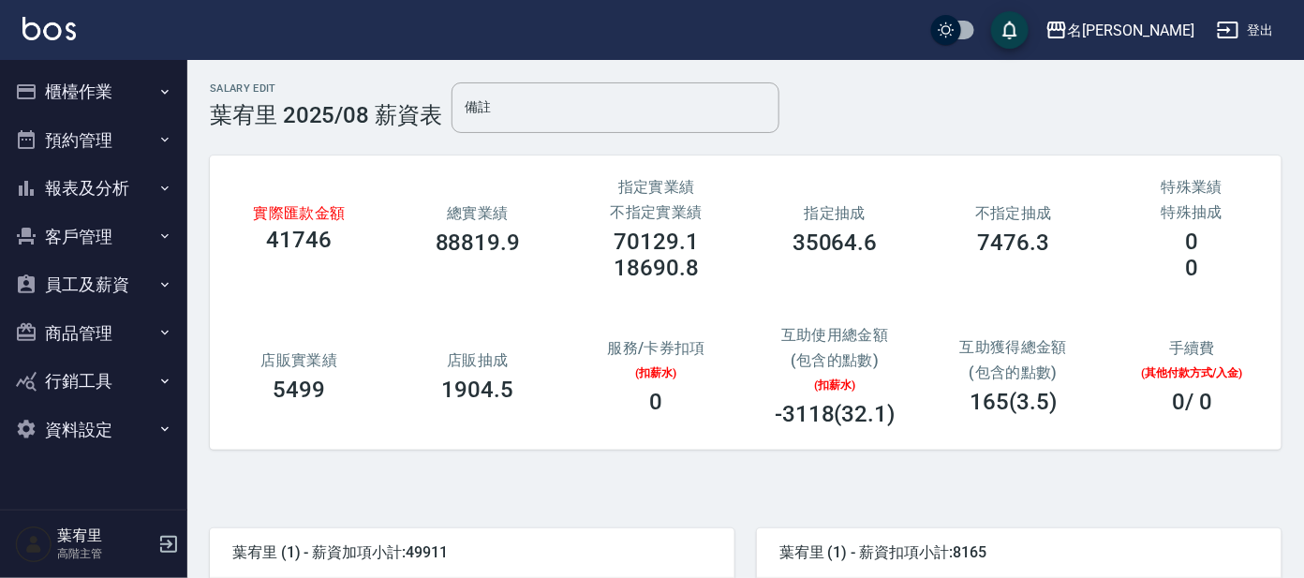
type input "1500"
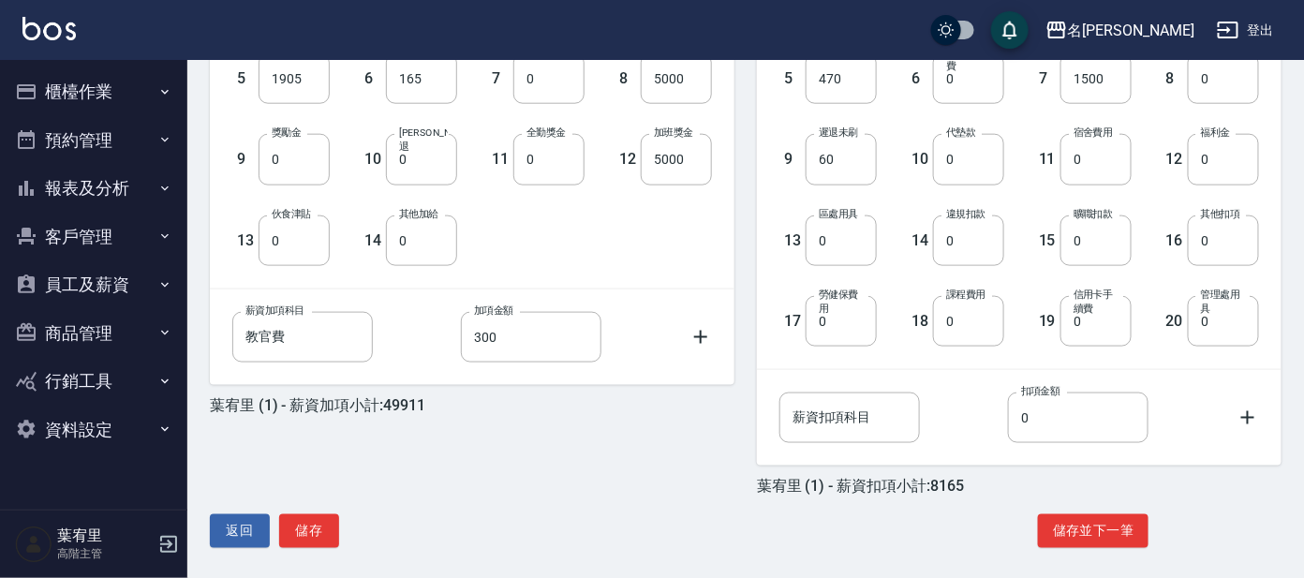
scroll to position [637, 0]
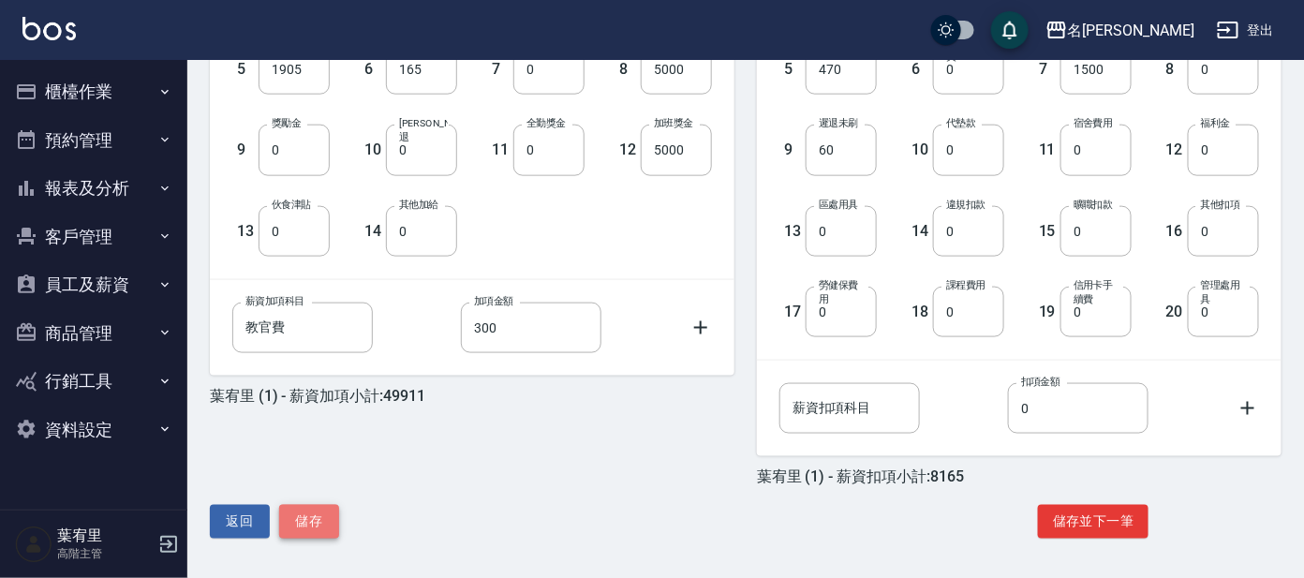
click at [320, 517] on button "儲存" at bounding box center [309, 522] width 60 height 35
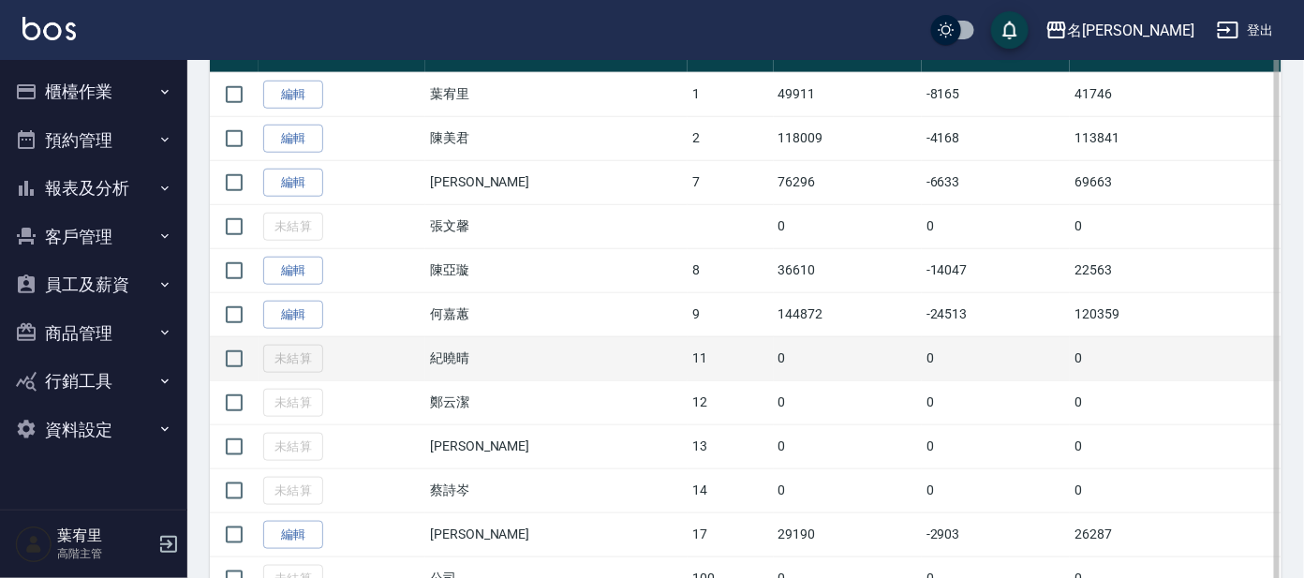
scroll to position [468, 0]
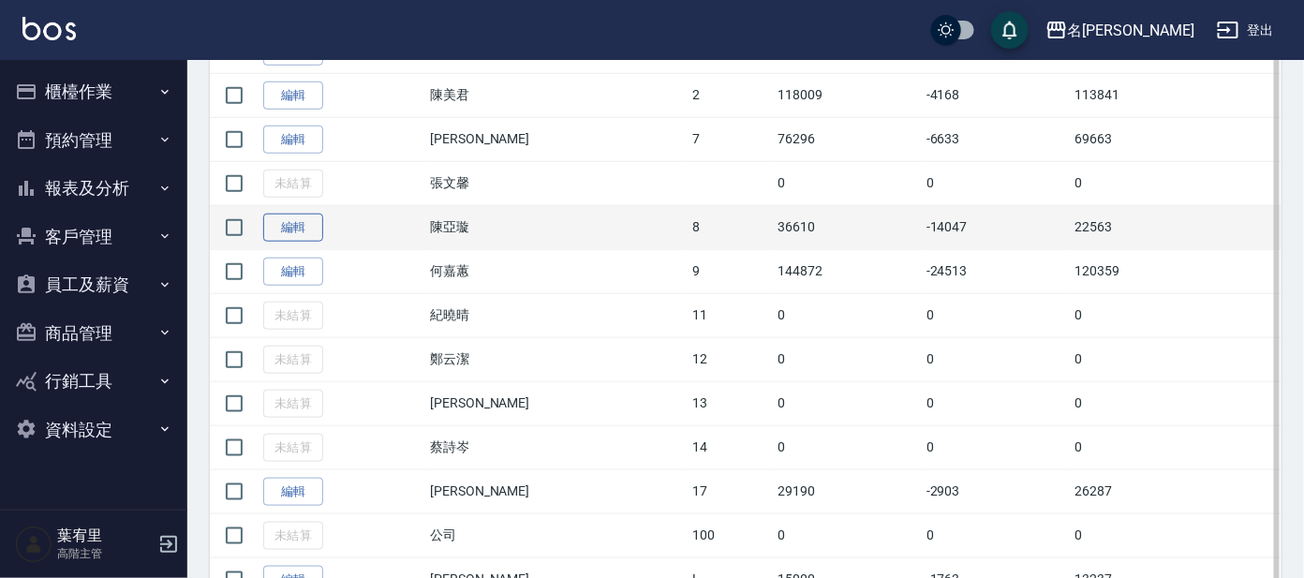
click at [293, 231] on link "編輯" at bounding box center [293, 228] width 60 height 29
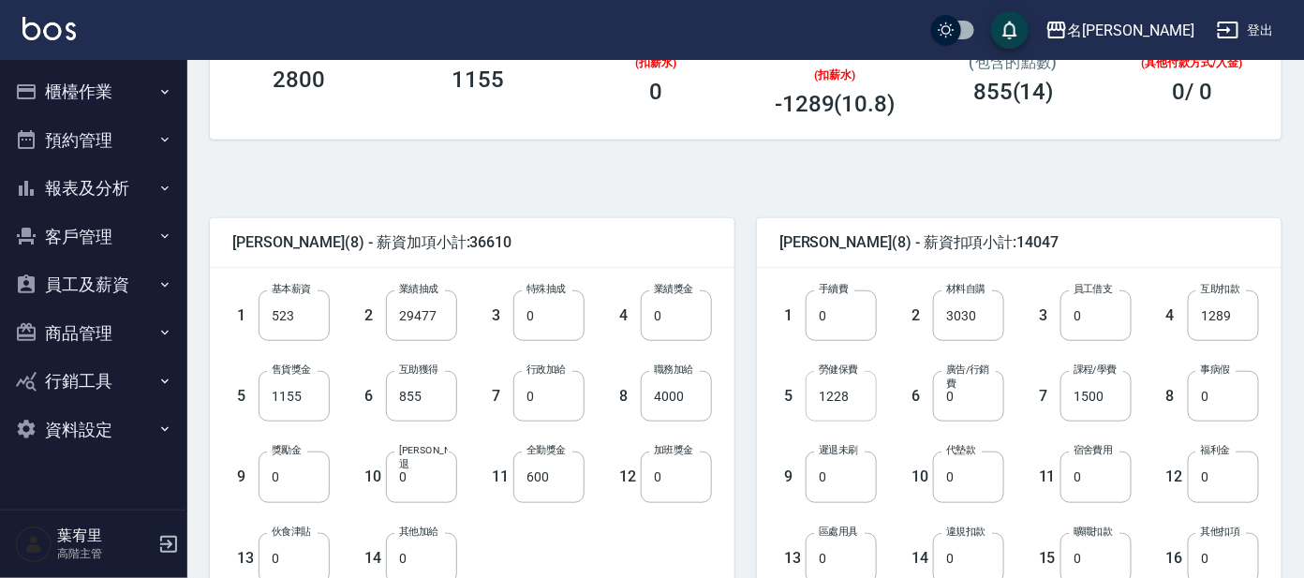
scroll to position [350, 0]
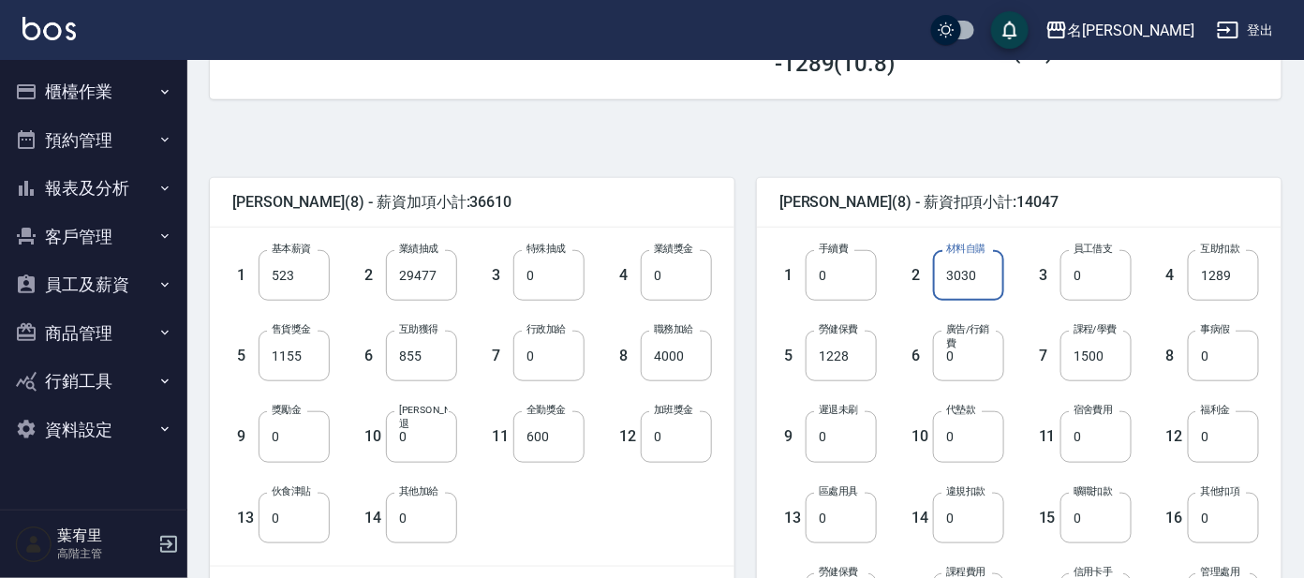
click at [973, 270] on input "3030" at bounding box center [968, 275] width 71 height 51
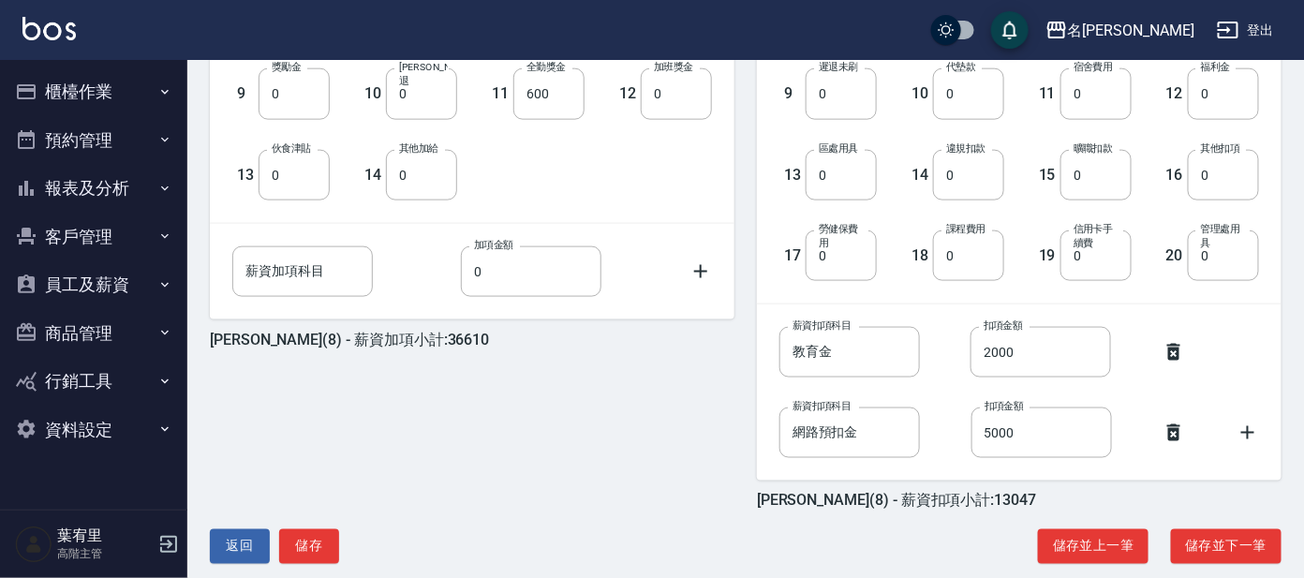
scroll to position [719, 0]
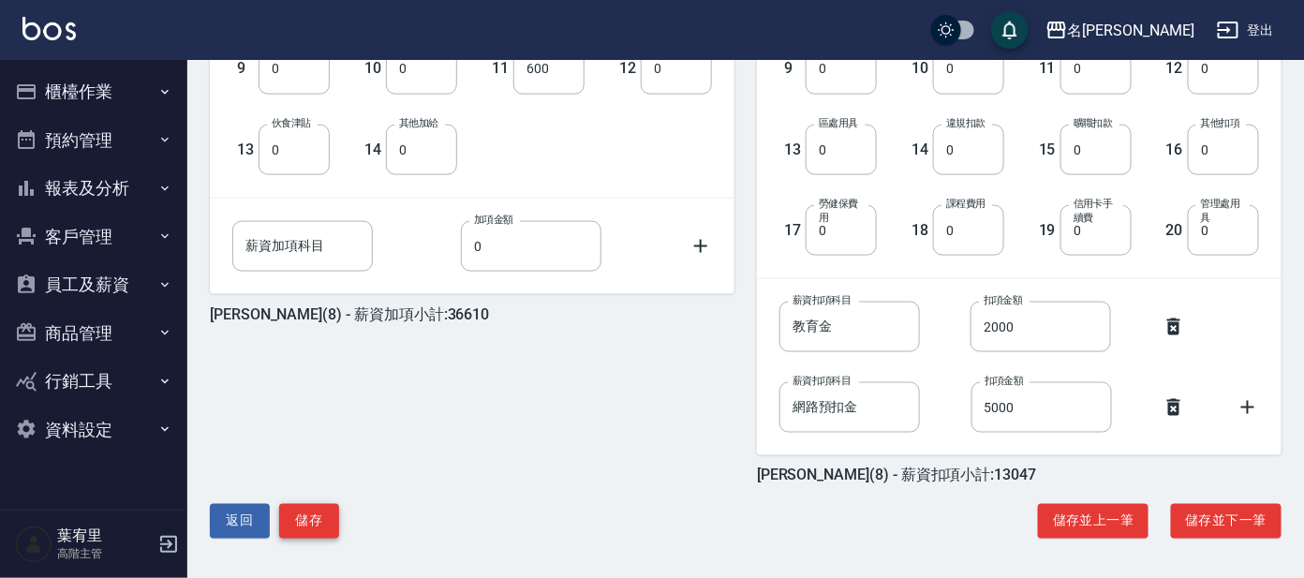
type input "2030"
click at [307, 513] on button "儲存" at bounding box center [309, 521] width 60 height 35
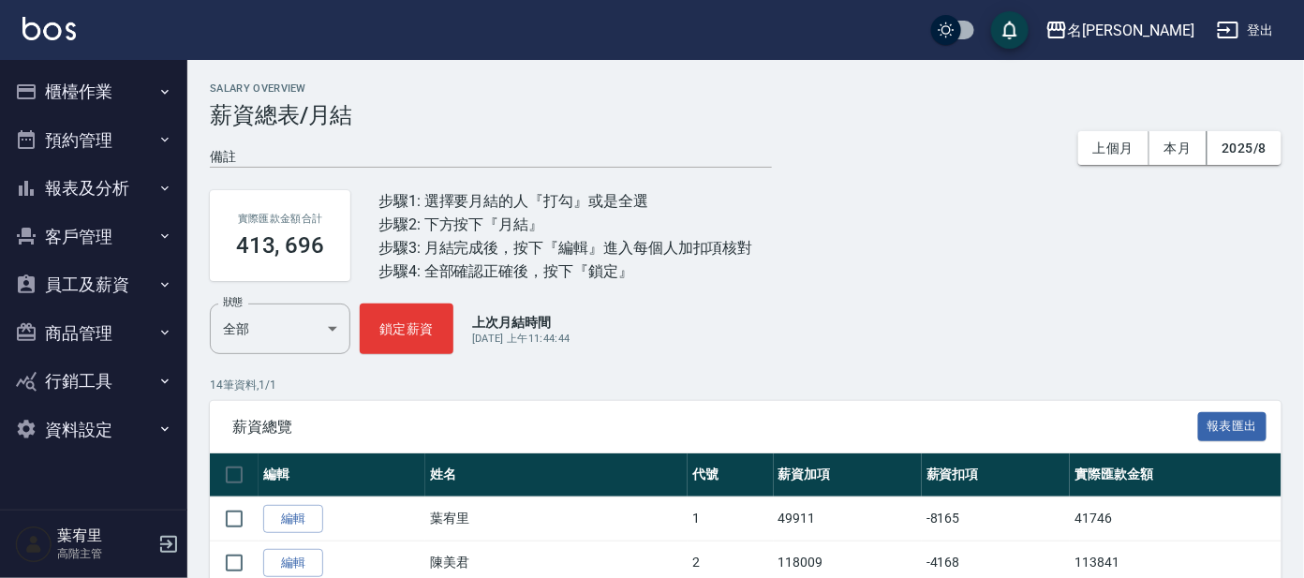
click at [164, 555] on icon "button" at bounding box center [168, 544] width 22 height 22
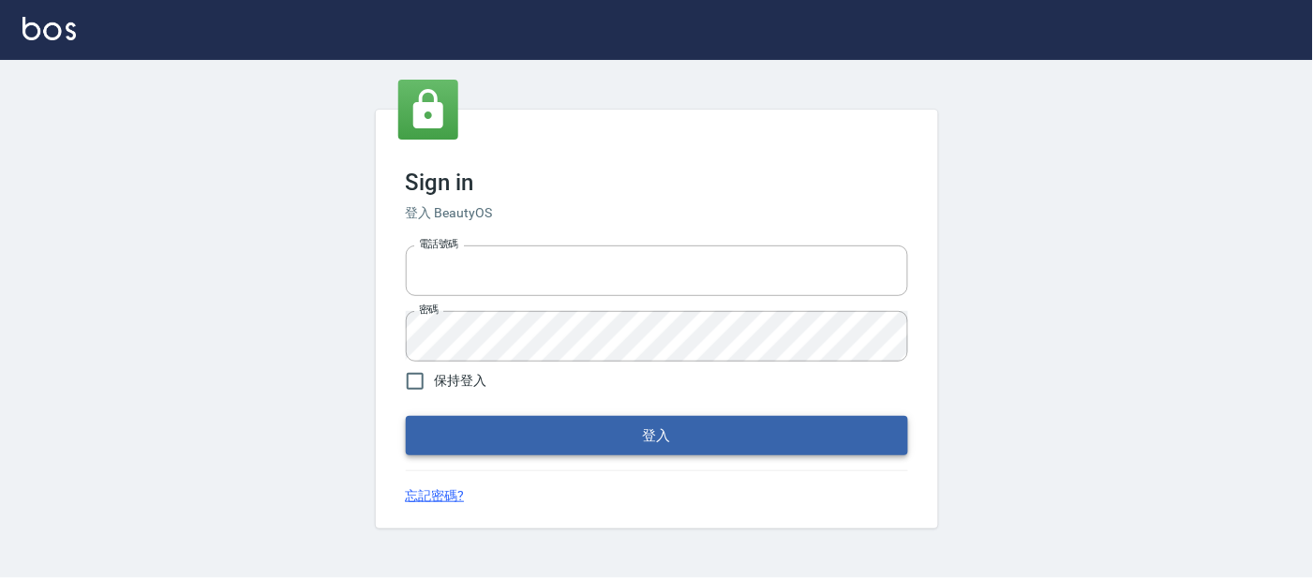
type input "25866822"
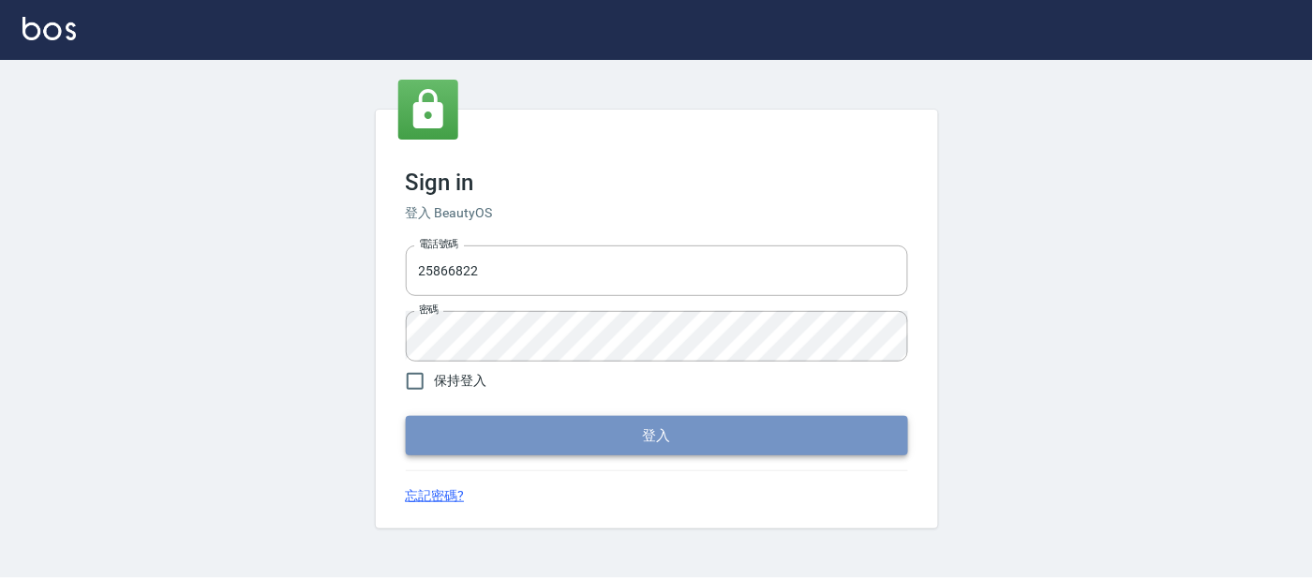
click at [535, 418] on button "登入" at bounding box center [657, 435] width 502 height 39
